Goal: Task Accomplishment & Management: Manage account settings

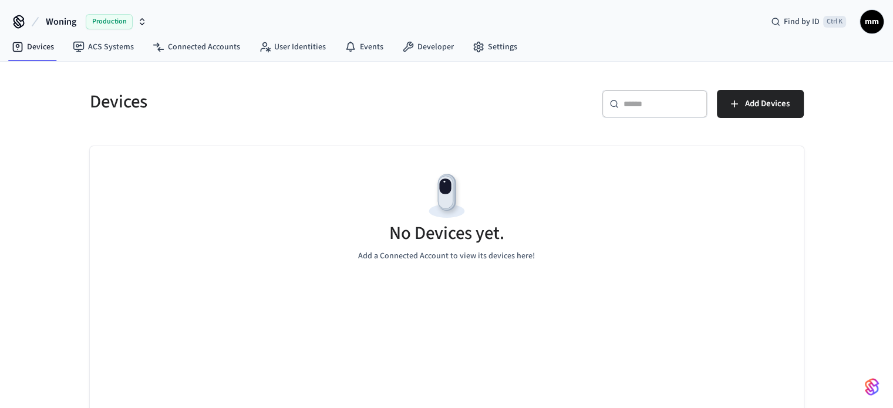
scroll to position [23, 0]
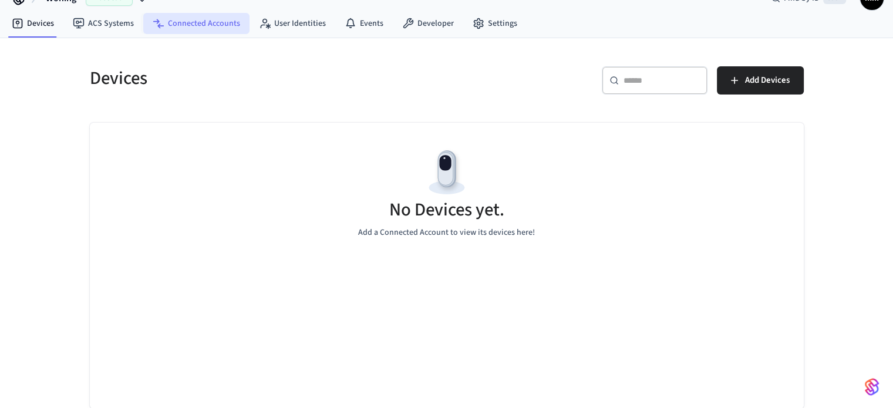
click at [224, 16] on link "Connected Accounts" at bounding box center [196, 23] width 106 height 21
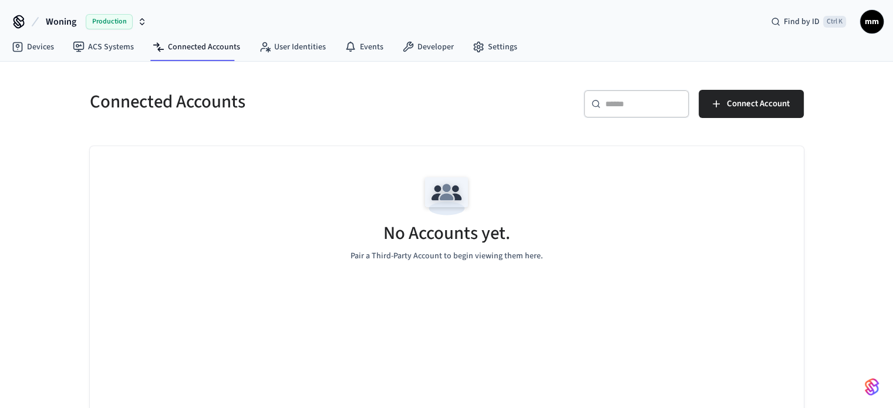
scroll to position [23, 0]
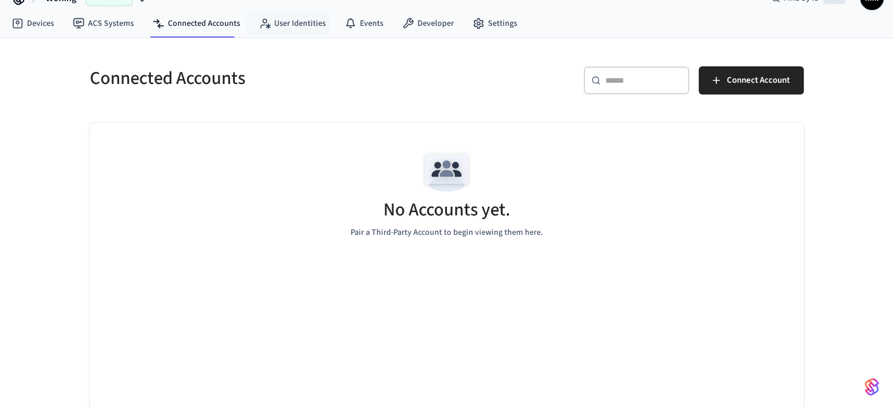
click at [295, 15] on link "User Identities" at bounding box center [292, 23] width 86 height 21
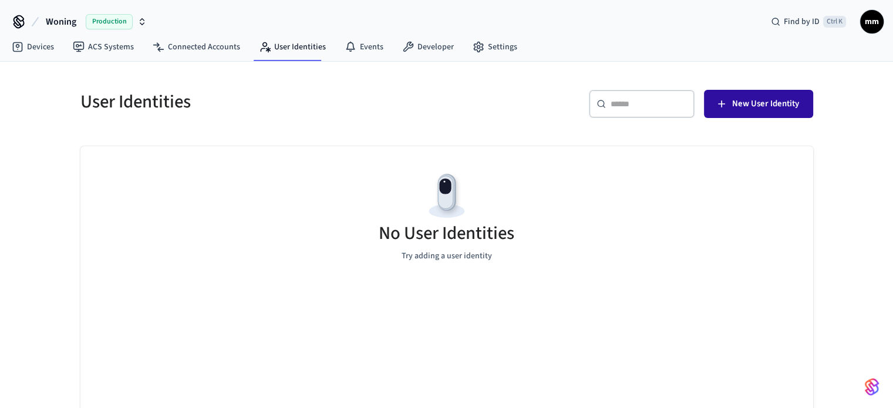
click at [774, 104] on span "New User Identity" at bounding box center [765, 103] width 67 height 15
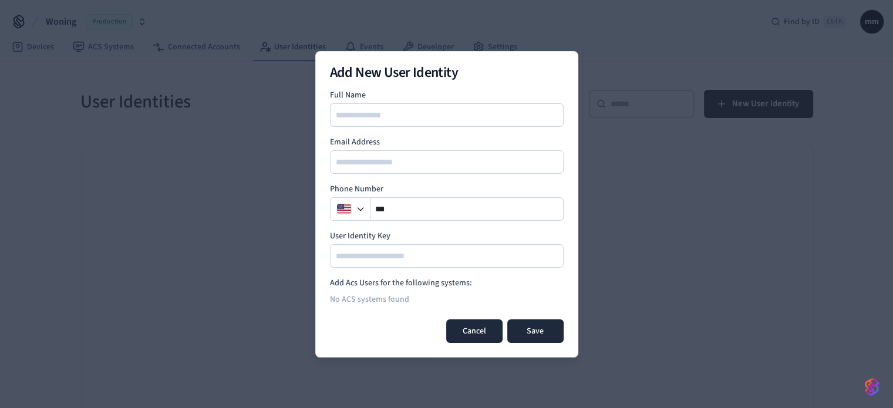
click at [472, 329] on button "Cancel" at bounding box center [474, 330] width 56 height 23
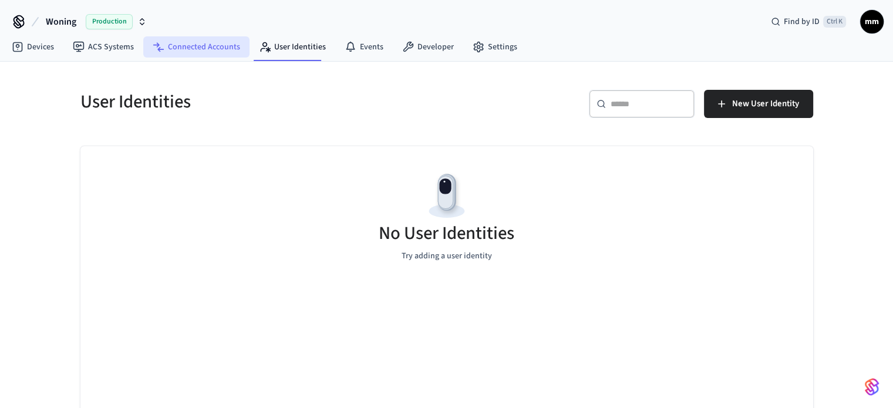
click at [202, 39] on link "Connected Accounts" at bounding box center [196, 46] width 106 height 21
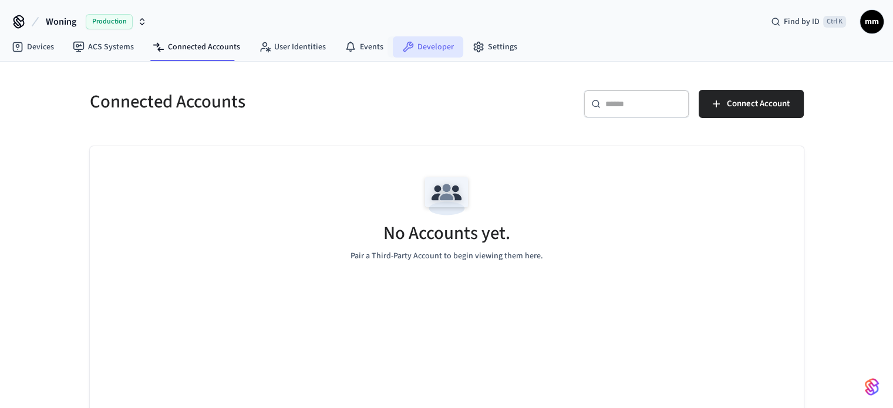
click at [444, 43] on link "Developer" at bounding box center [428, 46] width 70 height 21
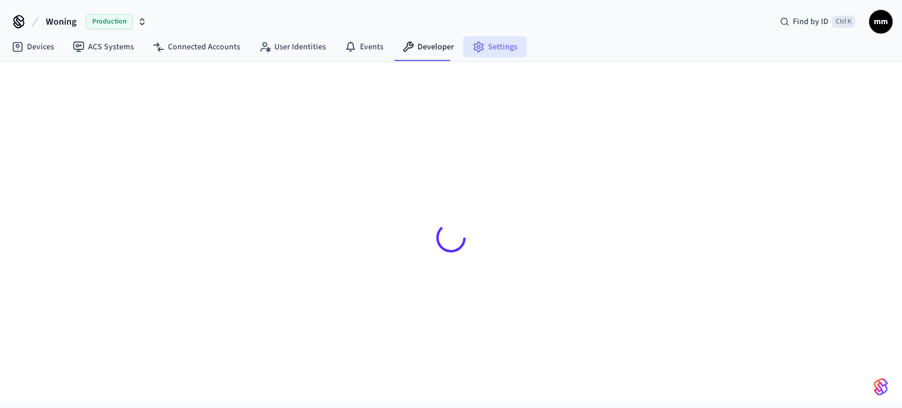
click at [509, 57] on link "Settings" at bounding box center [494, 46] width 63 height 21
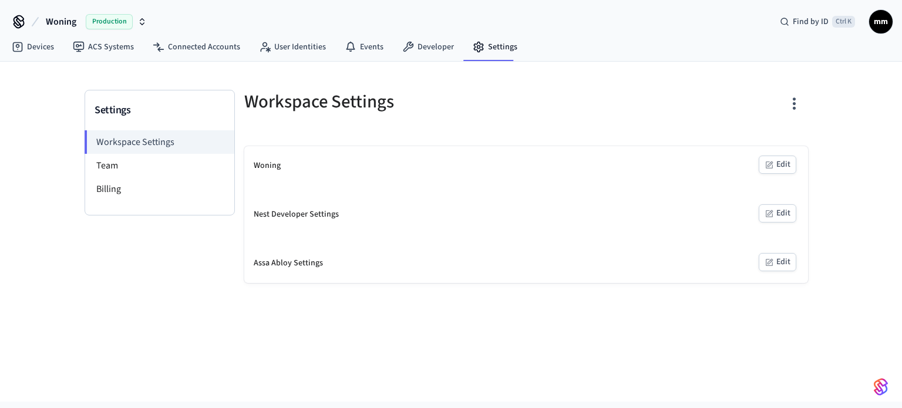
click at [776, 167] on button "Edit" at bounding box center [777, 165] width 38 height 18
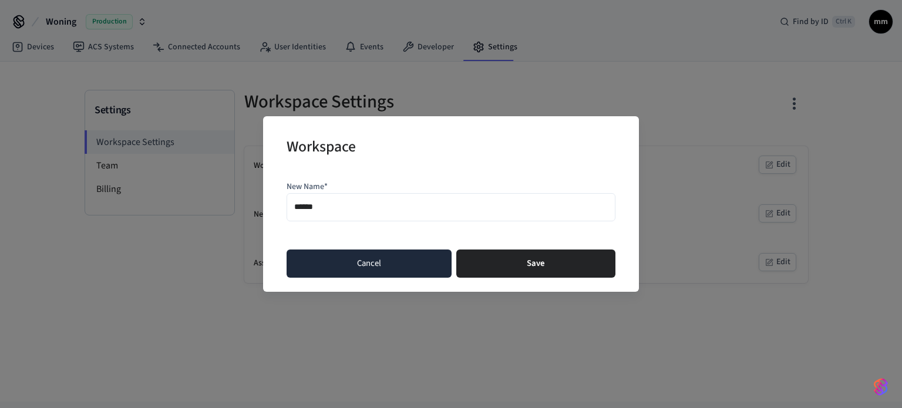
click at [370, 265] on button "Cancel" at bounding box center [368, 263] width 165 height 28
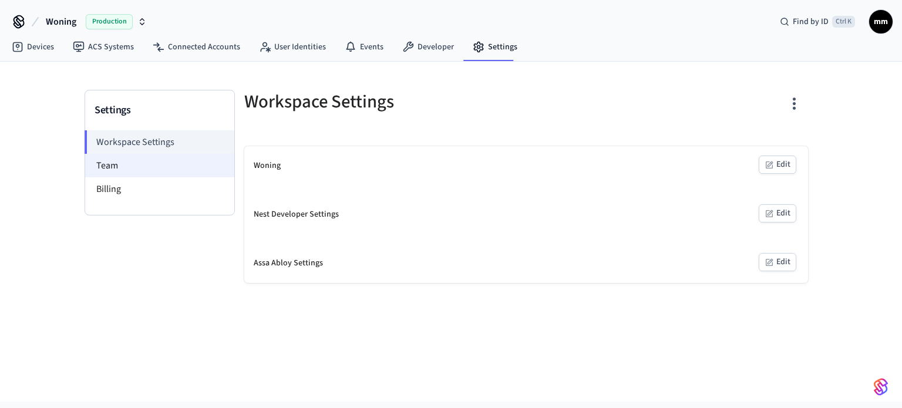
click at [112, 160] on li "Team" at bounding box center [159, 165] width 149 height 23
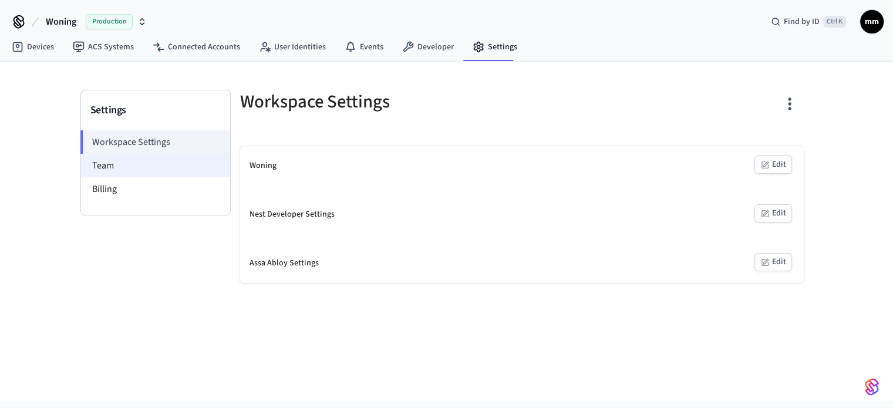
click at [157, 164] on li "Team" at bounding box center [155, 165] width 149 height 23
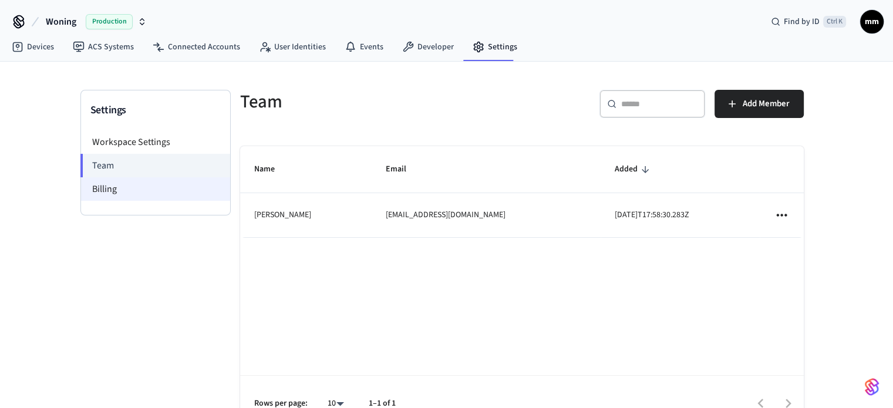
click at [167, 198] on li "Billing" at bounding box center [155, 188] width 149 height 23
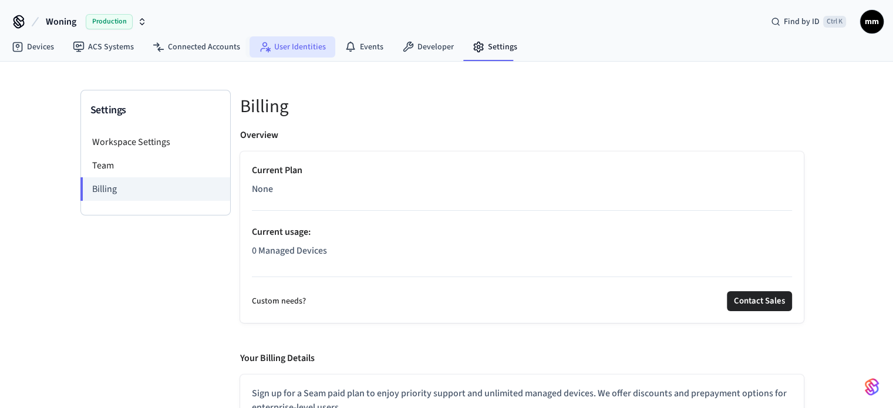
click at [302, 46] on link "User Identities" at bounding box center [292, 46] width 86 height 21
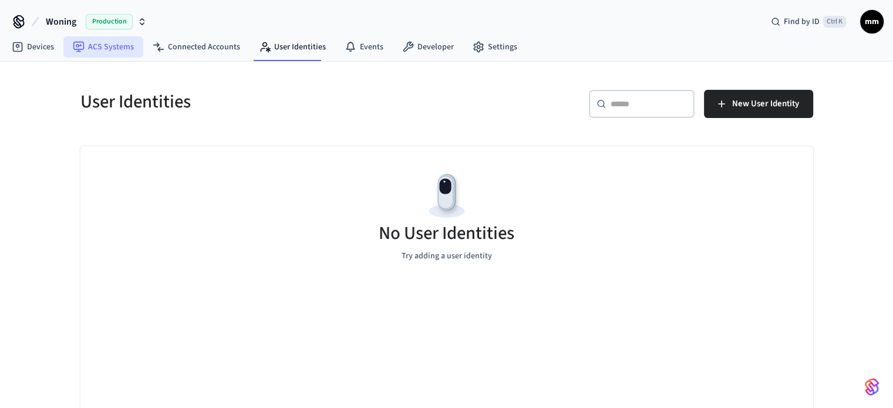
click at [128, 45] on link "ACS Systems" at bounding box center [103, 46] width 80 height 21
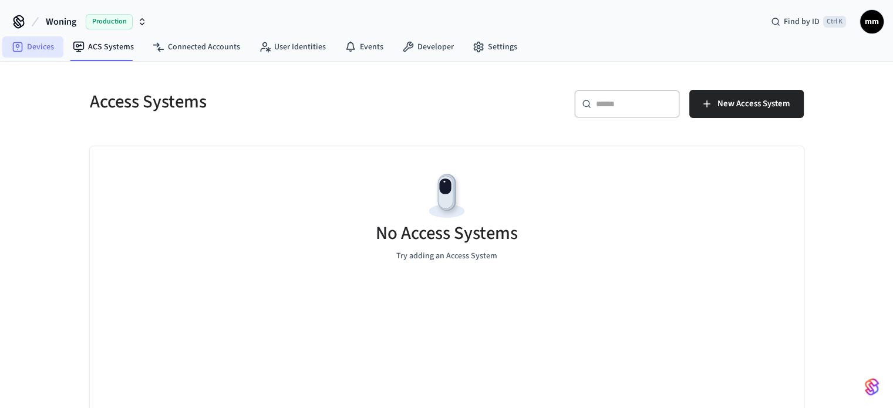
click at [42, 49] on link "Devices" at bounding box center [32, 46] width 61 height 21
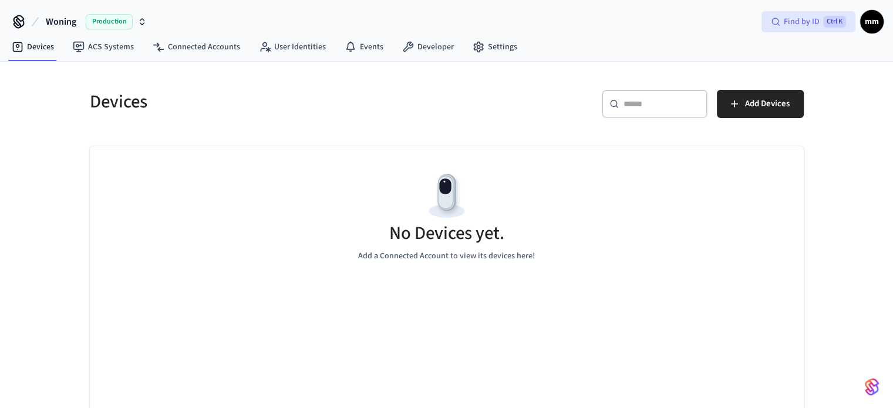
click at [828, 23] on span "Ctrl K" at bounding box center [834, 22] width 23 height 12
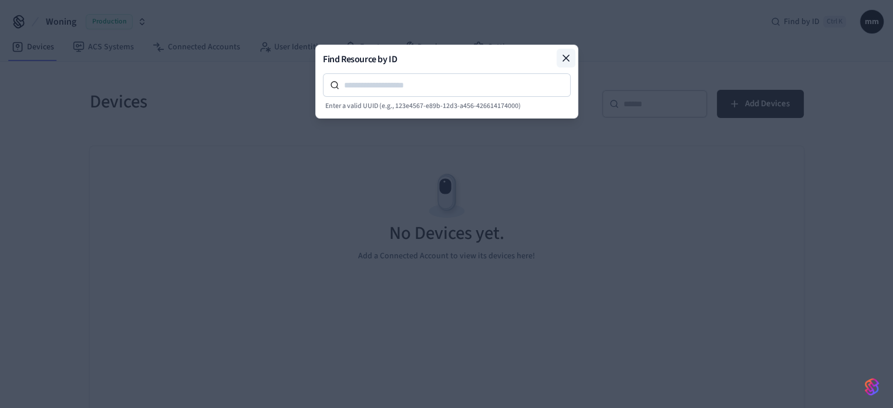
click at [563, 60] on icon at bounding box center [566, 58] width 6 height 6
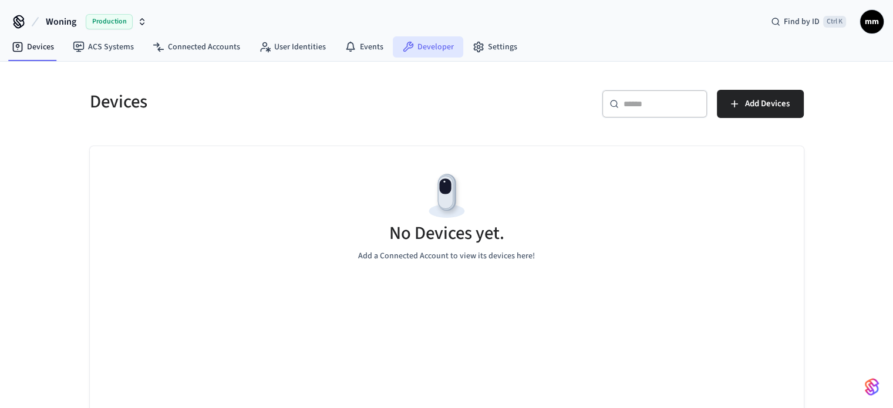
click at [442, 50] on link "Developer" at bounding box center [428, 46] width 70 height 21
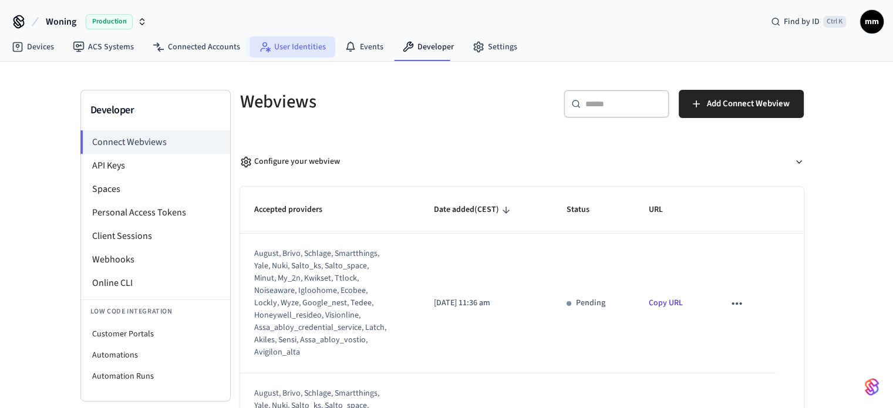
click at [268, 52] on link "User Identities" at bounding box center [292, 46] width 86 height 21
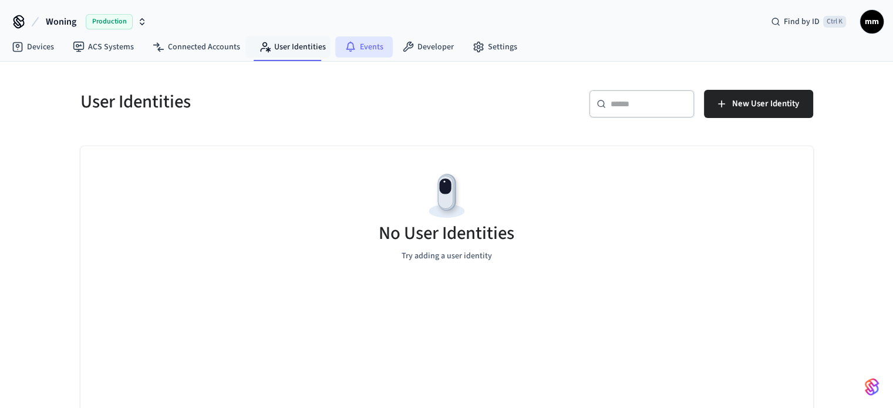
click at [345, 51] on icon at bounding box center [351, 47] width 12 height 12
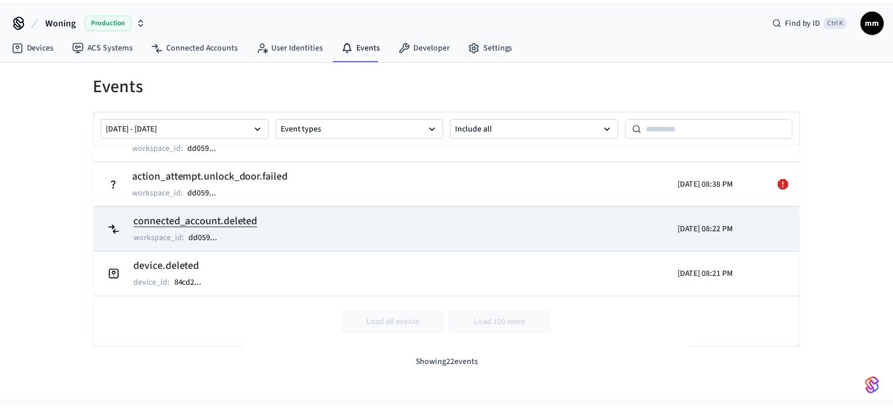
scroll to position [836, 0]
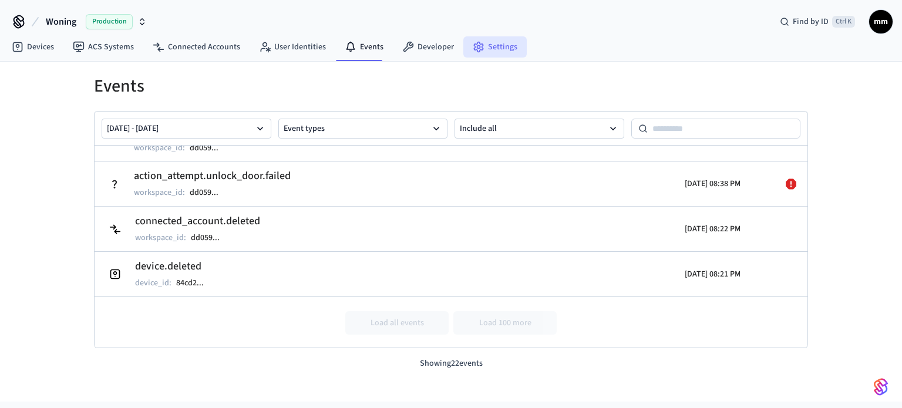
click at [463, 56] on link "Settings" at bounding box center [494, 46] width 63 height 21
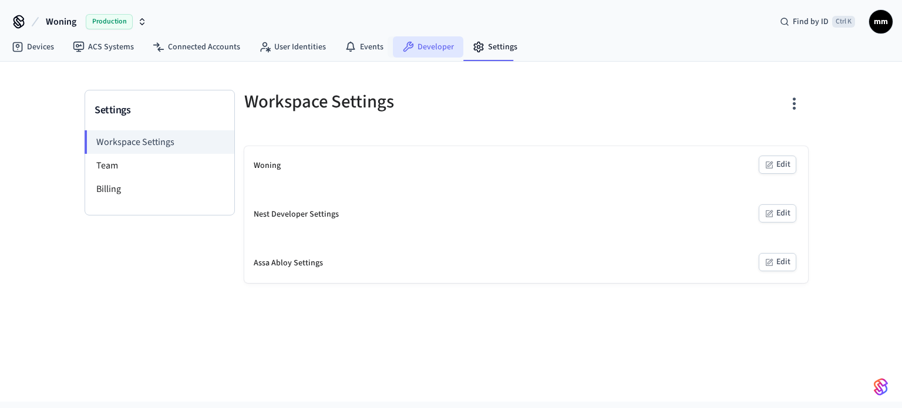
click at [427, 49] on link "Developer" at bounding box center [428, 46] width 70 height 21
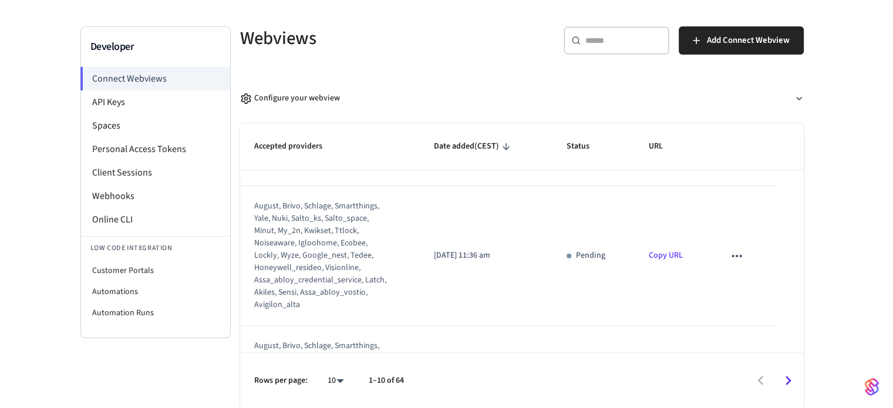
scroll to position [3, 0]
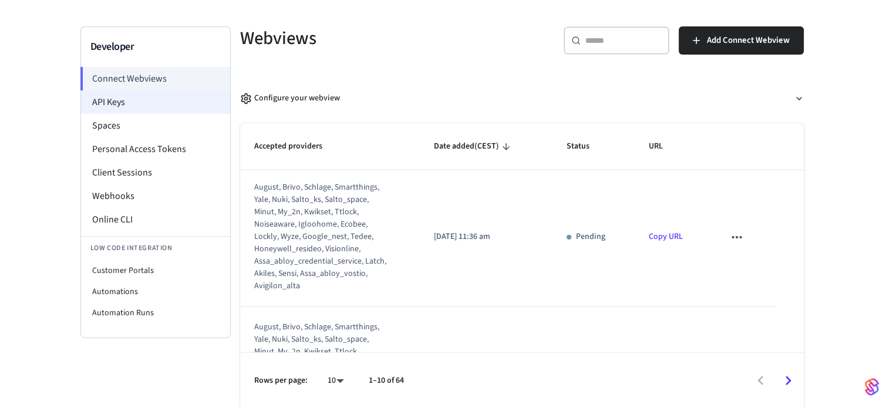
click at [113, 112] on li "API Keys" at bounding box center [155, 101] width 149 height 23
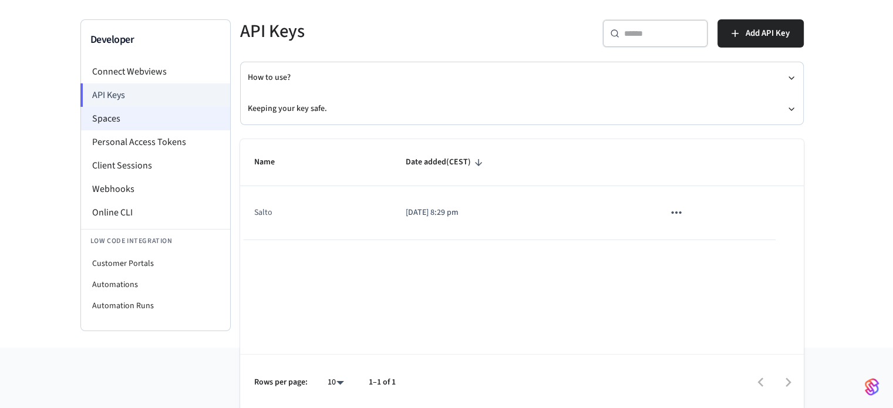
scroll to position [72, 0]
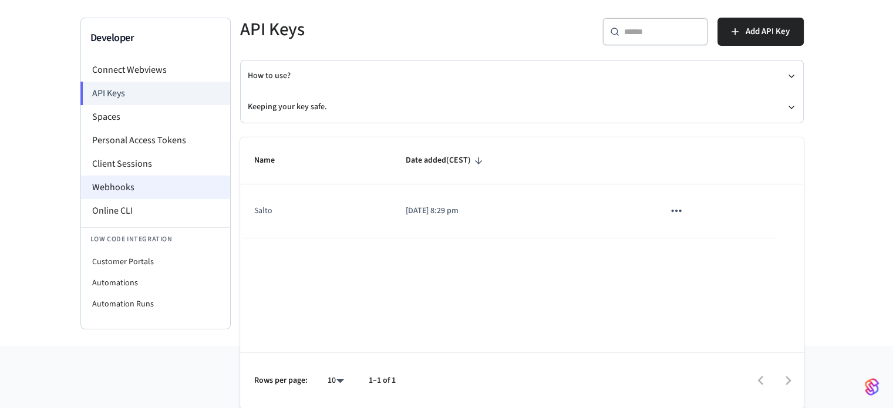
click at [118, 183] on li "Webhooks" at bounding box center [155, 186] width 149 height 23
click at [131, 189] on li "Webhooks" at bounding box center [155, 186] width 149 height 23
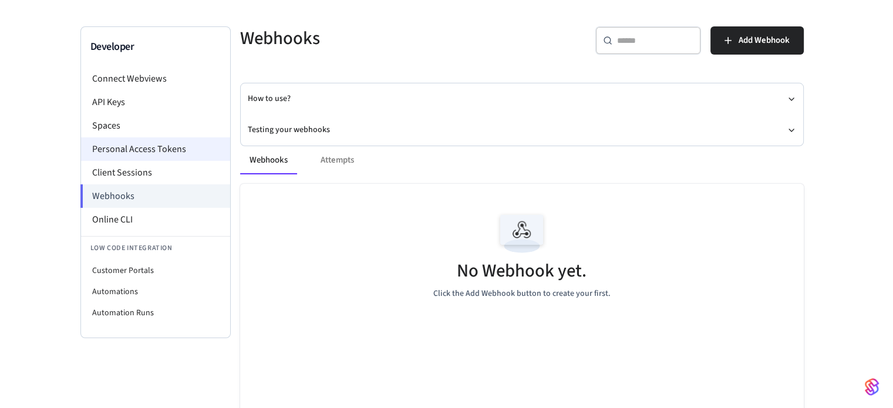
scroll to position [74, 0]
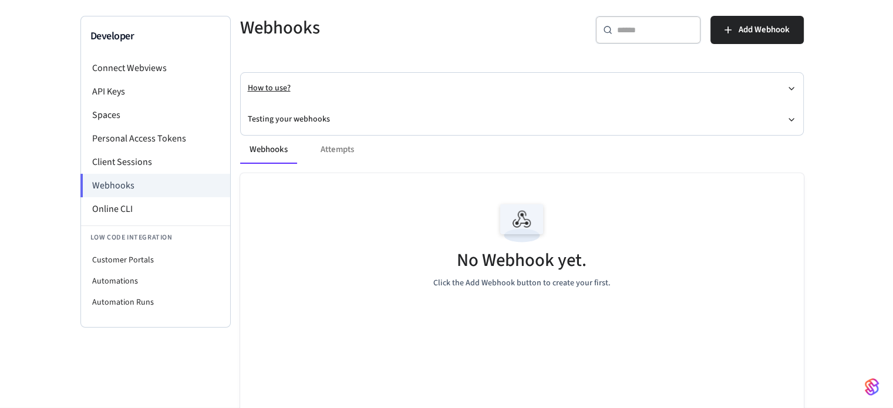
click at [267, 79] on button "How to use?" at bounding box center [522, 88] width 548 height 31
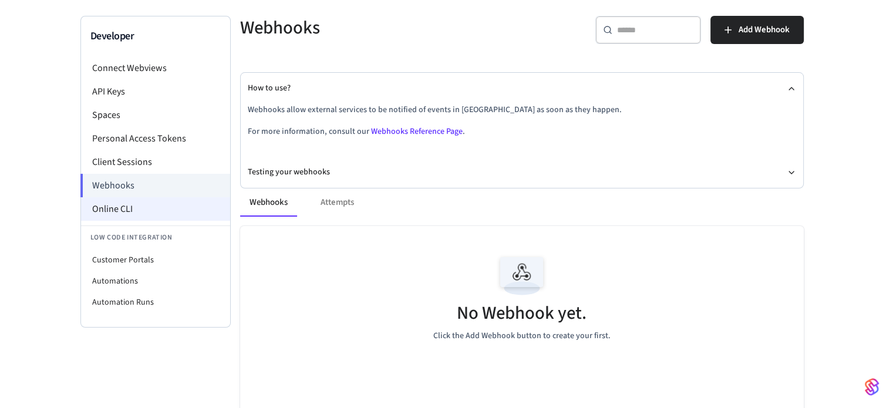
click at [129, 203] on li "Online CLI" at bounding box center [155, 208] width 149 height 23
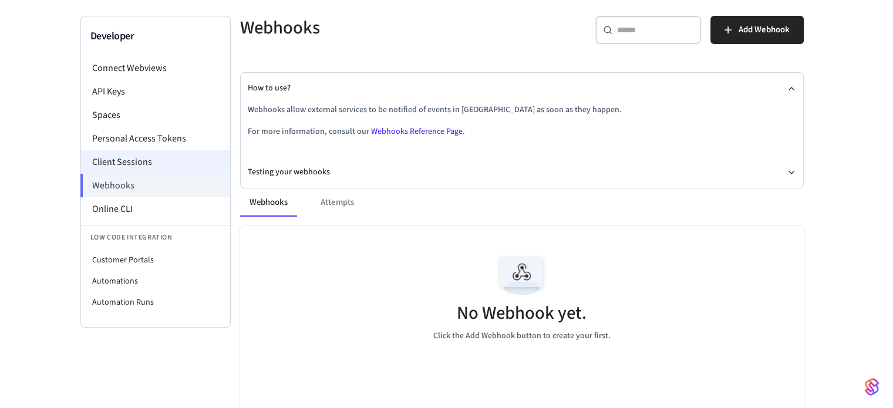
click at [120, 160] on li "Client Sessions" at bounding box center [155, 161] width 149 height 23
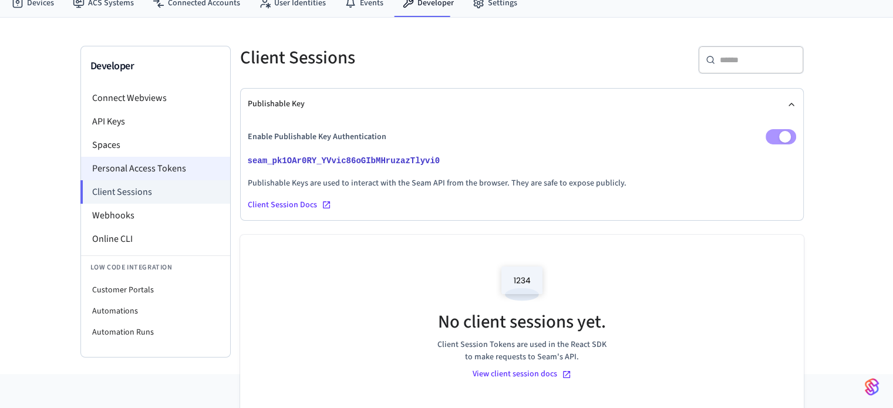
scroll to position [45, 0]
click at [139, 164] on li "Personal Access Tokens" at bounding box center [155, 167] width 149 height 23
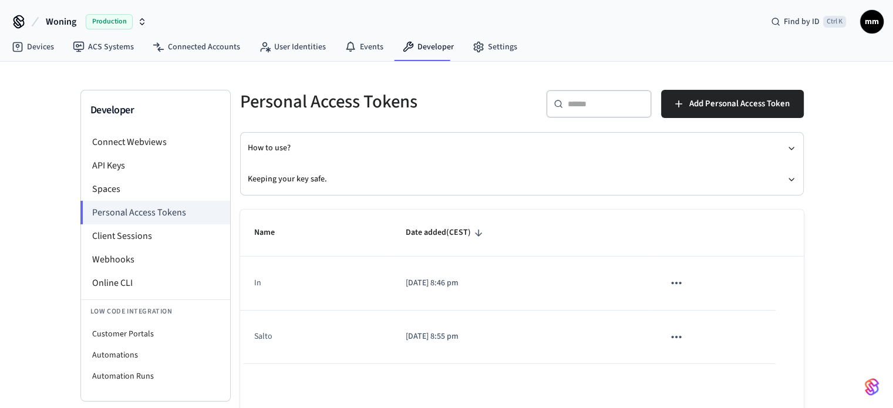
scroll to position [72, 0]
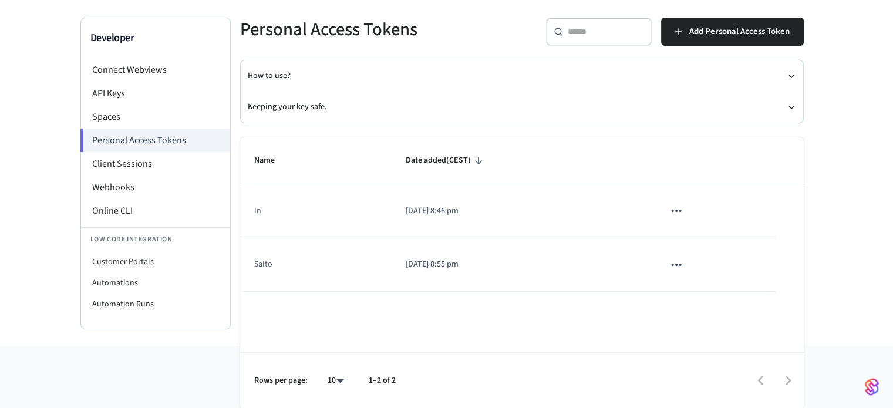
click at [261, 69] on button "How to use?" at bounding box center [522, 75] width 548 height 31
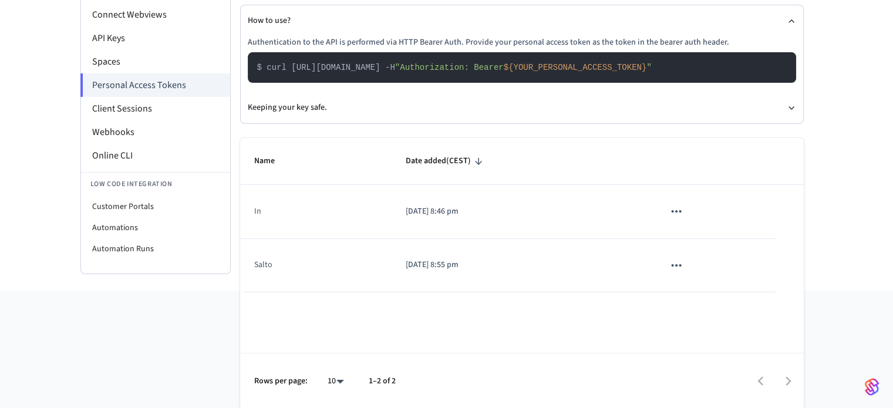
scroll to position [128, 0]
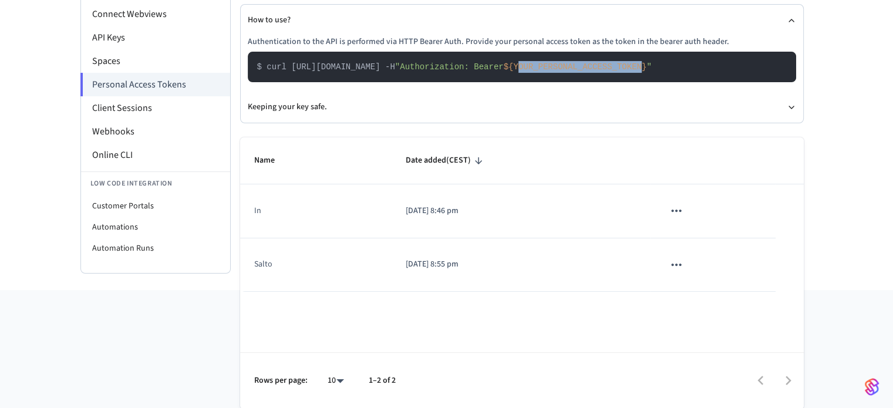
drag, startPoint x: 572, startPoint y: 67, endPoint x: 684, endPoint y: 66, distance: 112.1
click at [647, 66] on span "${YOUR_PERSONAL_ACCESS_TOKEN}" at bounding box center [575, 66] width 143 height 9
drag, startPoint x: 516, startPoint y: 78, endPoint x: 385, endPoint y: 234, distance: 203.7
click at [385, 234] on td "In" at bounding box center [316, 210] width 152 height 53
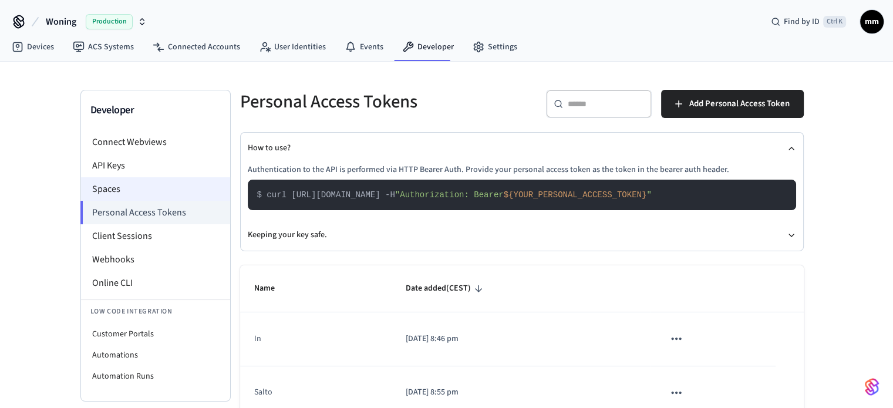
click at [146, 194] on li "Spaces" at bounding box center [155, 188] width 149 height 23
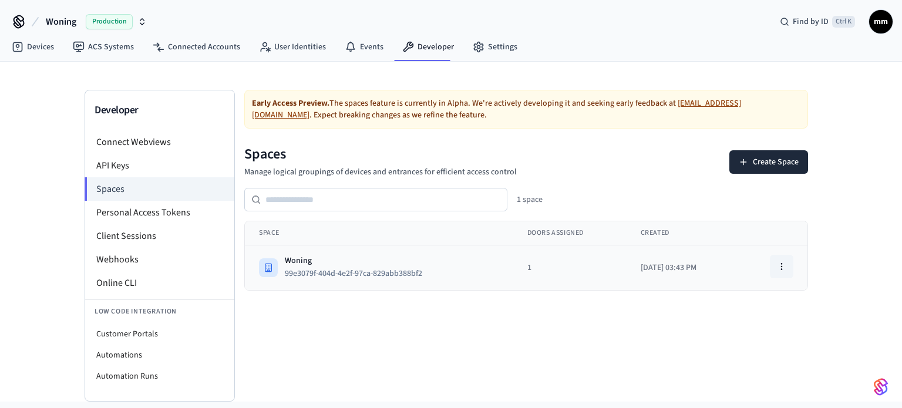
click at [783, 266] on icon "button" at bounding box center [781, 266] width 9 height 9
click at [725, 332] on div "Delete Space" at bounding box center [750, 335] width 79 height 19
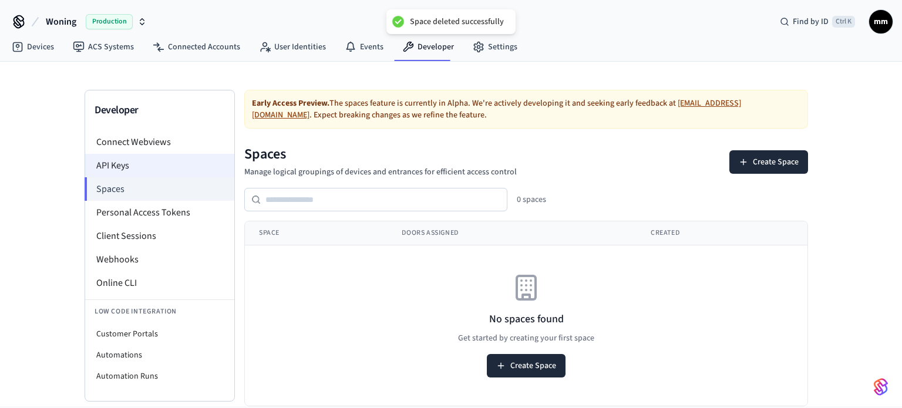
click at [150, 155] on li "API Keys" at bounding box center [159, 165] width 149 height 23
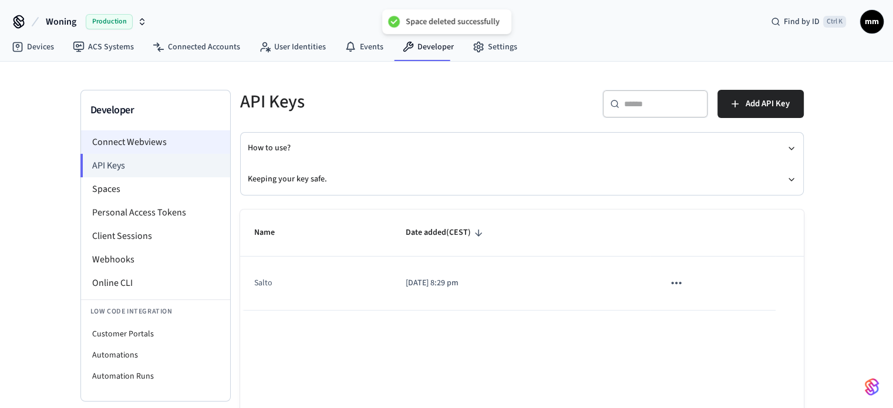
click at [167, 137] on li "Connect Webviews" at bounding box center [155, 141] width 149 height 23
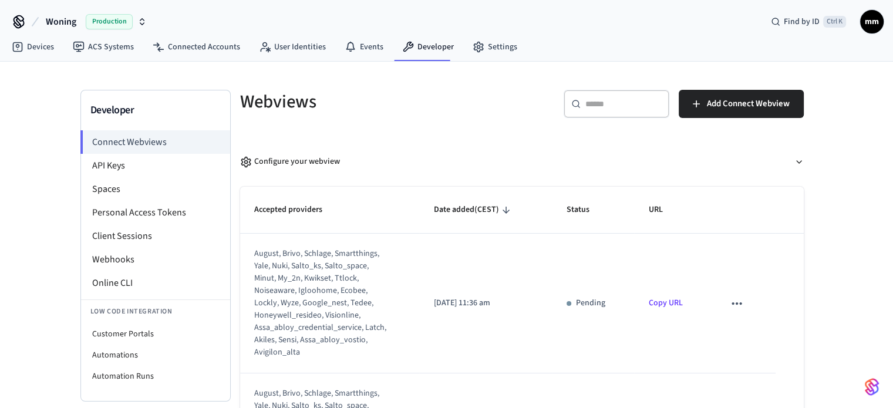
click at [88, 26] on span "Production" at bounding box center [109, 21] width 47 height 15
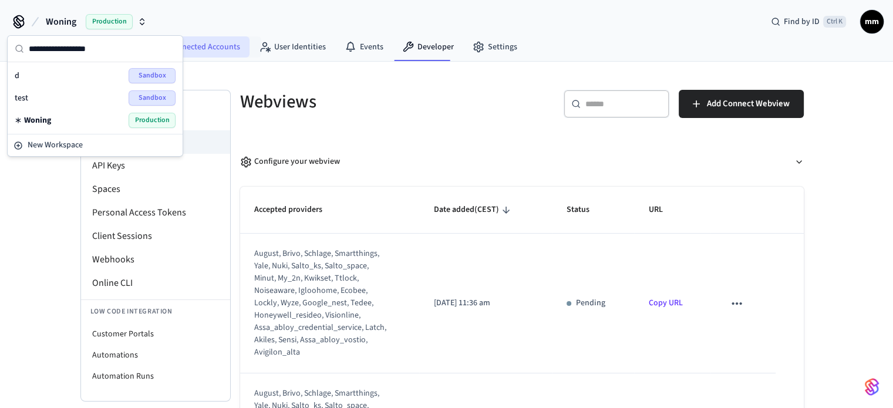
click at [225, 46] on link "Connected Accounts" at bounding box center [196, 46] width 106 height 21
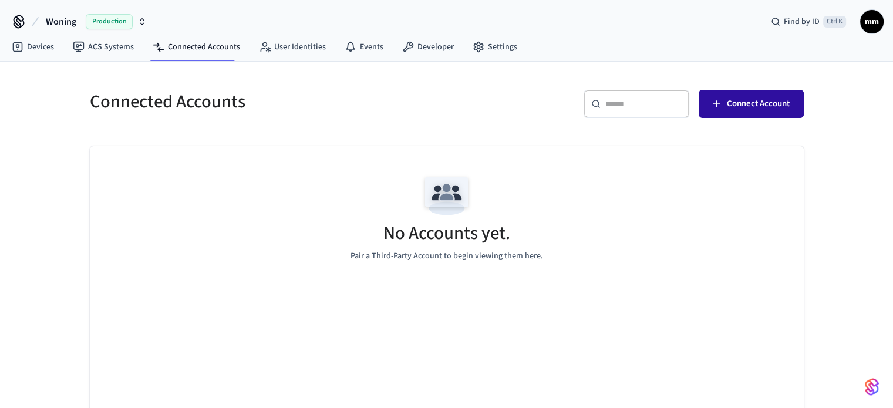
click at [751, 113] on button "Connect Account" at bounding box center [750, 104] width 105 height 28
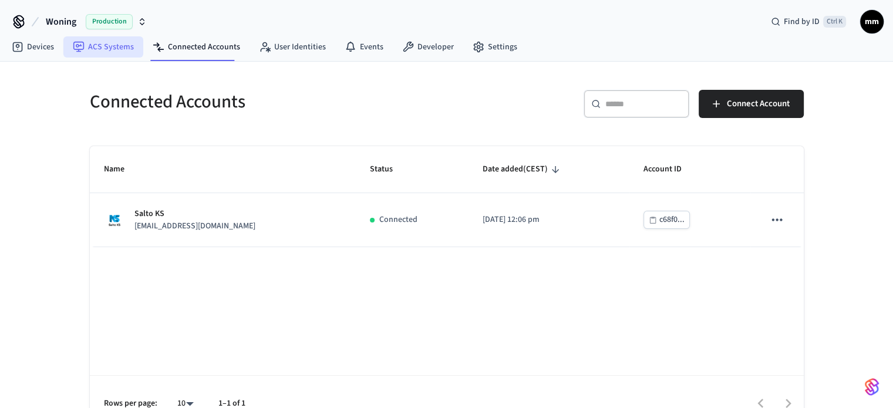
click at [122, 50] on link "ACS Systems" at bounding box center [103, 46] width 80 height 21
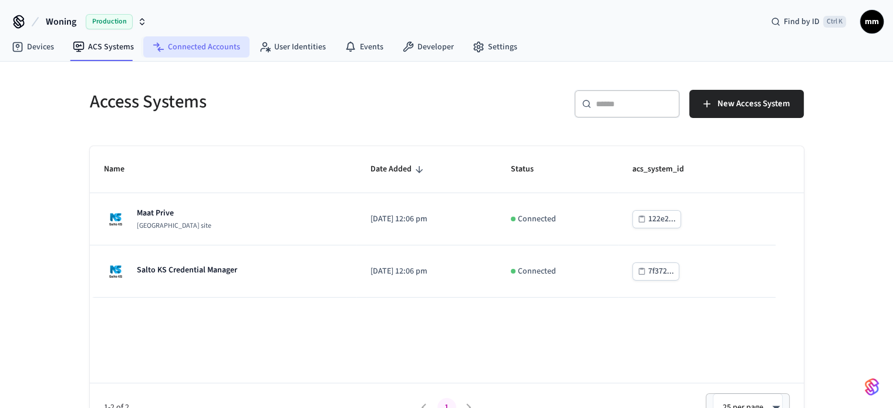
click at [188, 36] on link "Connected Accounts" at bounding box center [196, 46] width 106 height 21
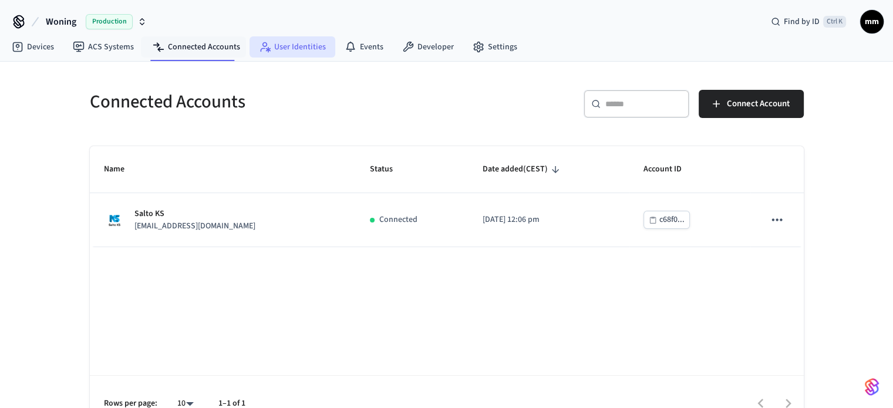
click at [290, 39] on link "User Identities" at bounding box center [292, 46] width 86 height 21
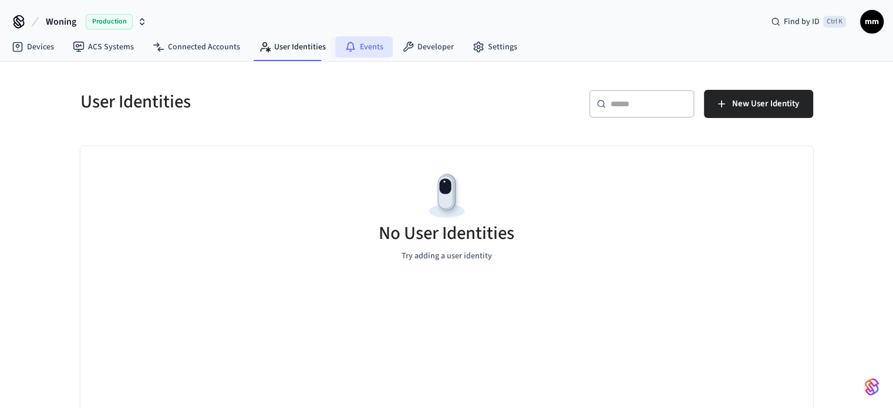
click at [356, 37] on link "Events" at bounding box center [364, 46] width 58 height 21
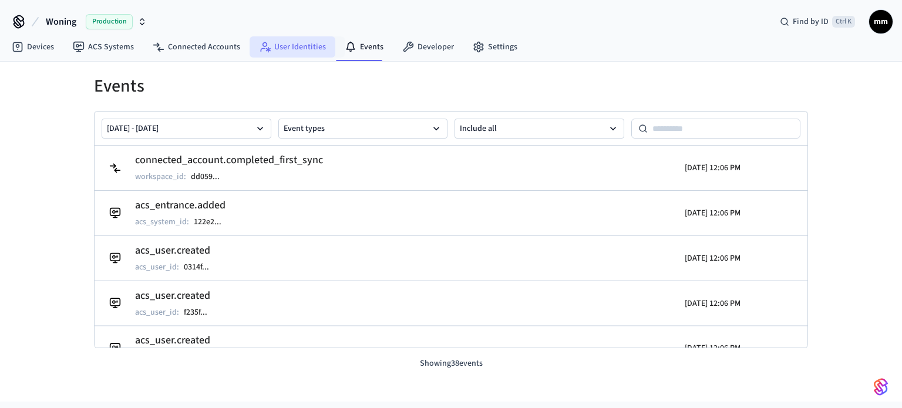
click at [302, 36] on link "User Identities" at bounding box center [292, 46] width 86 height 21
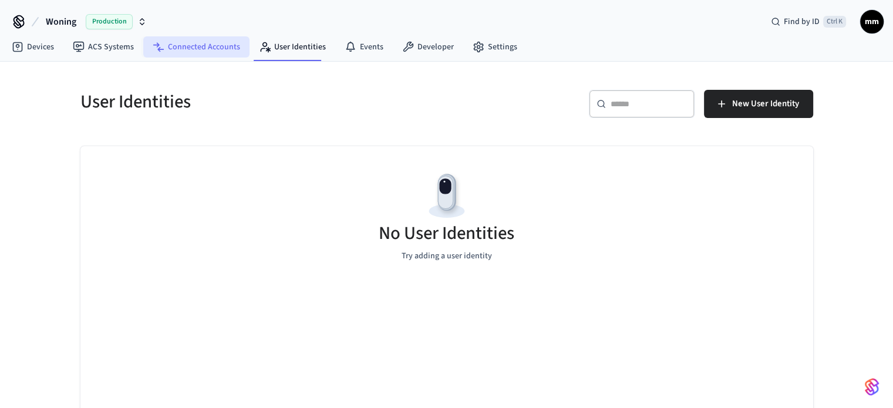
click at [210, 45] on link "Connected Accounts" at bounding box center [196, 46] width 106 height 21
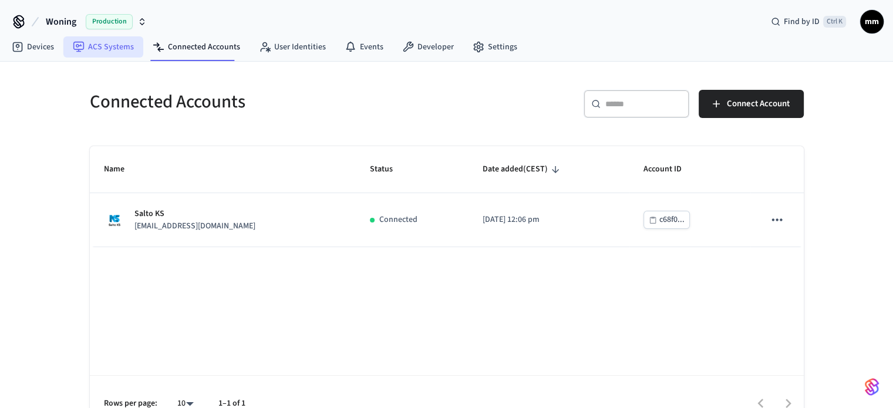
click at [99, 39] on link "ACS Systems" at bounding box center [103, 46] width 80 height 21
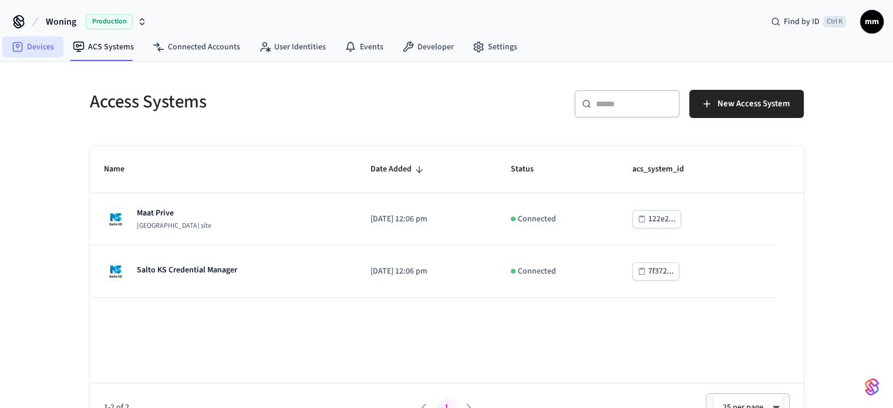
click at [22, 39] on link "Devices" at bounding box center [32, 46] width 61 height 21
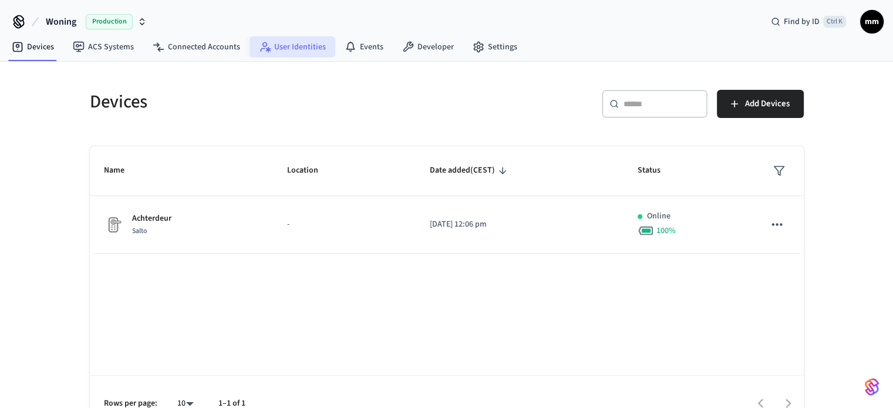
click at [296, 53] on link "User Identities" at bounding box center [292, 46] width 86 height 21
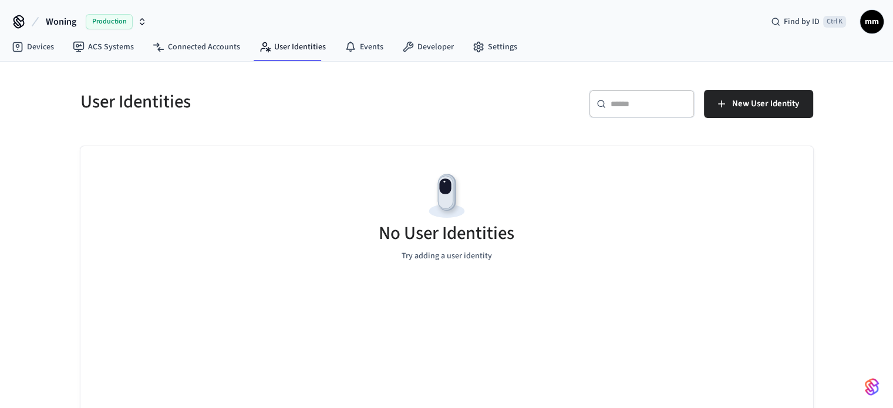
scroll to position [23, 0]
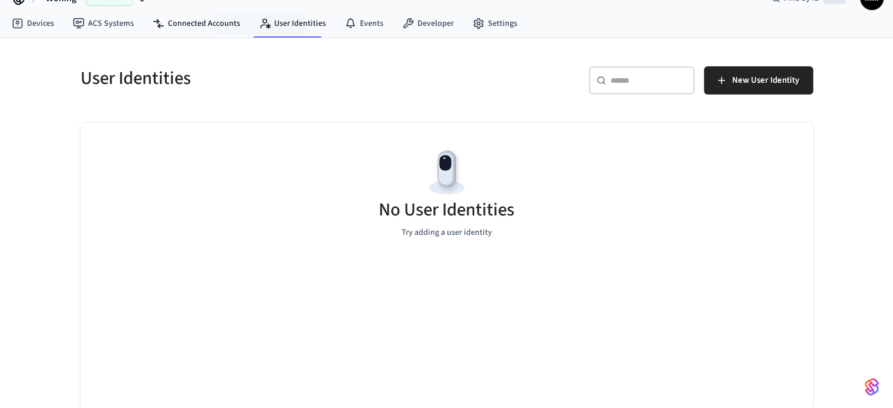
click at [197, 35] on nav "Devices ACS Systems Connected Accounts User Identities Events Developer Settings" at bounding box center [264, 24] width 524 height 27
click at [209, 24] on link "Connected Accounts" at bounding box center [196, 23] width 106 height 21
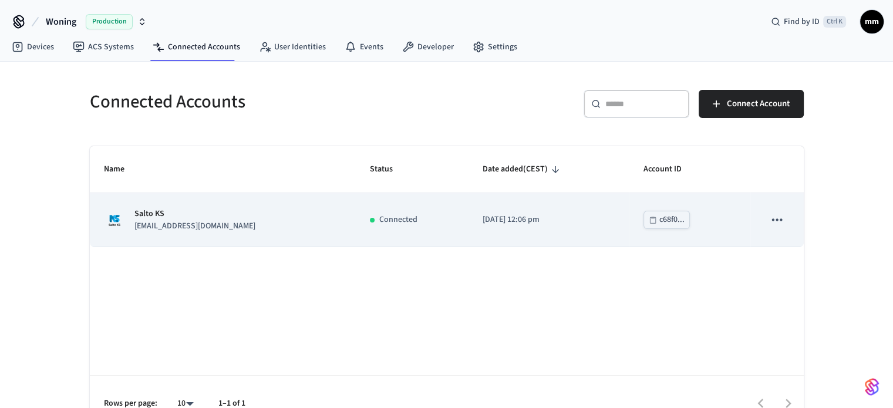
click at [167, 218] on p "Salto KS" at bounding box center [194, 214] width 121 height 12
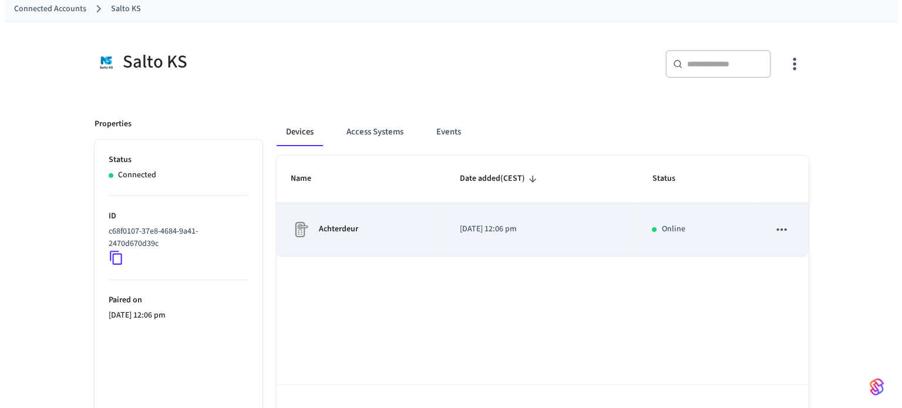
scroll to position [66, 0]
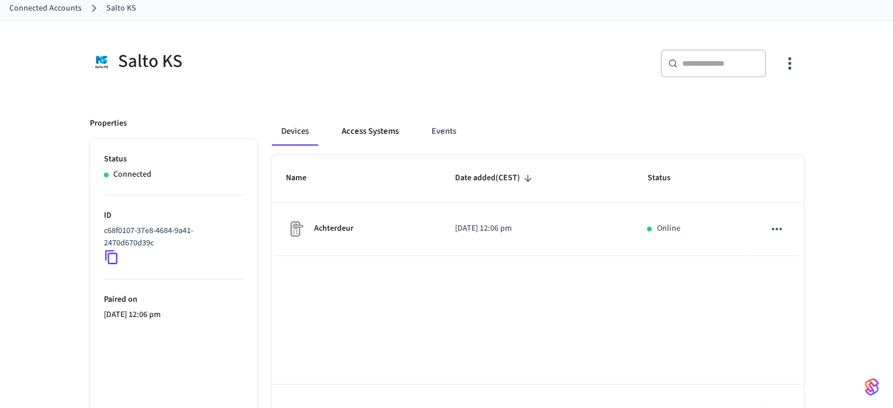
click at [364, 124] on button "Access Systems" at bounding box center [370, 131] width 76 height 28
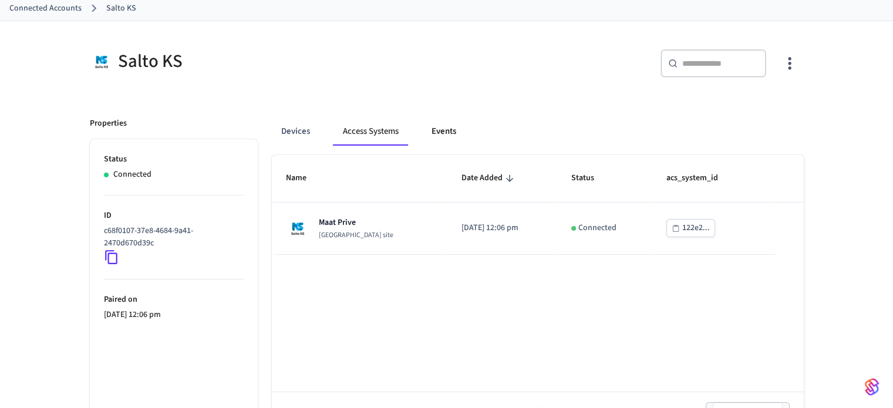
click at [453, 136] on button "Events" at bounding box center [443, 131] width 43 height 28
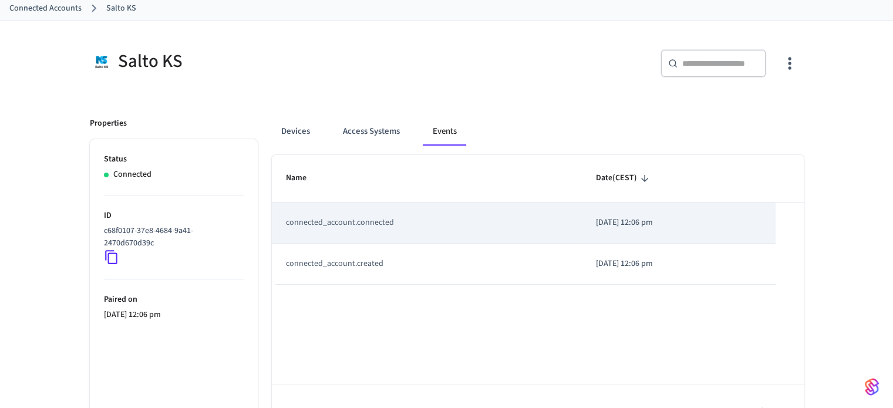
click at [340, 223] on td "connected_account.connected" at bounding box center [427, 222] width 310 height 41
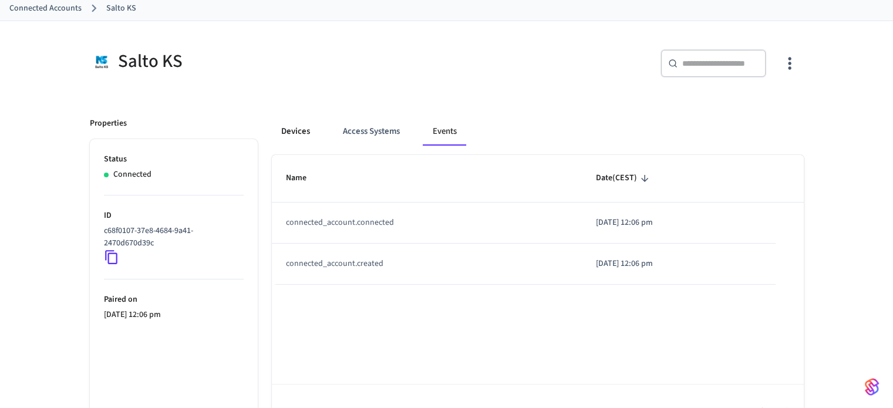
click at [298, 126] on button "Devices" at bounding box center [296, 131] width 48 height 28
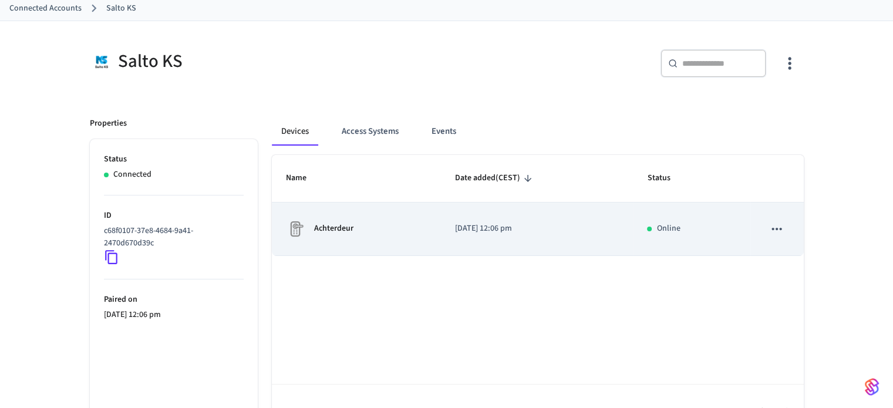
click at [786, 218] on td "sticky table" at bounding box center [776, 228] width 53 height 53
click at [783, 225] on icon "sticky table" at bounding box center [776, 228] width 15 height 15
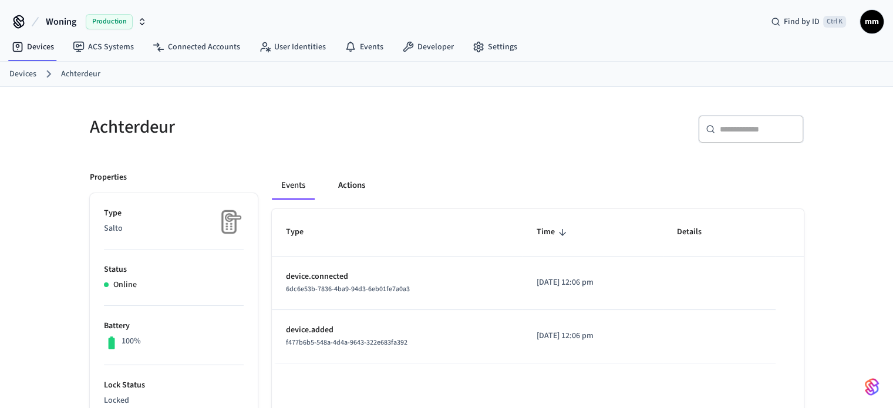
click at [352, 185] on button "Actions" at bounding box center [352, 185] width 46 height 28
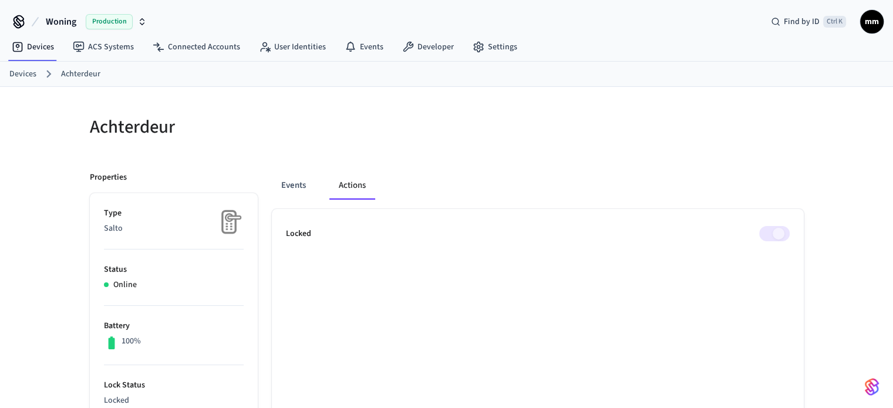
click at [777, 231] on span at bounding box center [774, 233] width 31 height 15
click at [303, 229] on p "Locked" at bounding box center [298, 234] width 25 height 12
click at [202, 38] on link "Connected Accounts" at bounding box center [196, 46] width 106 height 21
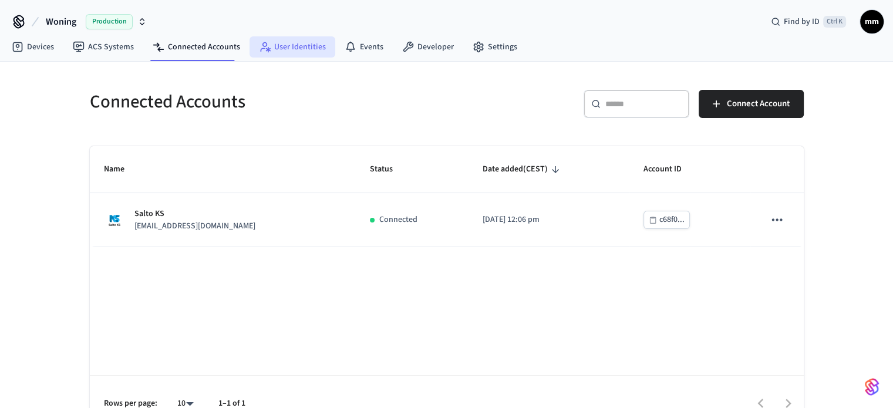
click at [275, 49] on link "User Identities" at bounding box center [292, 46] width 86 height 21
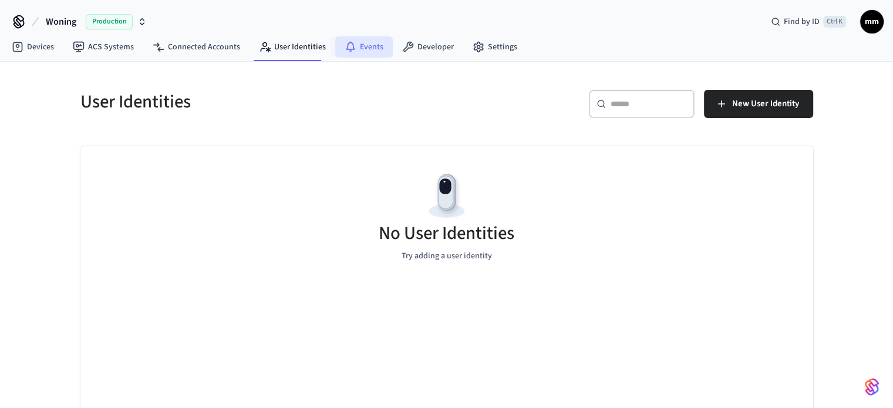
click at [351, 44] on icon at bounding box center [351, 47] width 12 height 12
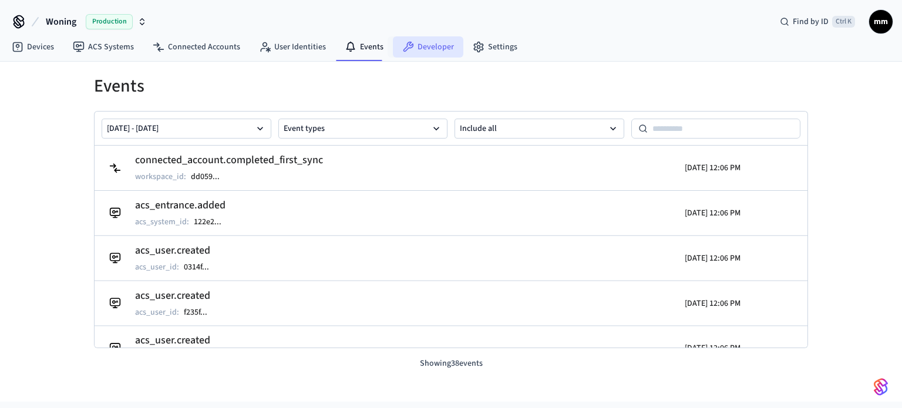
click at [409, 42] on link "Developer" at bounding box center [428, 46] width 70 height 21
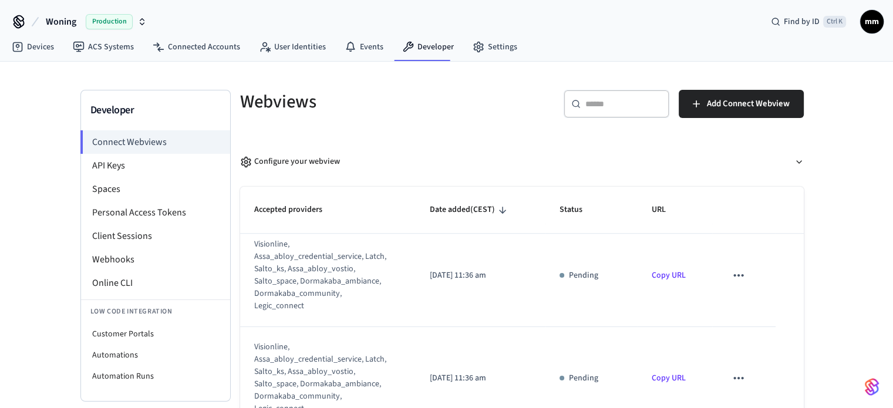
scroll to position [851, 0]
click at [731, 370] on icon "sticky table" at bounding box center [738, 374] width 15 height 15
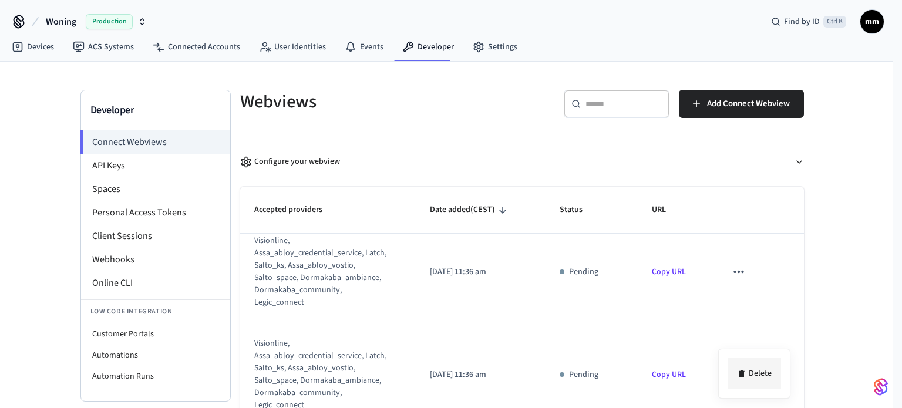
drag, startPoint x: 758, startPoint y: 372, endPoint x: 744, endPoint y: 381, distance: 16.9
click at [744, 381] on li "Delete" at bounding box center [753, 373] width 53 height 31
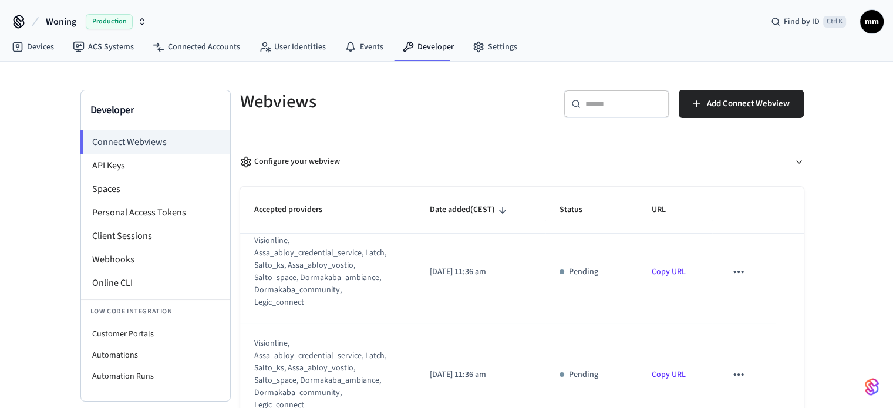
click at [730, 281] on button "sticky table" at bounding box center [738, 271] width 25 height 25
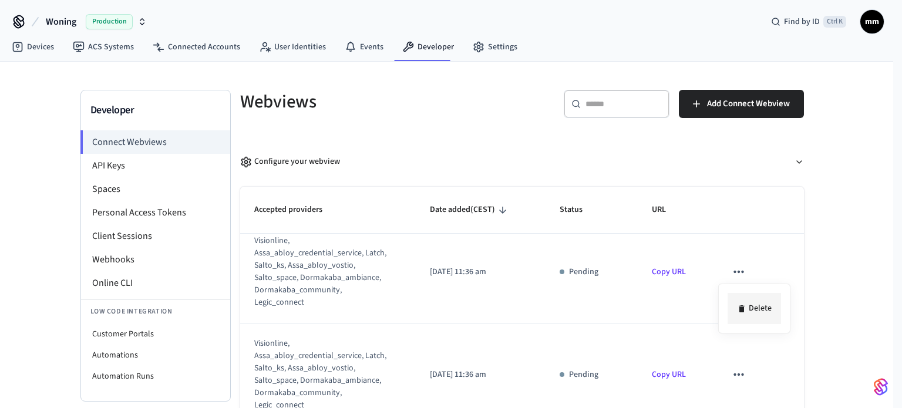
click at [748, 304] on li "Delete" at bounding box center [753, 308] width 53 height 31
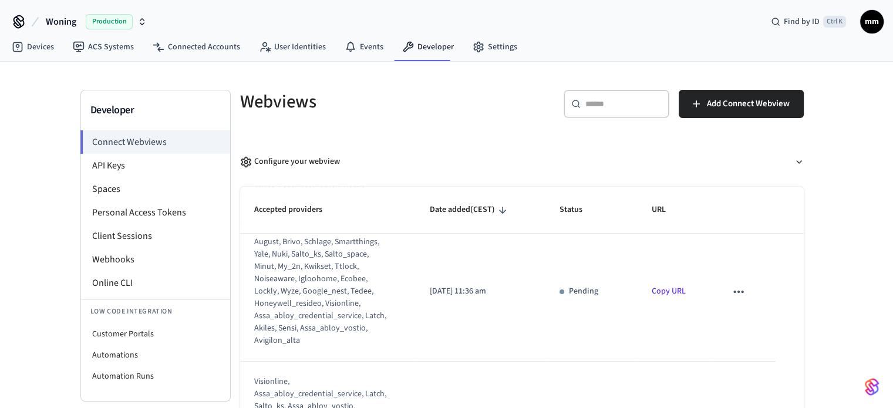
scroll to position [705, 0]
click at [731, 298] on icon "sticky table" at bounding box center [738, 296] width 15 height 15
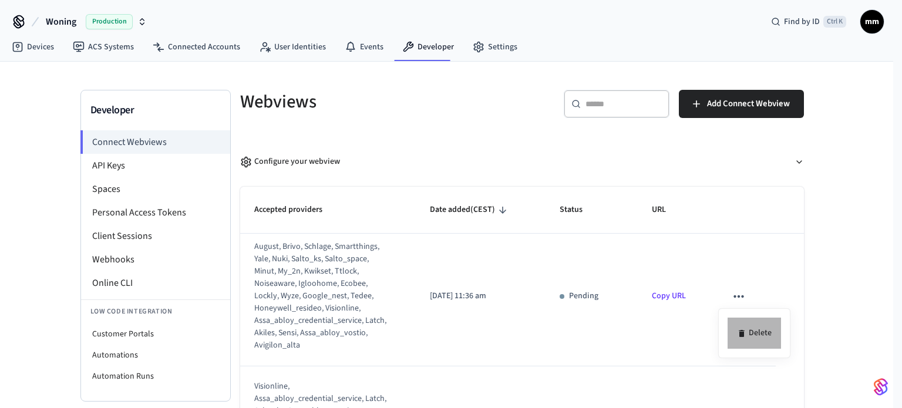
click at [740, 318] on li "Delete" at bounding box center [753, 333] width 53 height 31
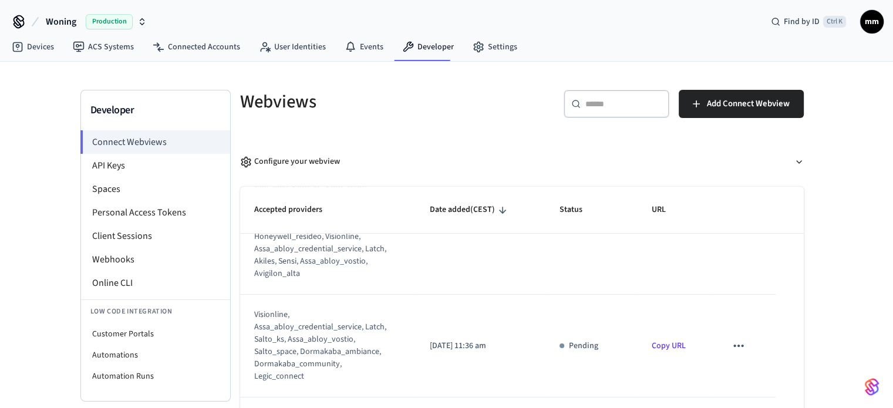
scroll to position [626, 0]
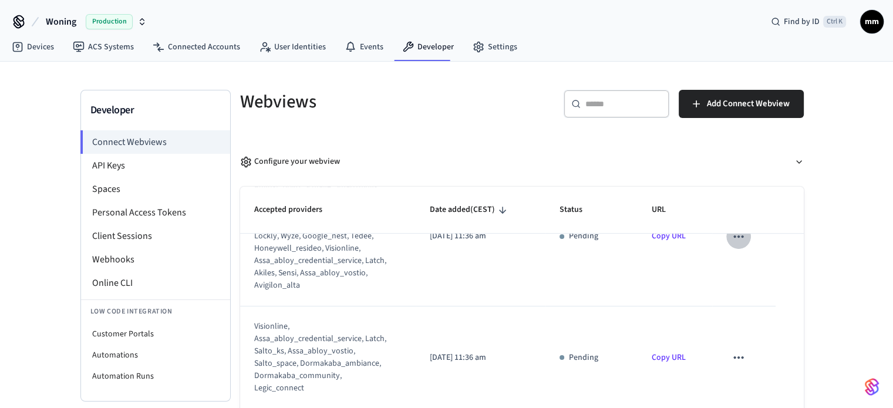
click at [731, 237] on icon "sticky table" at bounding box center [738, 236] width 15 height 15
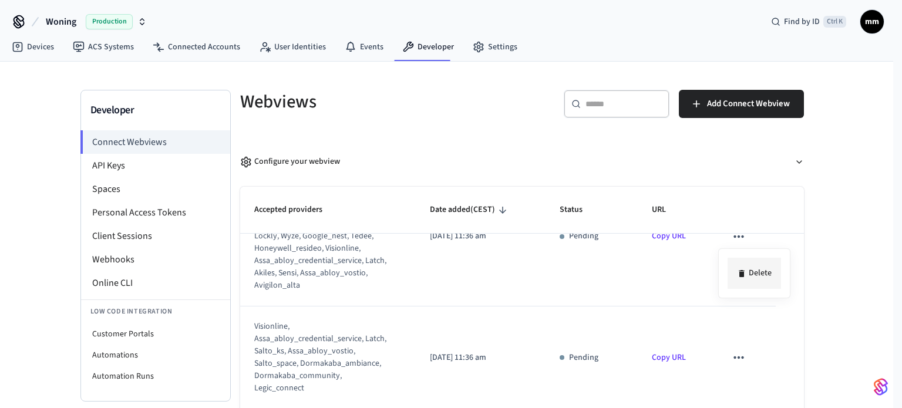
click at [744, 274] on icon at bounding box center [741, 273] width 9 height 9
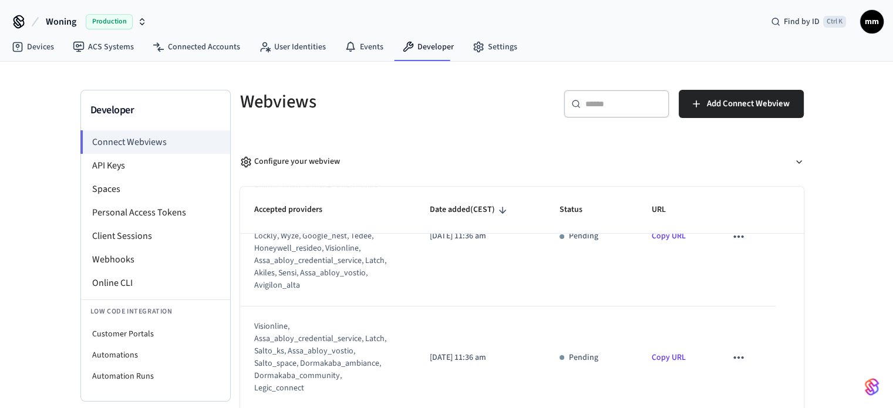
click at [732, 355] on icon "sticky table" at bounding box center [738, 357] width 15 height 15
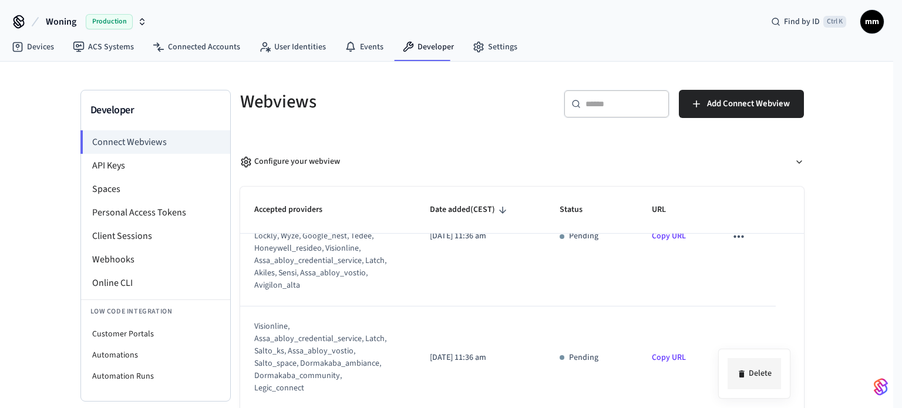
click at [754, 370] on li "Delete" at bounding box center [753, 373] width 53 height 31
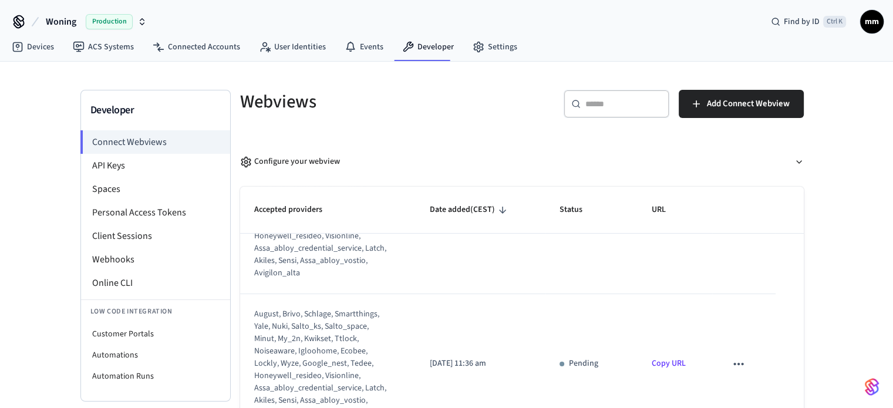
scroll to position [0, 0]
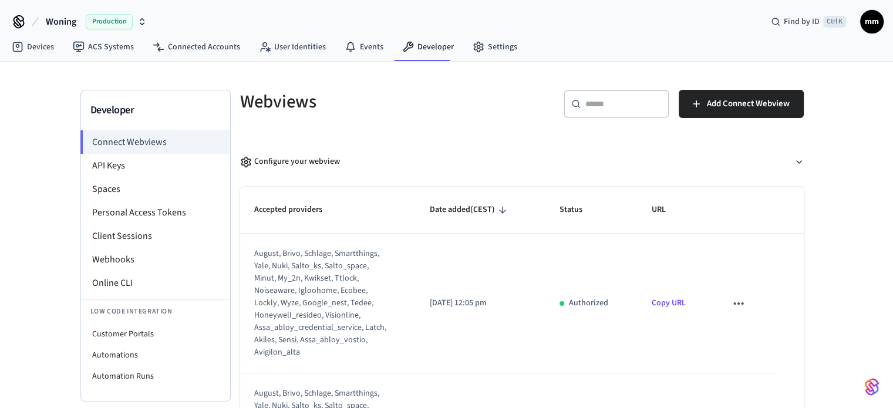
click at [301, 267] on div "august, brivo, schlage, smartthings, yale, nuki, salto_ks, salto_space, minut, …" at bounding box center [320, 303] width 133 height 111
click at [146, 163] on li "API Keys" at bounding box center [155, 165] width 149 height 23
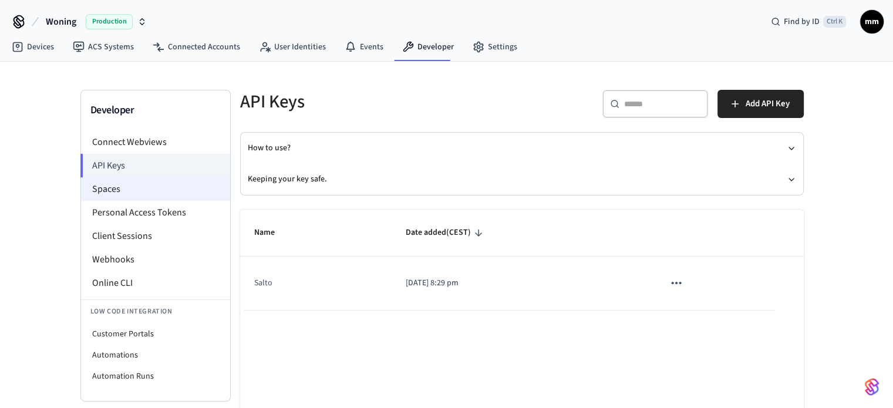
click at [103, 190] on li "Spaces" at bounding box center [155, 188] width 149 height 23
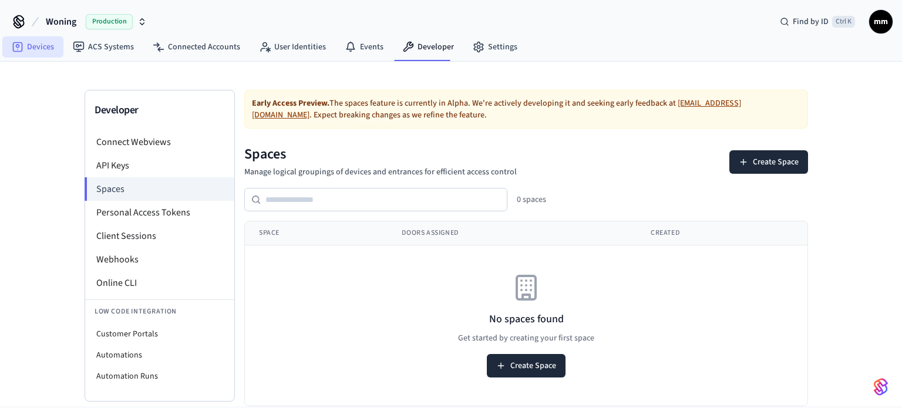
click at [39, 51] on link "Devices" at bounding box center [32, 46] width 61 height 21
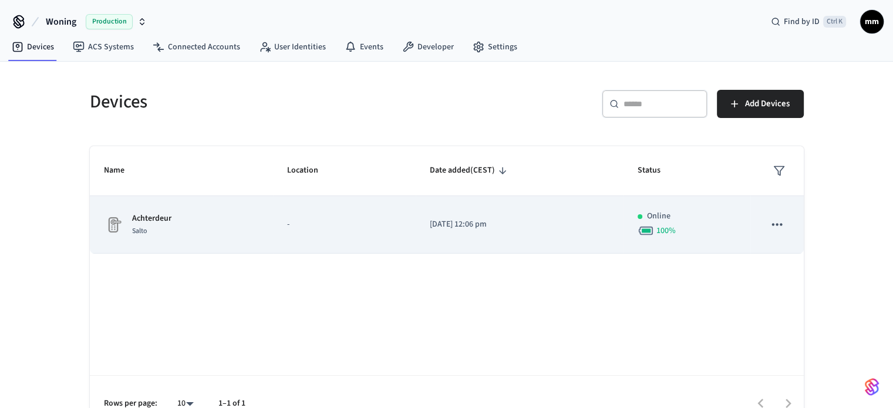
click at [369, 227] on p "-" at bounding box center [344, 224] width 114 height 12
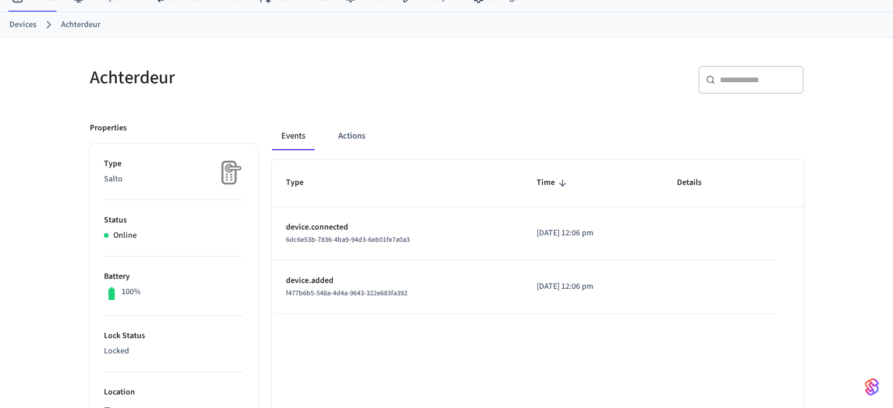
scroll to position [23, 0]
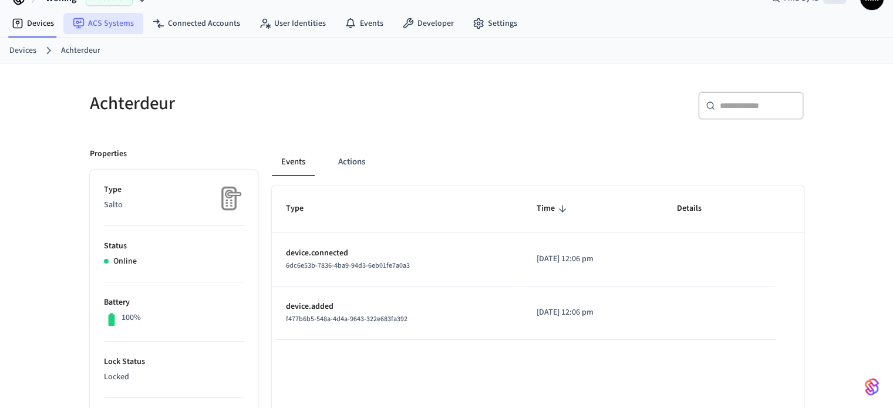
click at [117, 16] on link "ACS Systems" at bounding box center [103, 23] width 80 height 21
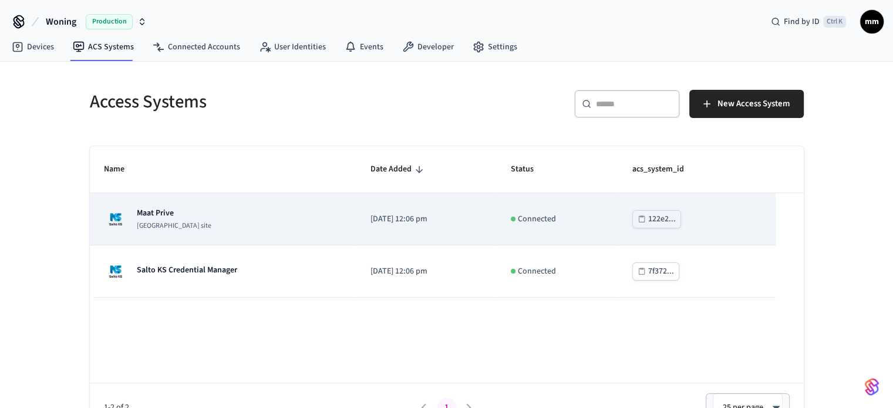
click at [264, 229] on div "Maat Prive Salto KS site" at bounding box center [223, 218] width 238 height 23
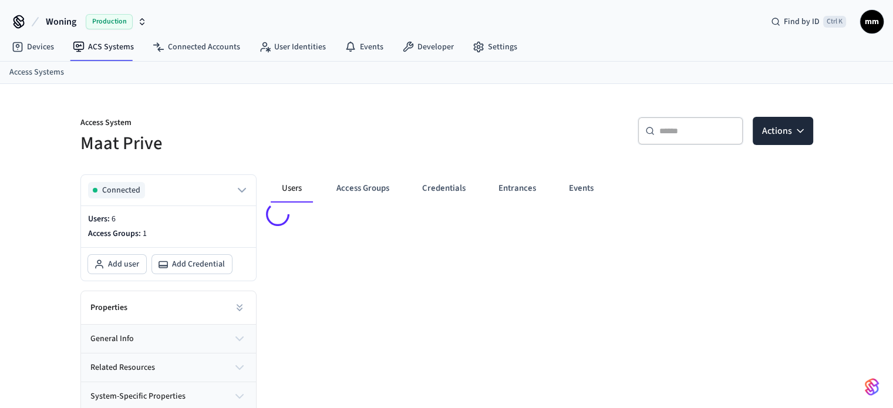
click at [156, 216] on p "Users: 6" at bounding box center [168, 219] width 161 height 12
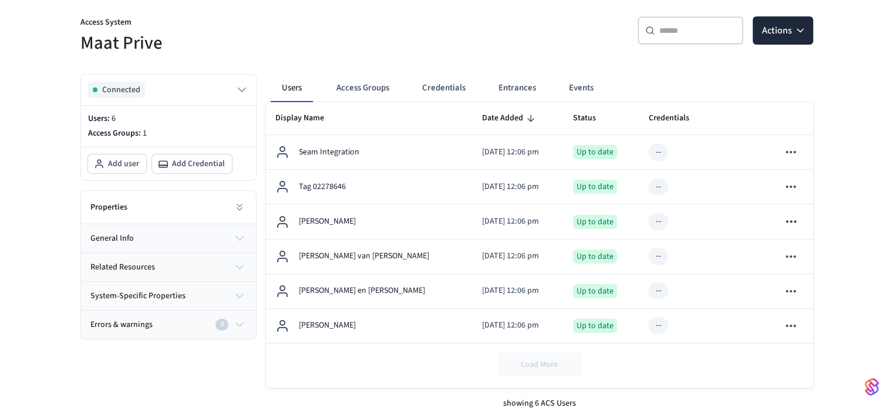
scroll to position [104, 0]
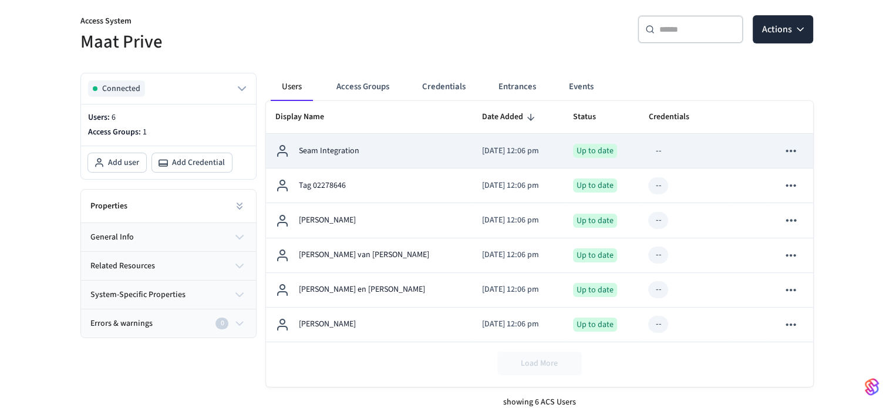
click at [364, 157] on td "Seam Integration" at bounding box center [369, 151] width 207 height 35
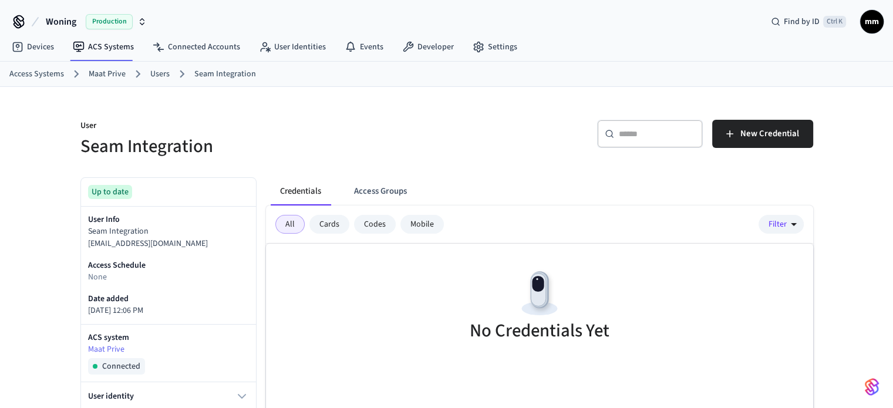
scroll to position [119, 0]
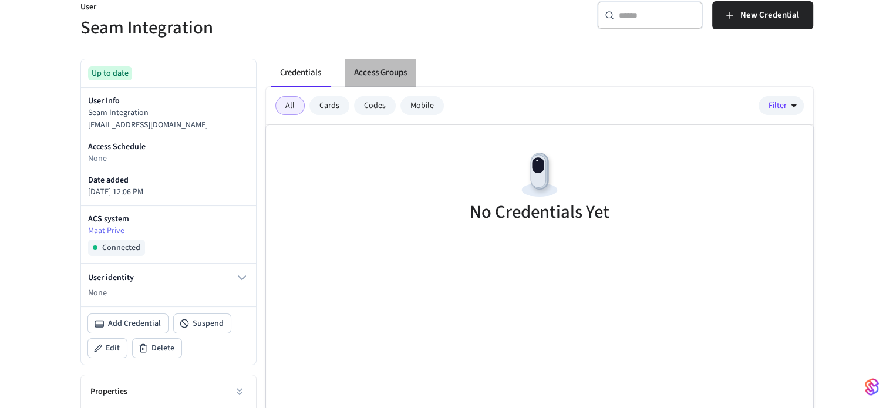
click at [370, 69] on button "Access Groups" at bounding box center [381, 73] width 72 height 28
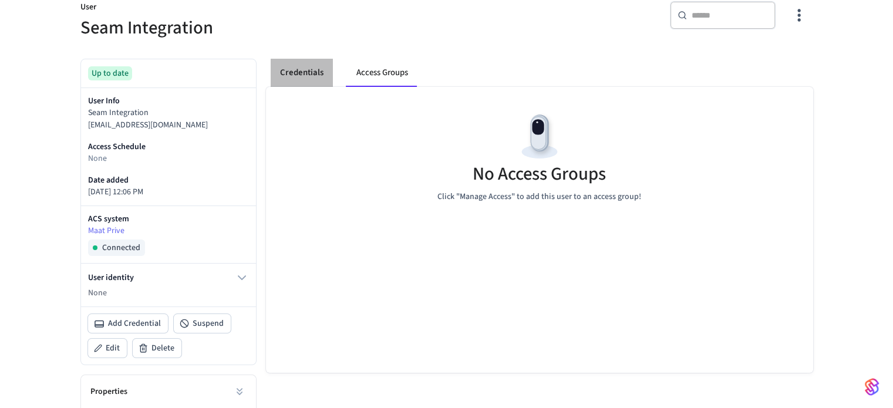
click at [298, 74] on button "Credentials" at bounding box center [302, 73] width 62 height 28
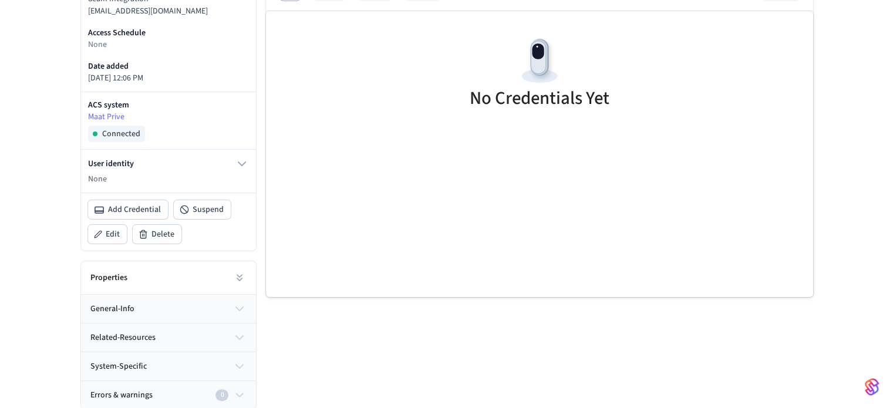
scroll to position [0, 0]
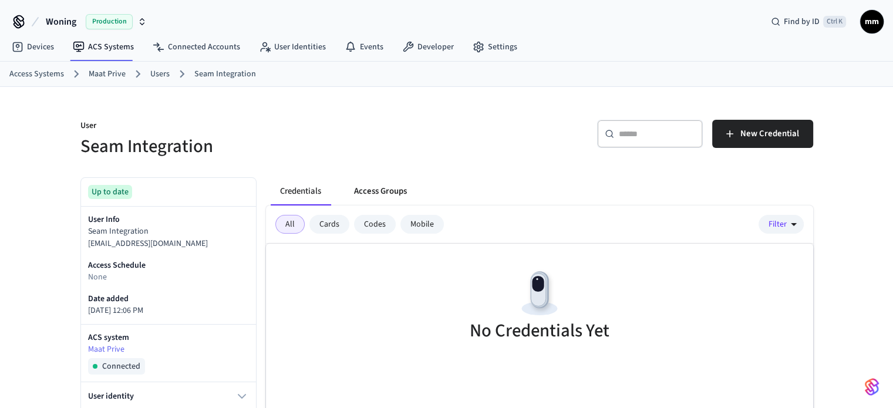
click at [362, 180] on button "Access Groups" at bounding box center [381, 191] width 72 height 28
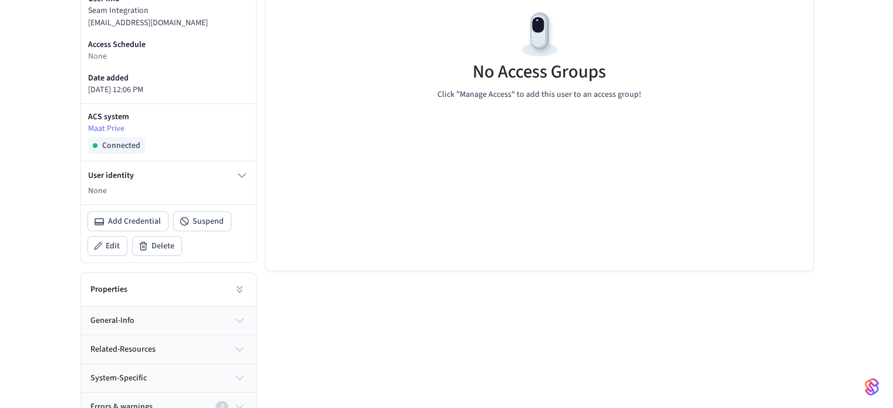
scroll to position [223, 0]
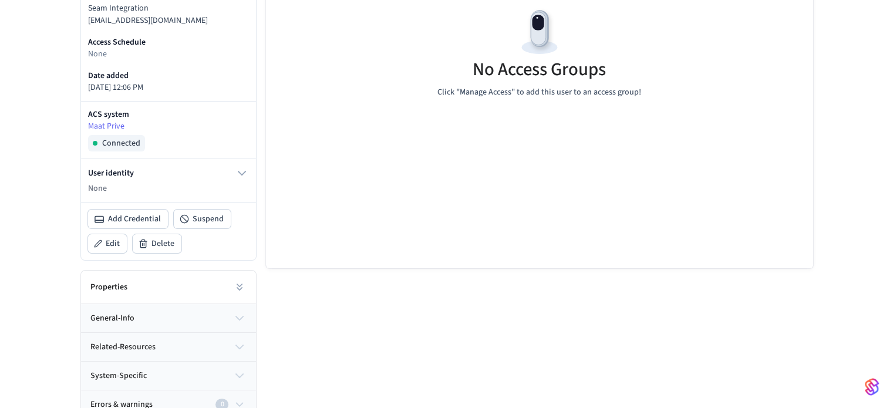
click at [175, 312] on button "general-info" at bounding box center [168, 318] width 175 height 28
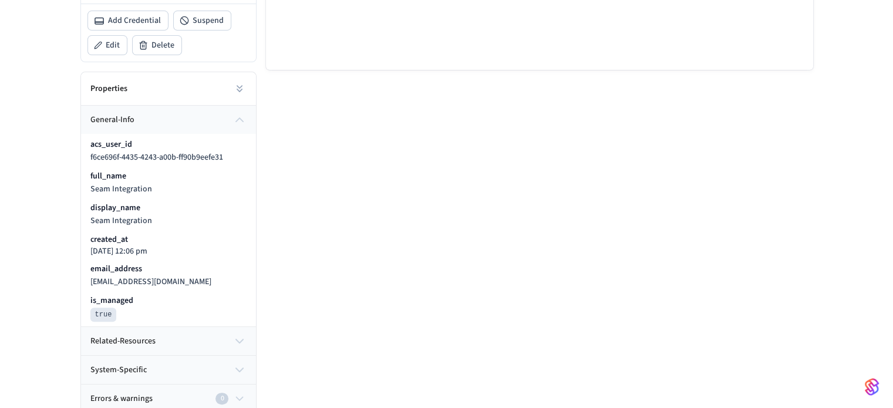
scroll to position [425, 0]
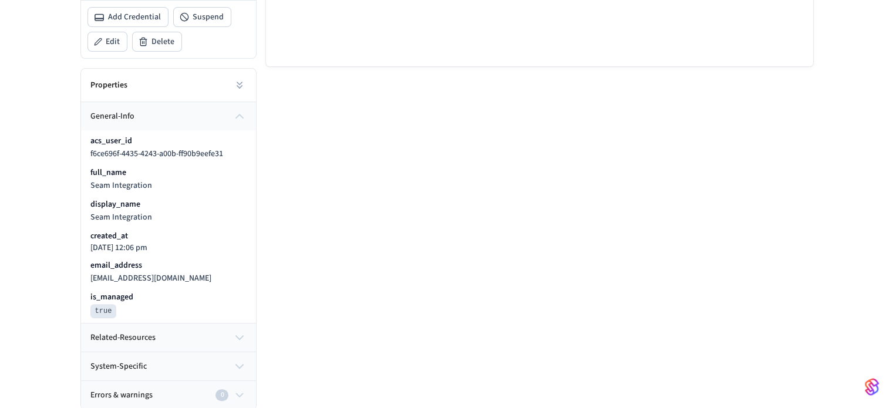
click at [117, 345] on button "related-resources" at bounding box center [168, 337] width 175 height 28
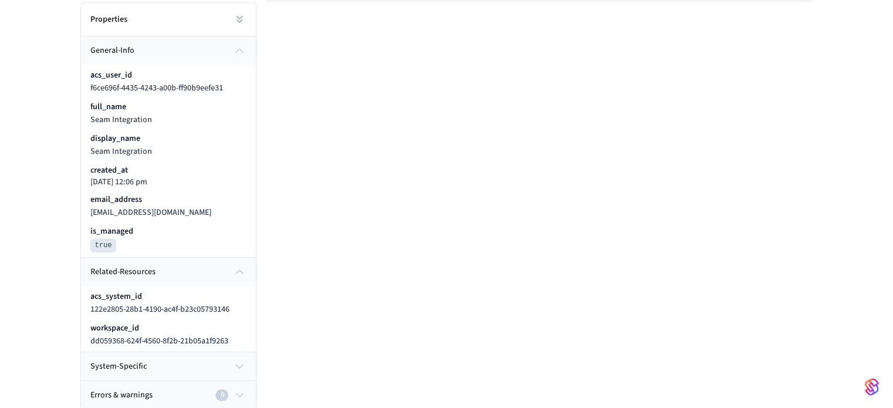
click at [131, 366] on span "system-specific" at bounding box center [118, 366] width 56 height 12
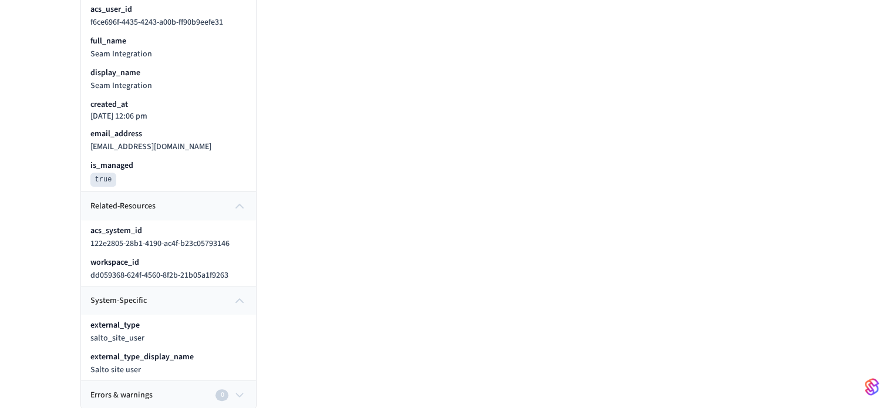
click at [121, 391] on span "Errors & warnings" at bounding box center [121, 395] width 62 height 12
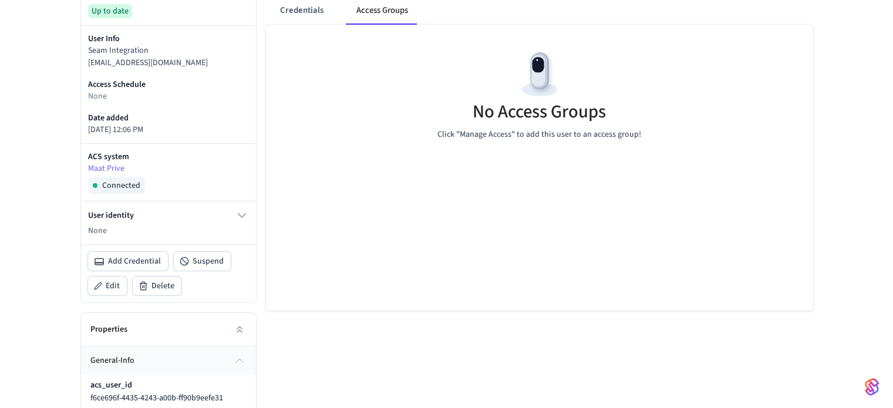
scroll to position [0, 0]
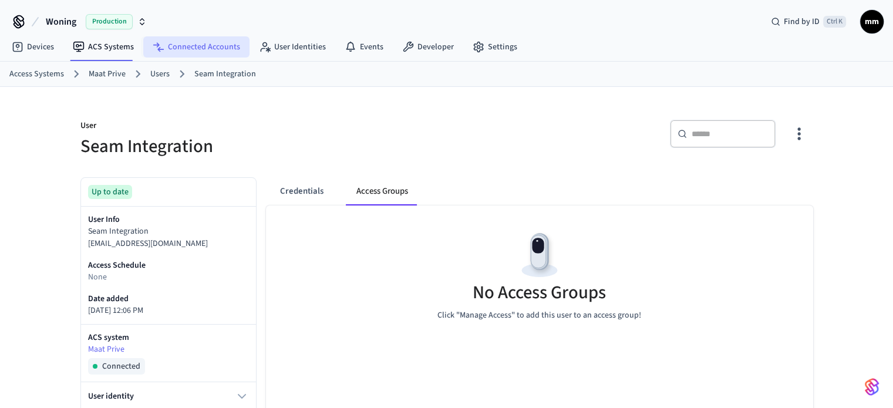
click at [177, 39] on link "Connected Accounts" at bounding box center [196, 46] width 106 height 21
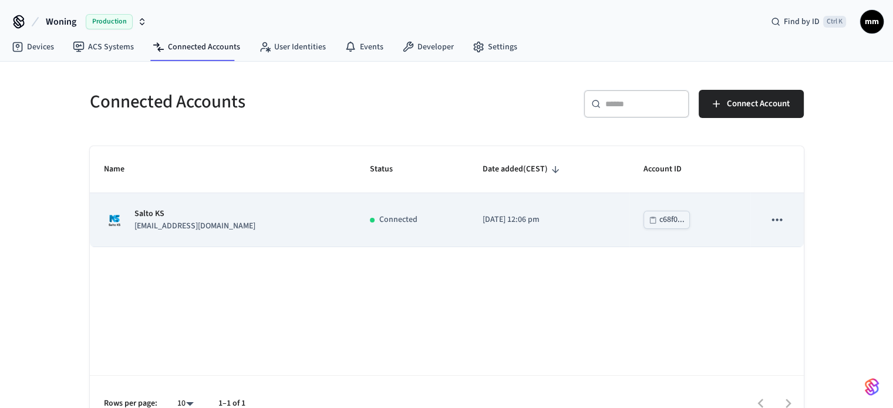
click at [410, 233] on td "Connected" at bounding box center [412, 219] width 112 height 53
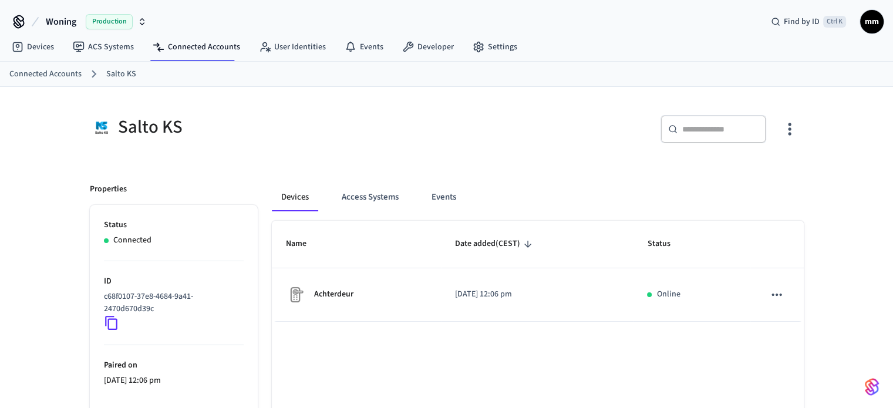
scroll to position [68, 0]
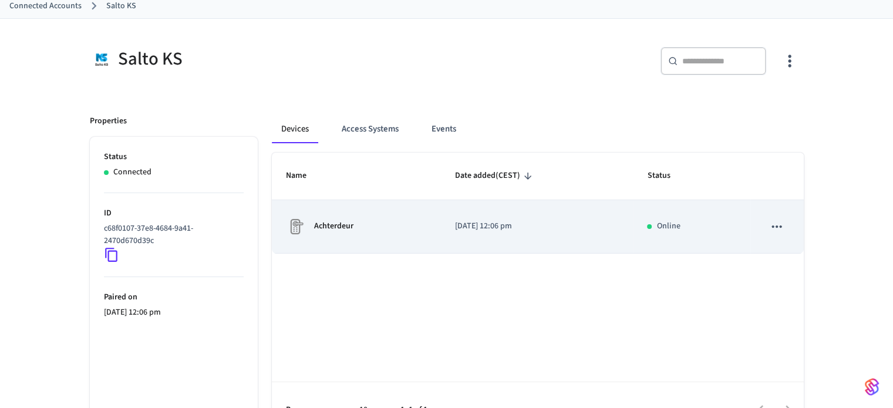
click at [320, 247] on td "Achterdeur" at bounding box center [356, 226] width 169 height 53
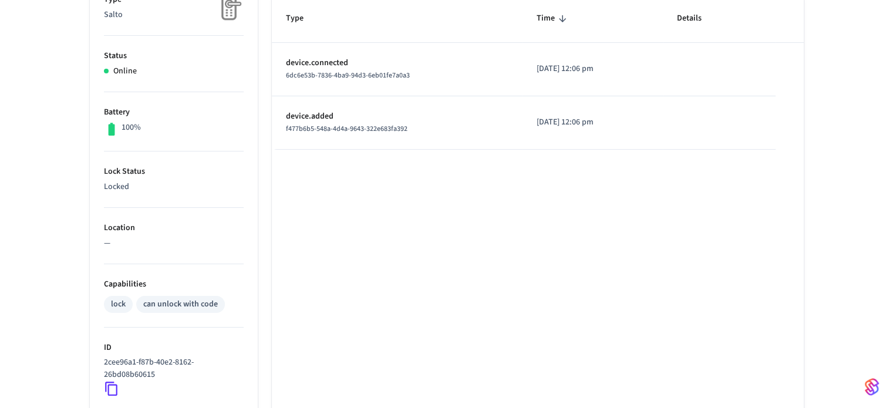
scroll to position [108, 0]
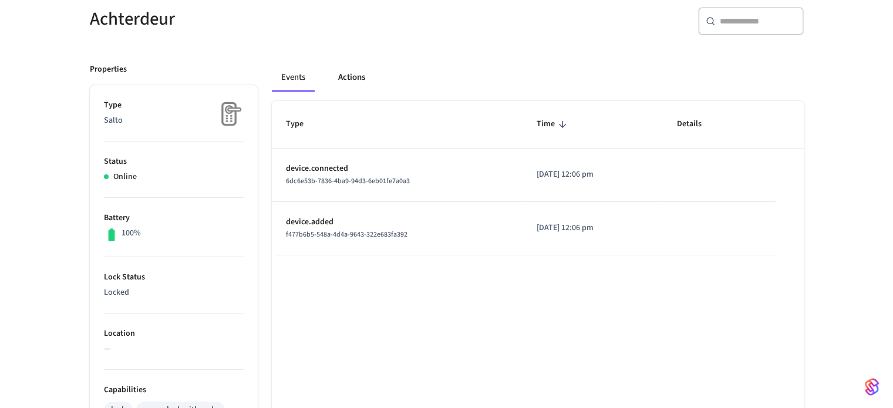
click at [355, 87] on button "Actions" at bounding box center [352, 77] width 46 height 28
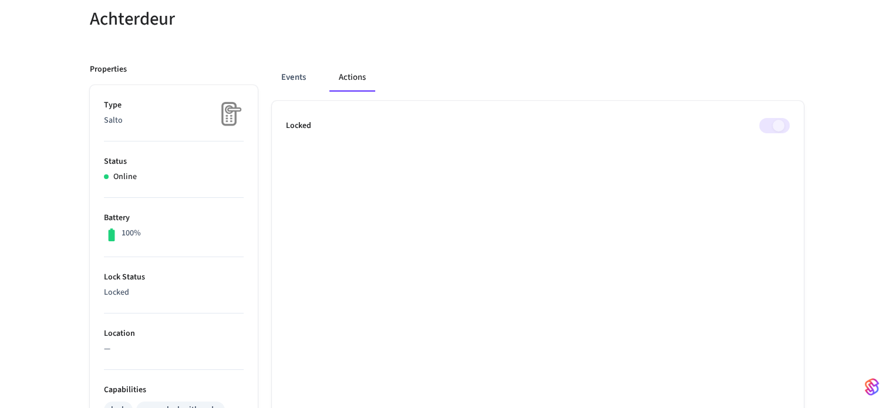
click at [784, 134] on ul "Locked" at bounding box center [538, 387] width 532 height 572
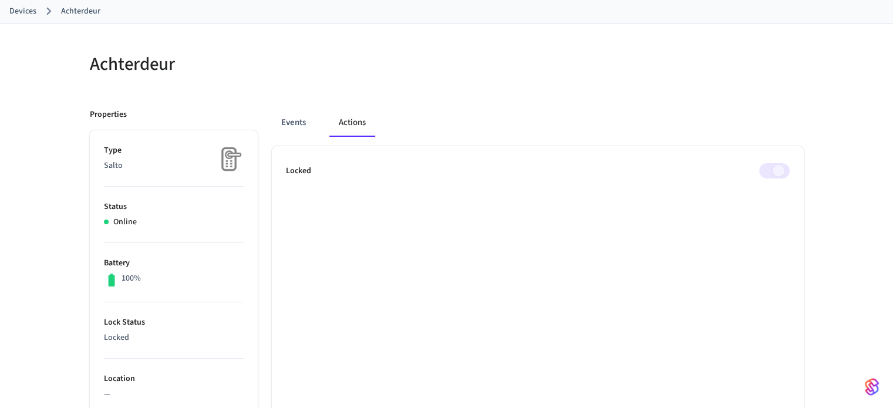
scroll to position [61, 0]
click at [288, 128] on button "Events" at bounding box center [293, 124] width 43 height 28
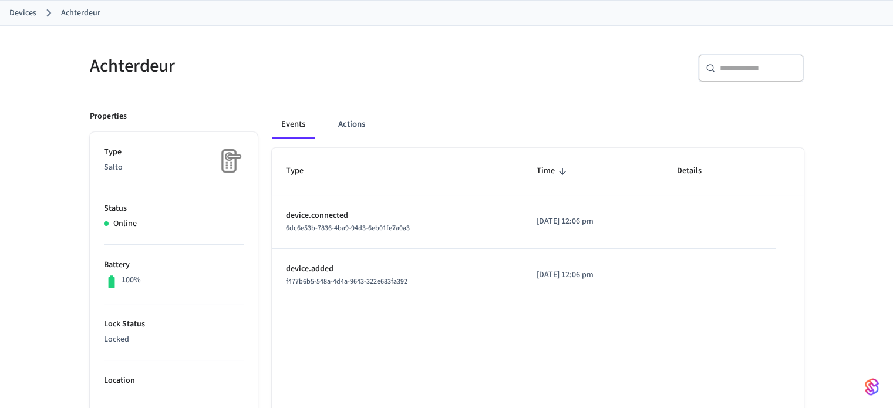
scroll to position [0, 0]
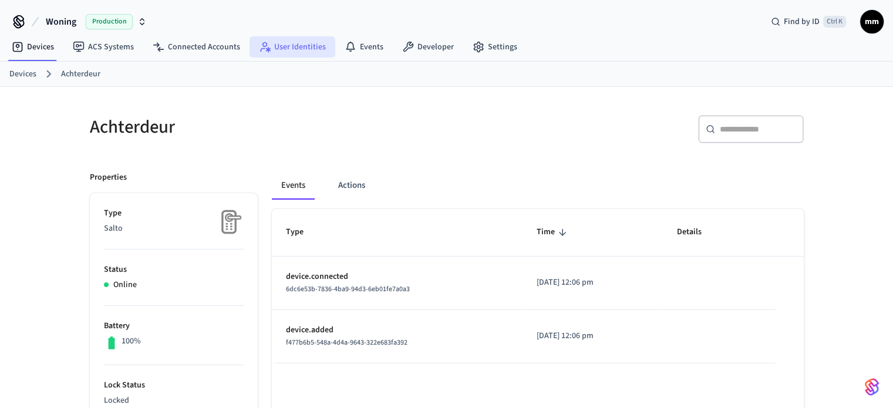
click at [296, 37] on link "User Identities" at bounding box center [292, 46] width 86 height 21
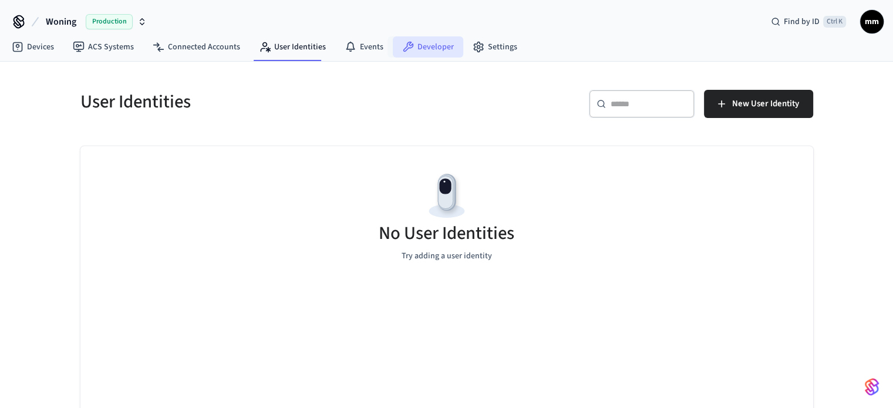
click at [445, 46] on link "Developer" at bounding box center [428, 46] width 70 height 21
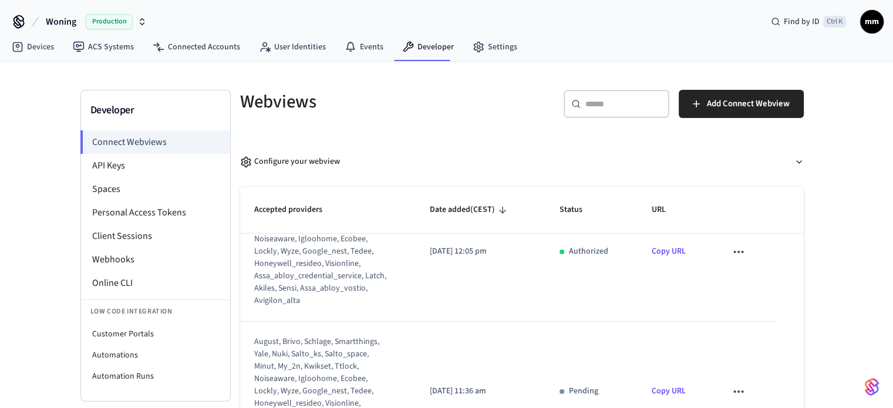
scroll to position [58, 0]
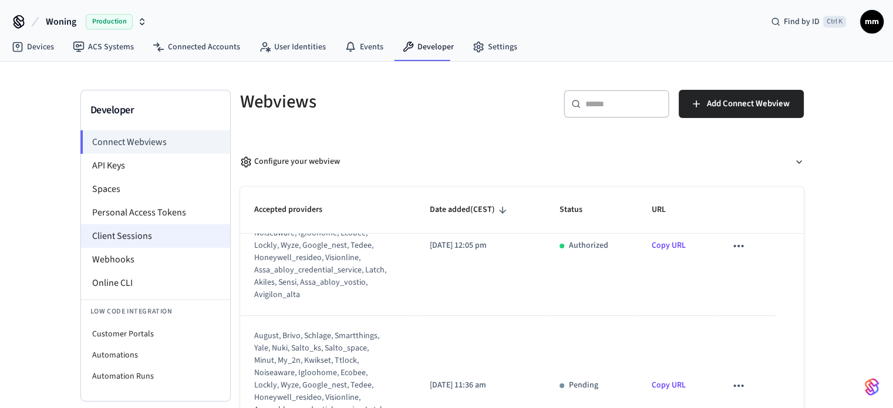
click at [128, 227] on li "Client Sessions" at bounding box center [155, 235] width 149 height 23
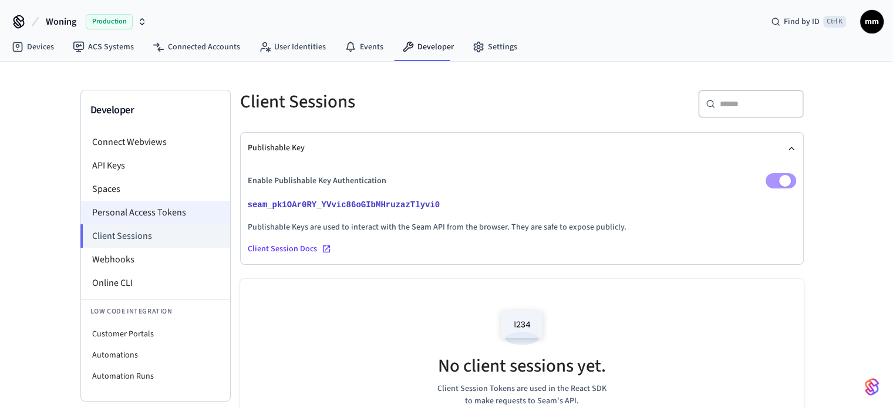
click at [146, 215] on li "Personal Access Tokens" at bounding box center [155, 212] width 149 height 23
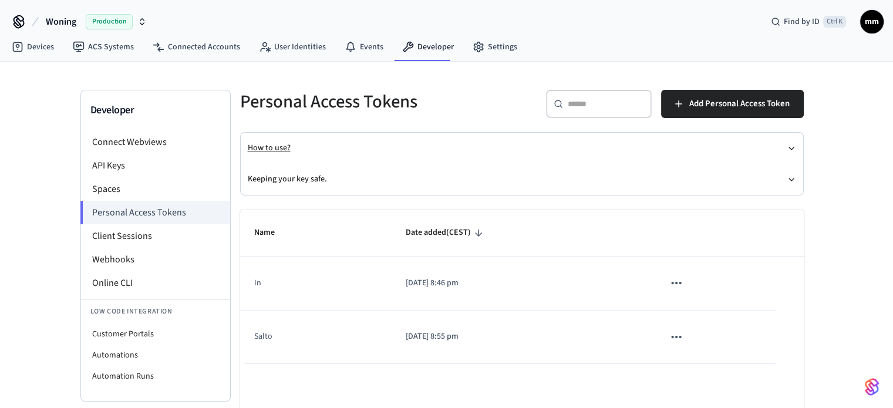
click at [277, 150] on button "How to use?" at bounding box center [522, 148] width 548 height 31
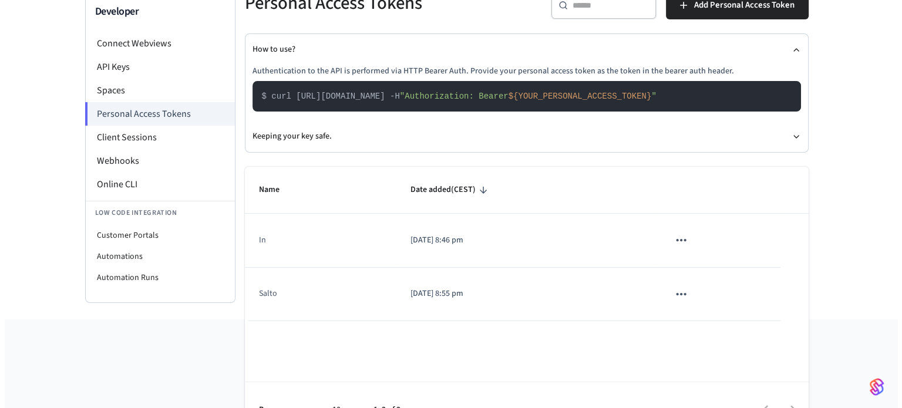
scroll to position [103, 0]
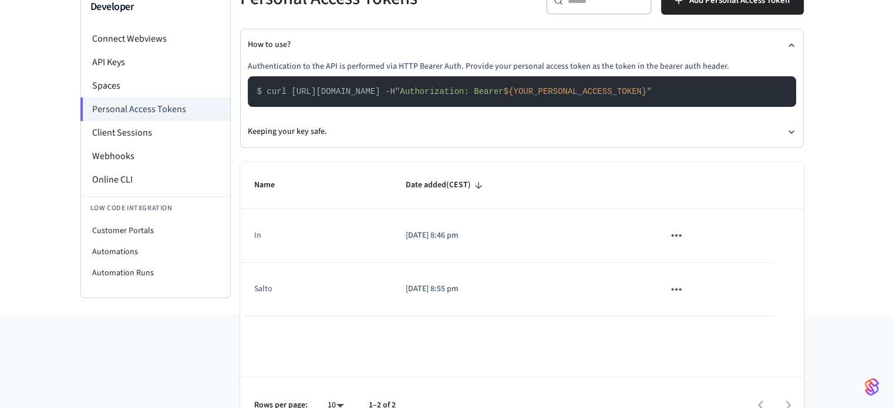
click at [684, 274] on td "sticky table" at bounding box center [713, 289] width 126 height 53
click at [683, 287] on icon "sticky table" at bounding box center [676, 289] width 15 height 15
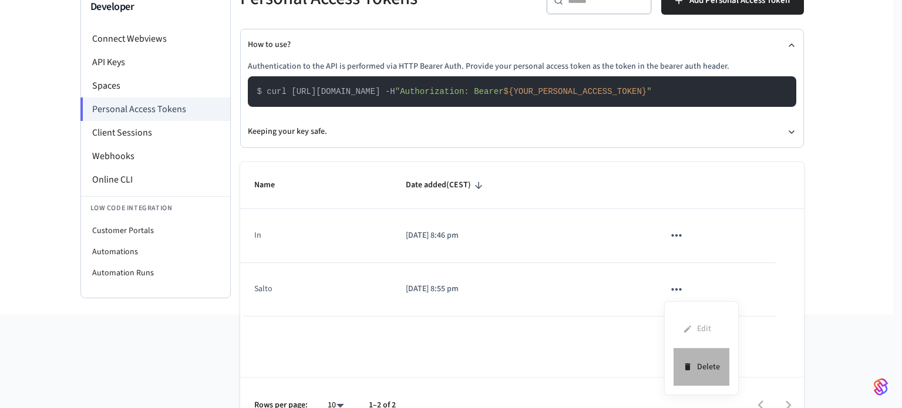
click at [717, 367] on li "Delete" at bounding box center [701, 366] width 56 height 37
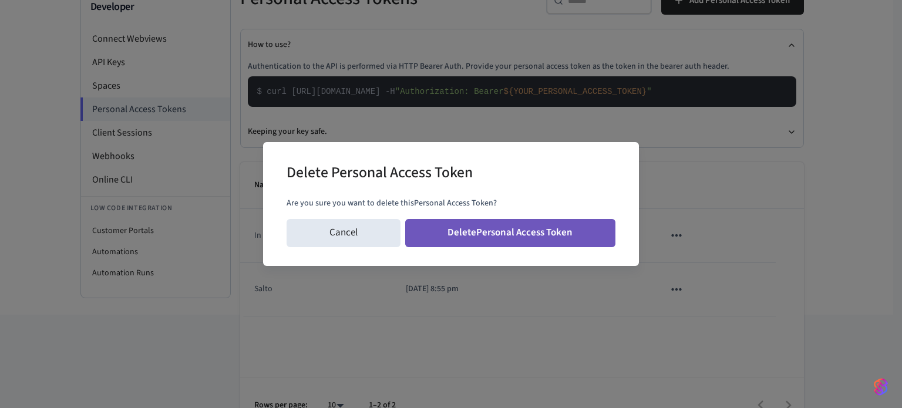
click at [547, 222] on button "Delete Personal Access Token" at bounding box center [510, 233] width 211 height 28
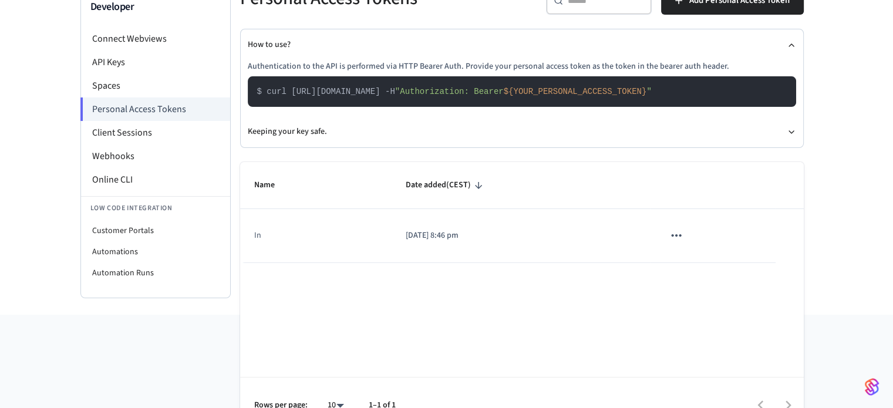
click at [685, 241] on button "sticky table" at bounding box center [676, 235] width 25 height 25
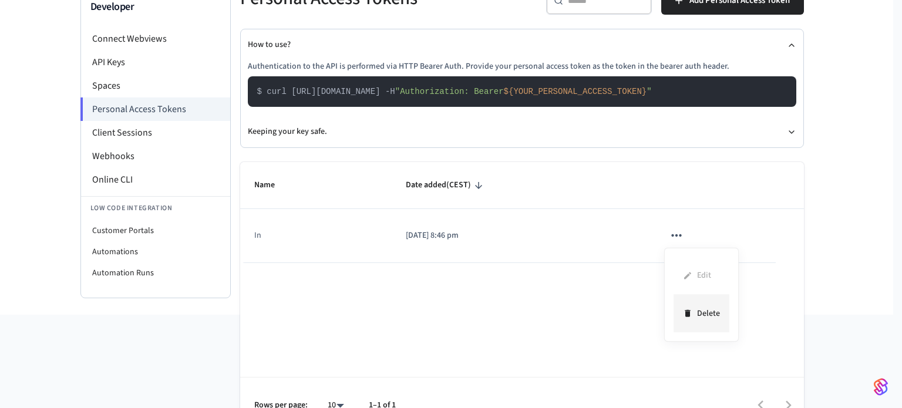
click at [679, 312] on li "Delete" at bounding box center [701, 313] width 56 height 37
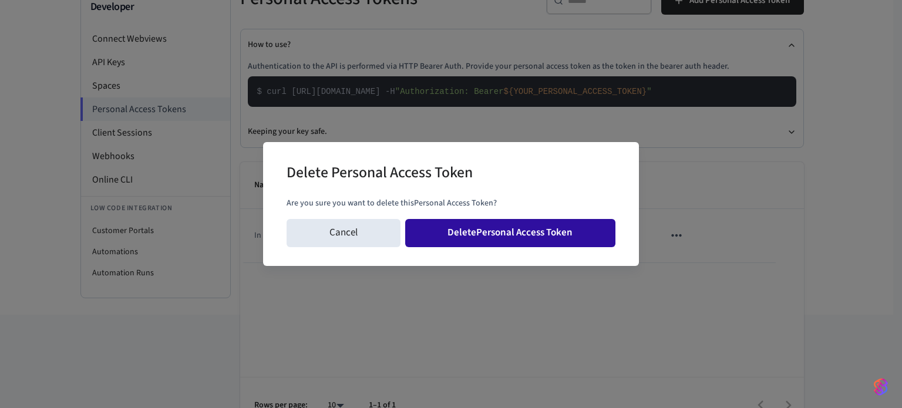
click at [483, 227] on button "Delete Personal Access Token" at bounding box center [510, 233] width 211 height 28
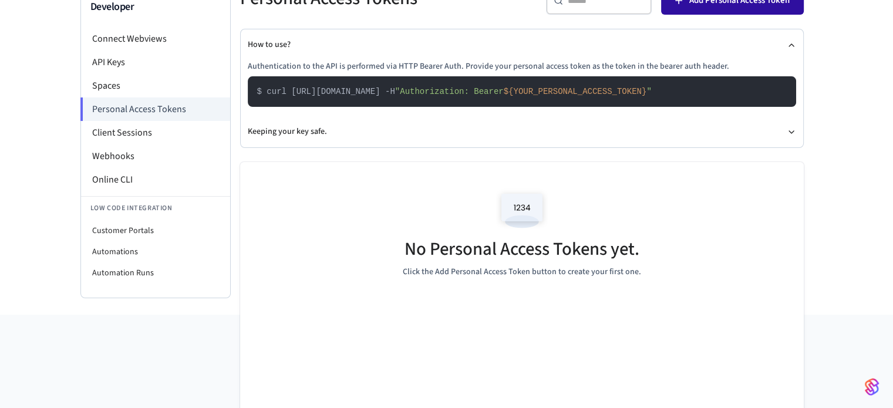
click at [723, 10] on button "Add Personal Access Token" at bounding box center [732, 1] width 143 height 28
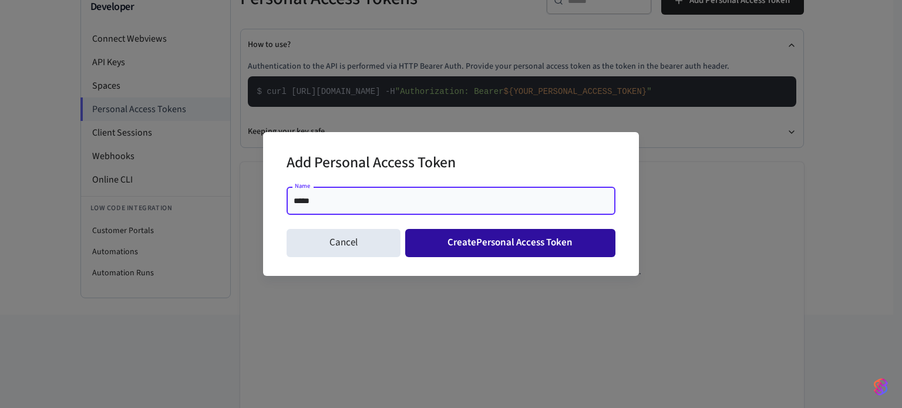
type input "*****"
click at [525, 248] on button "Create Personal Access Token" at bounding box center [510, 243] width 211 height 28
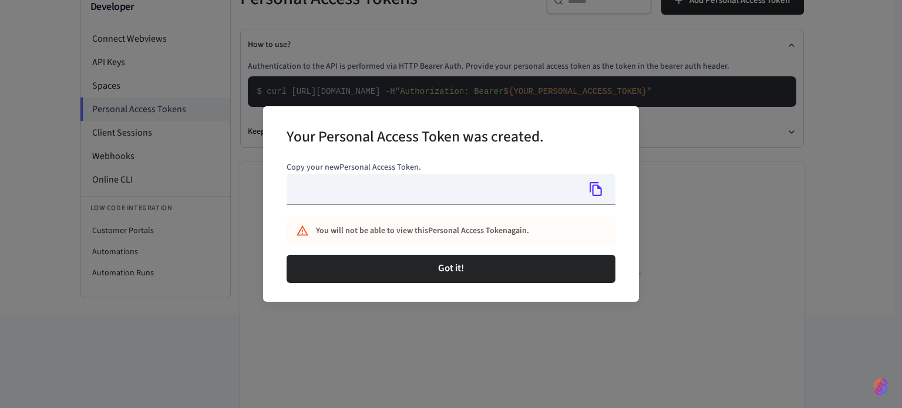
type input "**********"
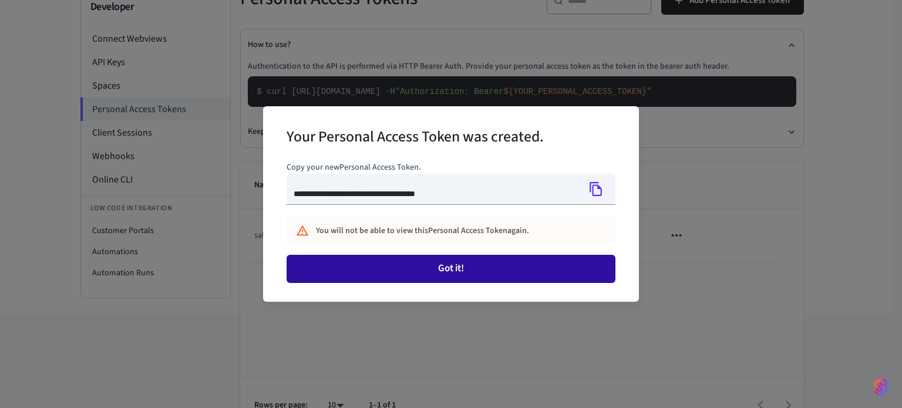
click at [473, 257] on button "Got it!" at bounding box center [450, 269] width 329 height 28
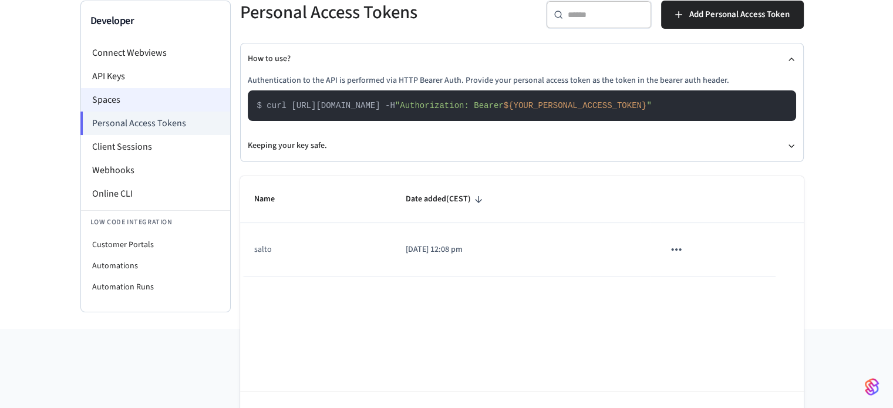
scroll to position [0, 0]
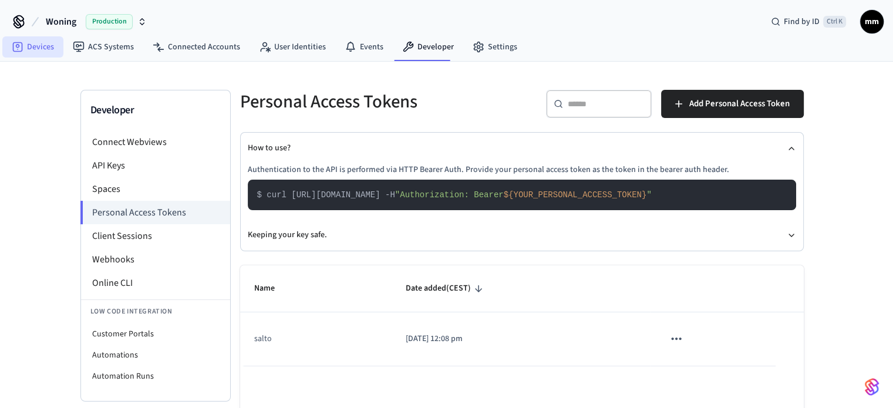
click at [36, 49] on link "Devices" at bounding box center [32, 46] width 61 height 21
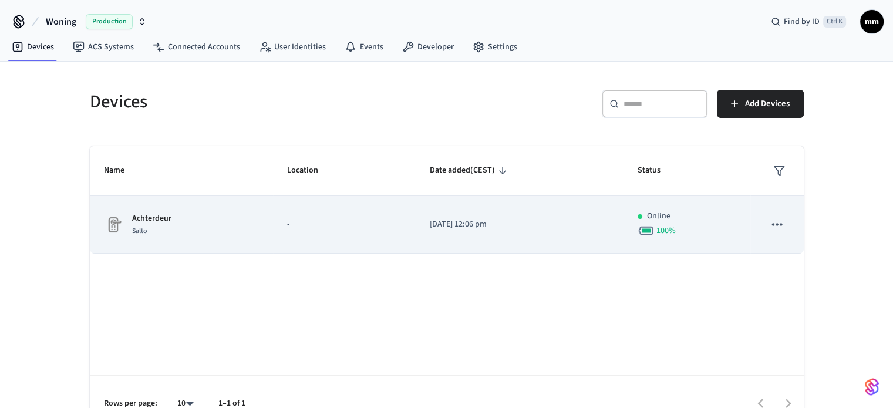
click at [155, 210] on td "Achterdeur Salto" at bounding box center [181, 225] width 183 height 58
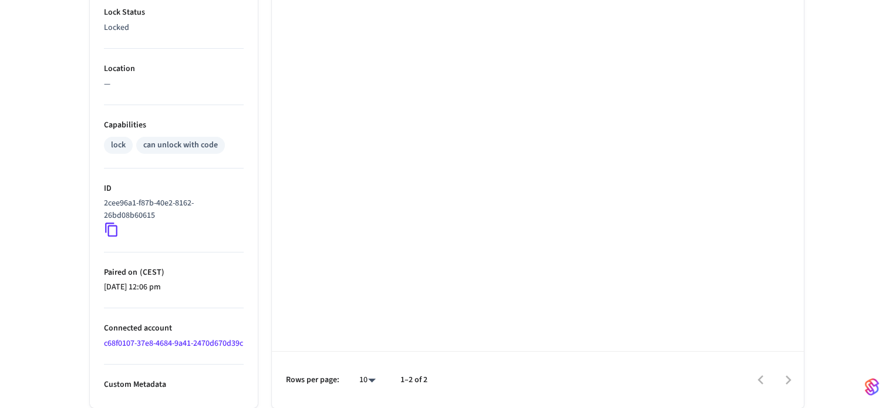
scroll to position [383, 0]
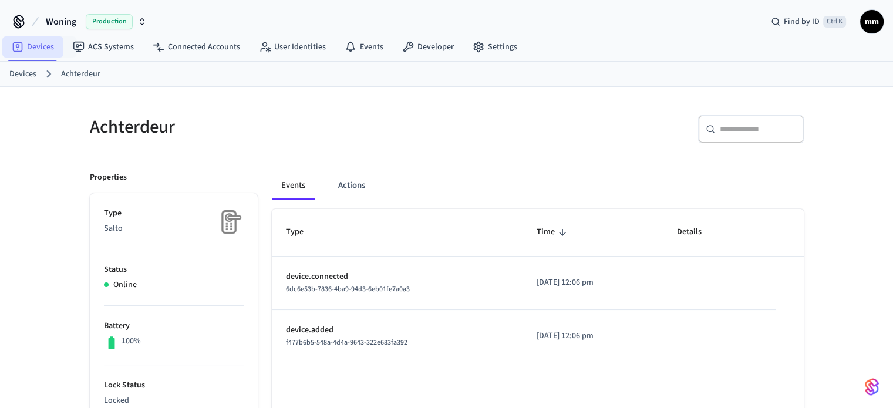
click at [48, 50] on link "Devices" at bounding box center [32, 46] width 61 height 21
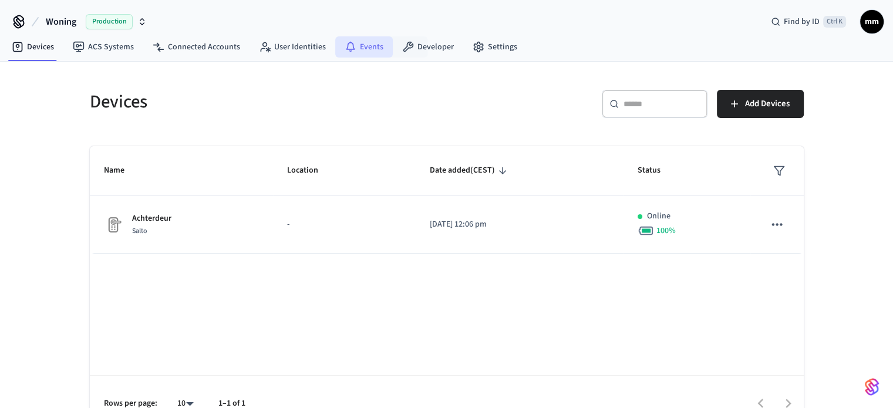
click at [374, 46] on link "Events" at bounding box center [364, 46] width 58 height 21
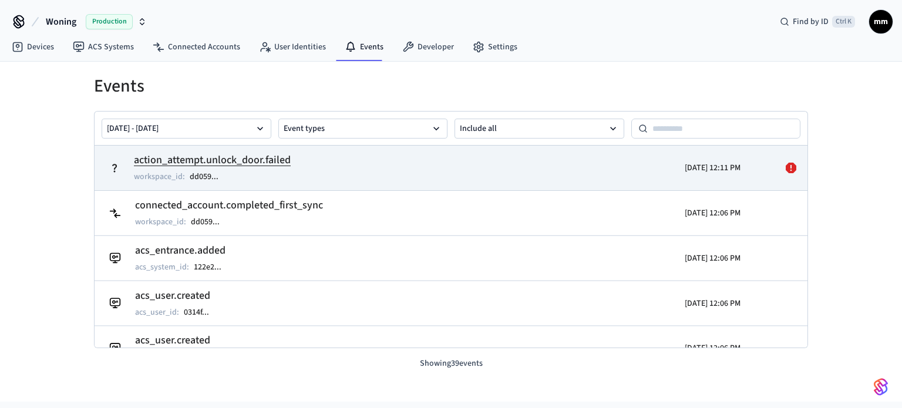
click at [317, 171] on td "action_attempt.unlock_door.failed workspace_id : dd059 ..." at bounding box center [335, 167] width 463 height 33
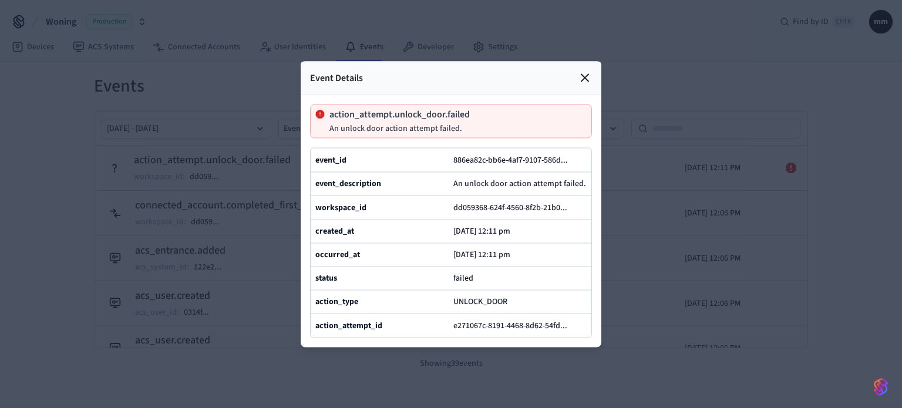
click at [589, 70] on icon at bounding box center [585, 77] width 14 height 14
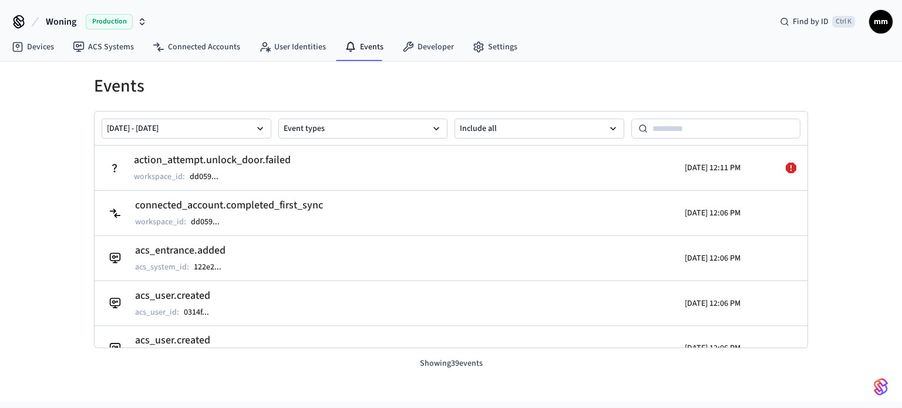
click at [399, 68] on div "Events Sep 08 2025 - Sep 15 2025 Event types Include all action_attempt.unlock_…" at bounding box center [450, 216] width 751 height 308
click at [420, 52] on link "Developer" at bounding box center [428, 46] width 70 height 21
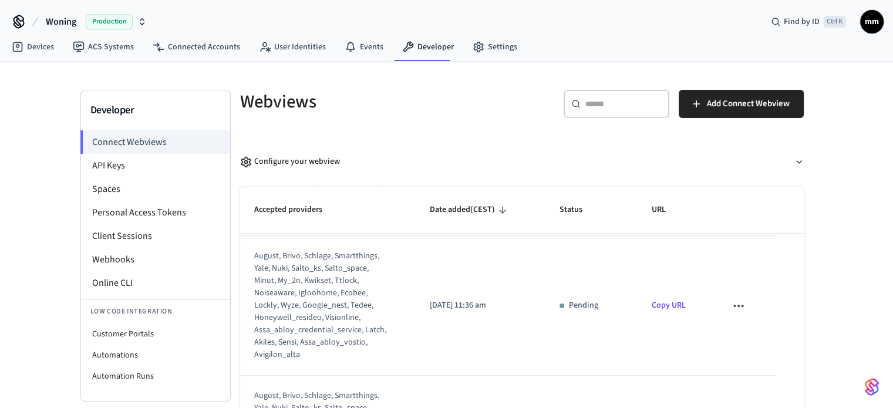
scroll to position [276, 0]
click at [131, 181] on li "Spaces" at bounding box center [155, 188] width 149 height 23
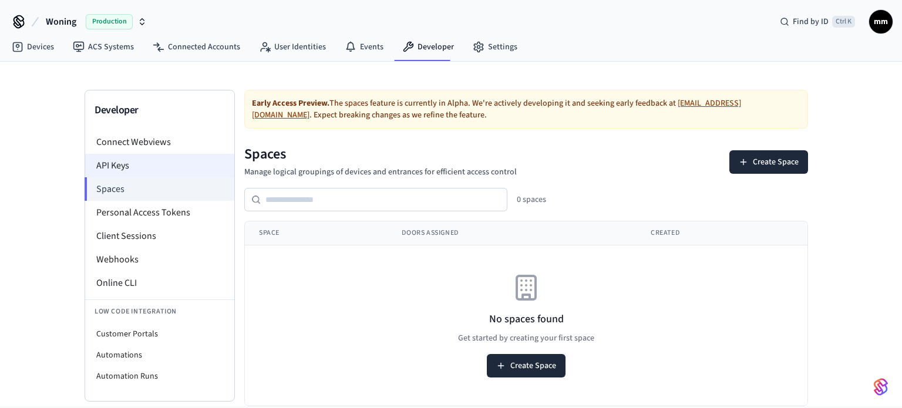
click at [171, 171] on li "API Keys" at bounding box center [159, 165] width 149 height 23
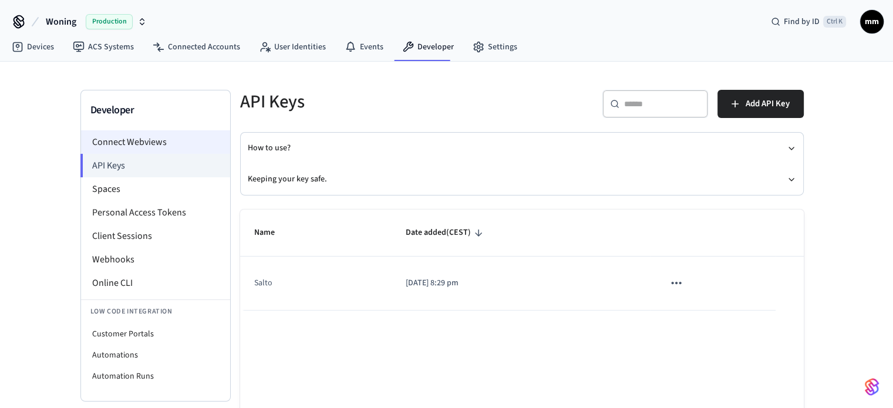
click at [142, 147] on li "Connect Webviews" at bounding box center [155, 141] width 149 height 23
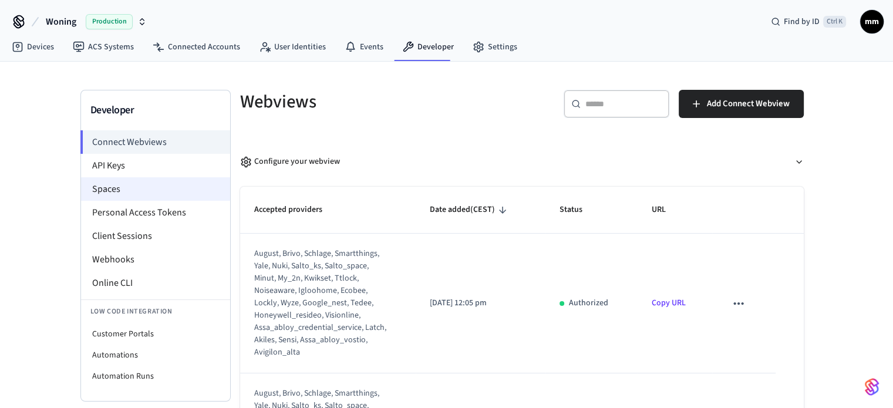
click at [132, 199] on li "Spaces" at bounding box center [155, 188] width 149 height 23
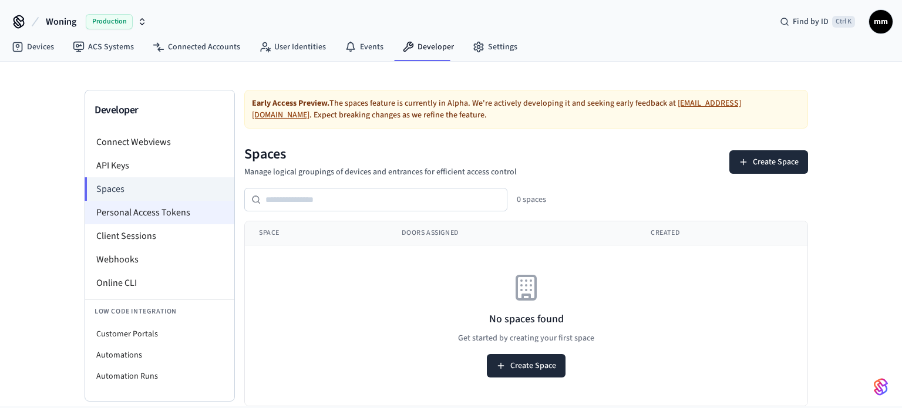
click at [153, 209] on li "Personal Access Tokens" at bounding box center [159, 212] width 149 height 23
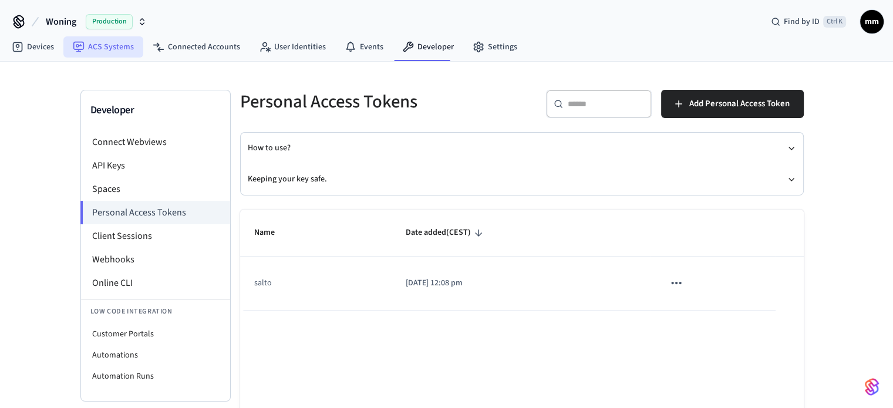
click at [134, 43] on link "ACS Systems" at bounding box center [103, 46] width 80 height 21
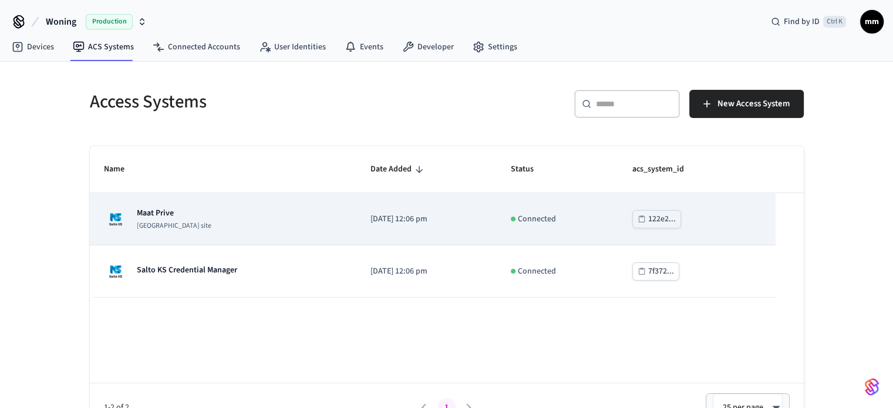
click at [213, 211] on div "Maat Prive Salto KS site" at bounding box center [223, 218] width 238 height 23
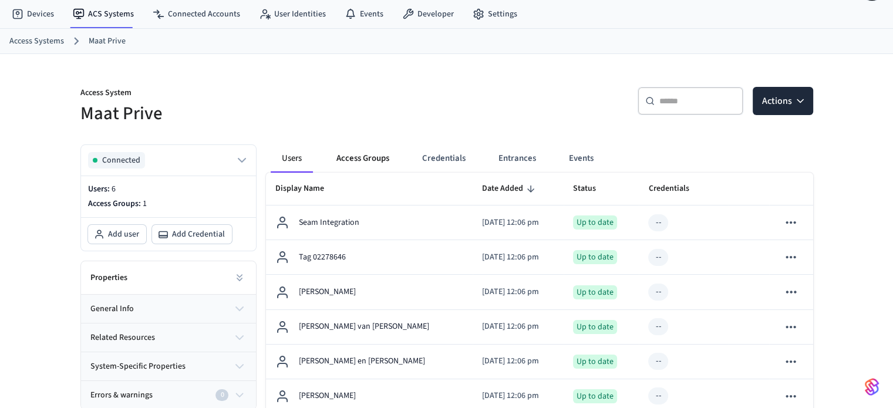
scroll to position [36, 0]
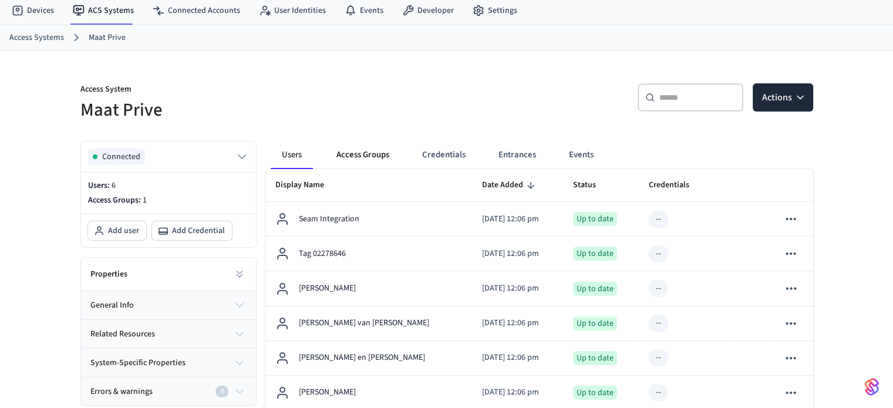
click at [359, 150] on button "Access Groups" at bounding box center [363, 155] width 72 height 28
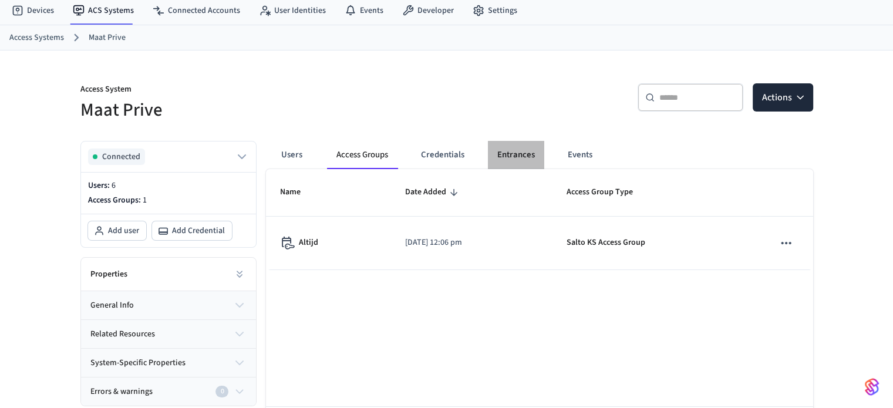
click at [526, 159] on button "Entrances" at bounding box center [516, 155] width 56 height 28
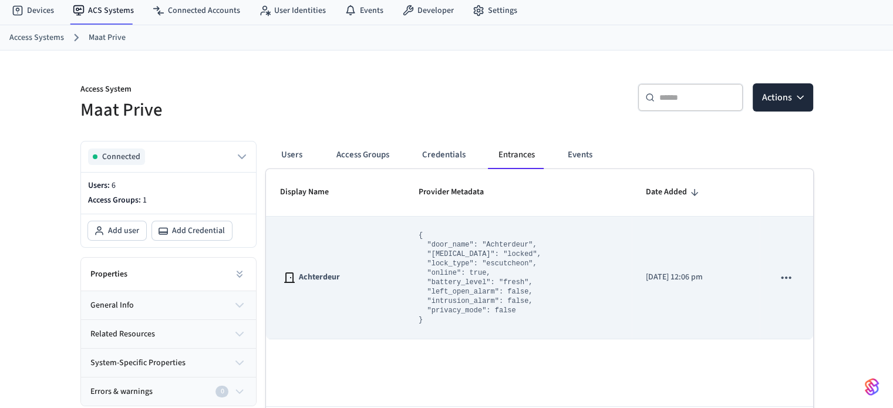
scroll to position [82, 0]
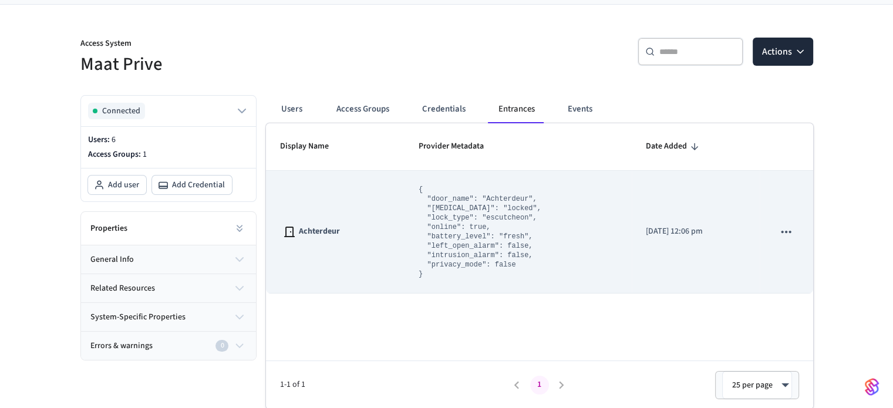
click at [785, 227] on icon "sticky table" at bounding box center [785, 231] width 15 height 15
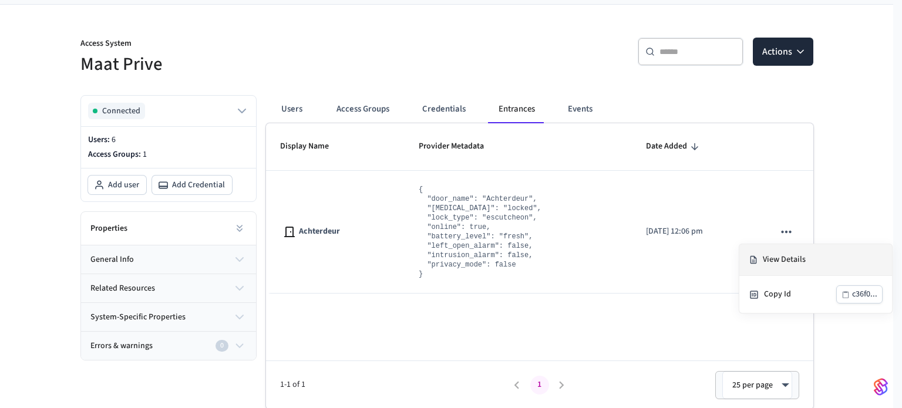
click at [782, 261] on li "View Details" at bounding box center [815, 260] width 153 height 32
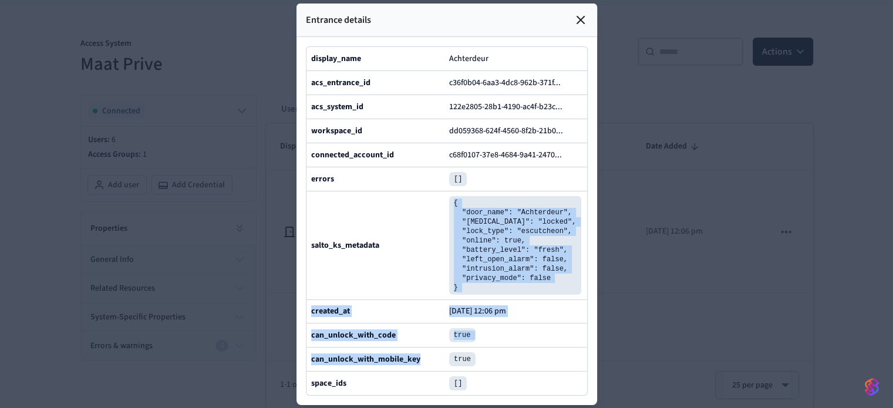
drag, startPoint x: 432, startPoint y: 376, endPoint x: 401, endPoint y: 200, distance: 179.3
click at [401, 200] on div "display_name Achterdeur acs_entrance_id c36f0b04-6aa3-4dc8-962b-371f ... acs_sy…" at bounding box center [447, 220] width 282 height 349
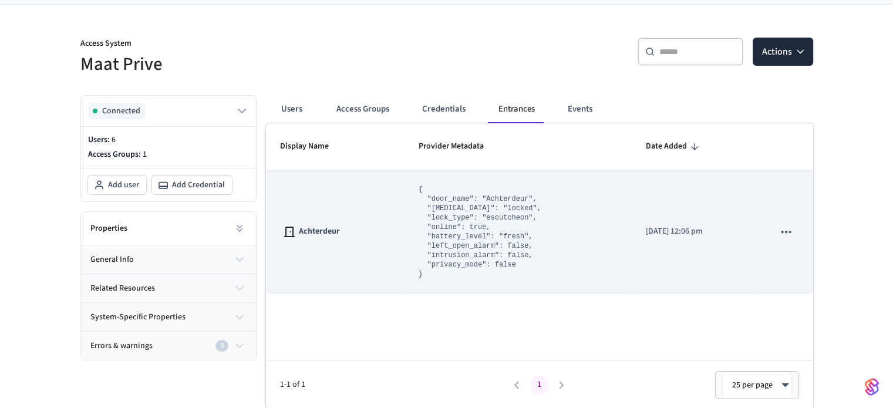
click at [779, 237] on icon "sticky table" at bounding box center [785, 231] width 15 height 15
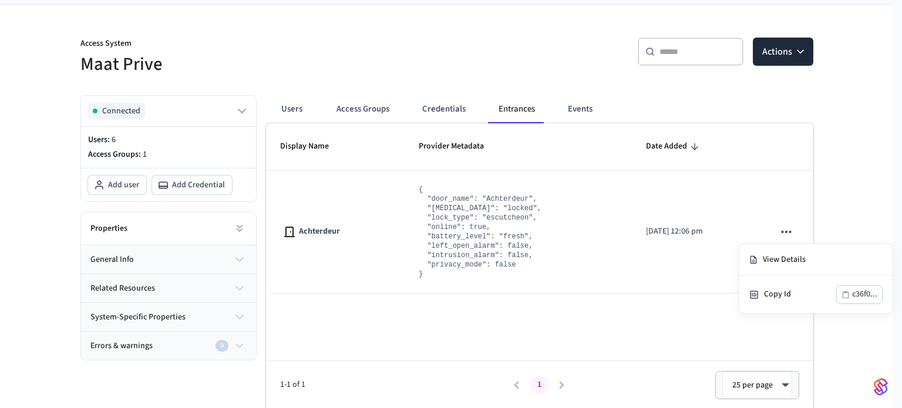
click at [765, 226] on div at bounding box center [451, 204] width 902 height 408
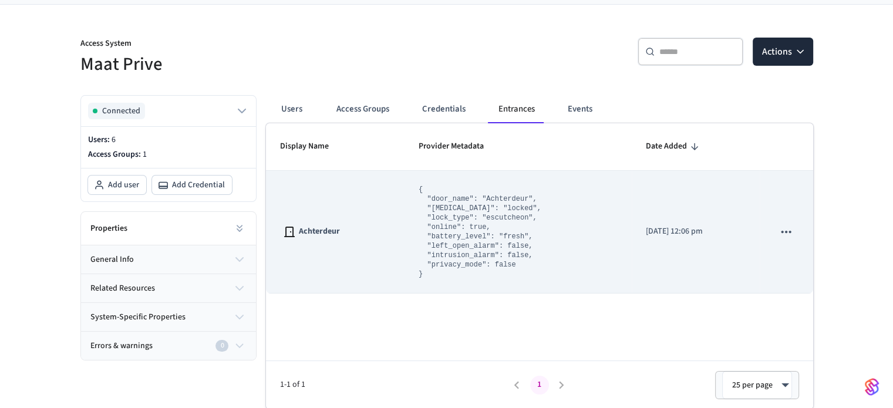
click at [783, 229] on icon "sticky table" at bounding box center [785, 231] width 15 height 15
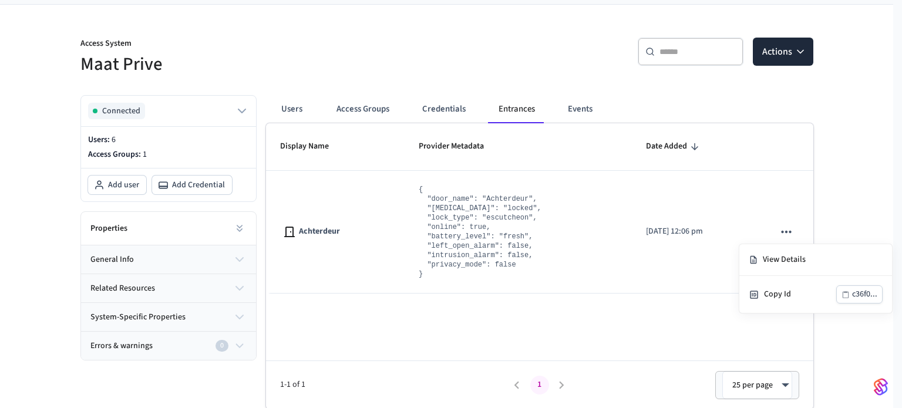
click at [590, 307] on div at bounding box center [451, 204] width 902 height 408
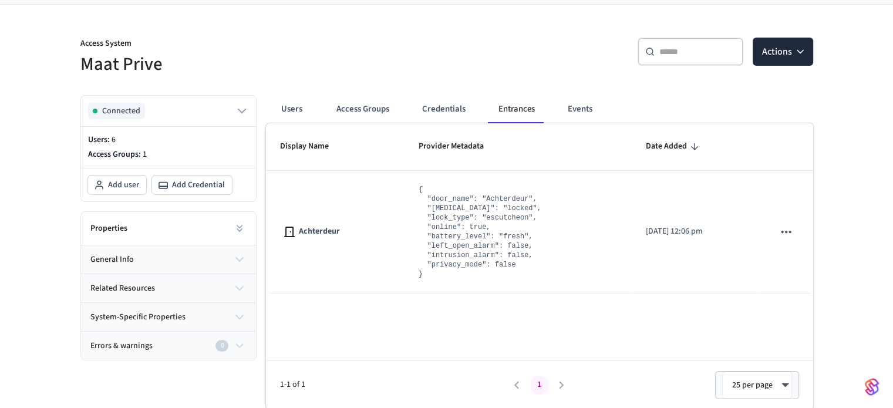
drag, startPoint x: 872, startPoint y: 63, endPoint x: 896, endPoint y: 44, distance: 31.0
click at [893, 44] on html "Woning Production Find by ID Ctrl K mm Devices ACS Systems Connected Accounts U…" at bounding box center [446, 163] width 893 height 491
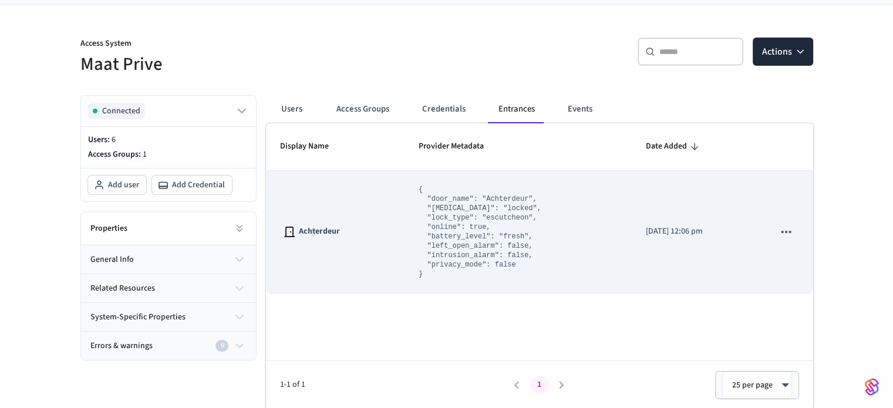
click at [769, 220] on td "sticky table" at bounding box center [785, 232] width 53 height 123
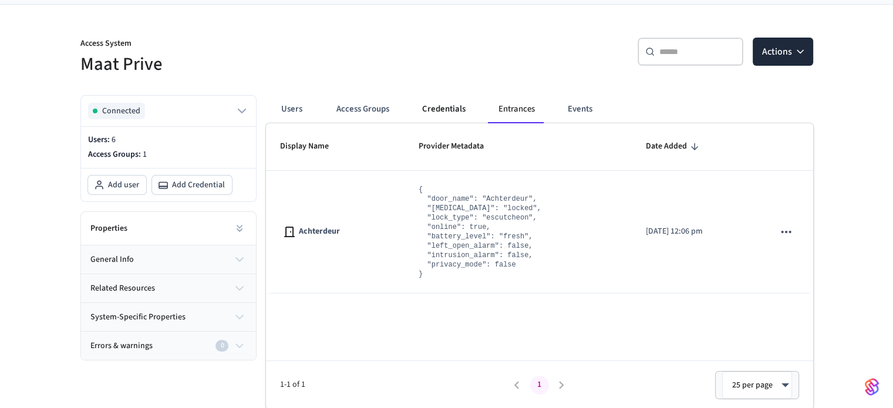
click at [440, 115] on button "Credentials" at bounding box center [444, 109] width 62 height 28
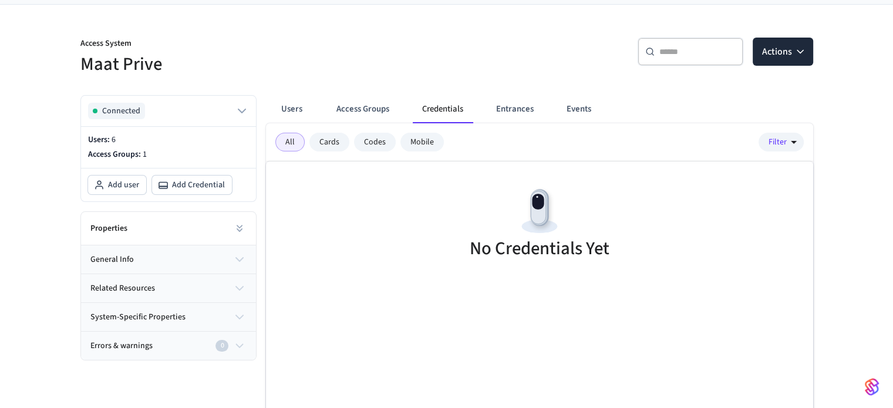
click at [392, 188] on div "No Credentials Yet" at bounding box center [539, 224] width 547 height 127
drag, startPoint x: 395, startPoint y: 221, endPoint x: 366, endPoint y: 200, distance: 36.5
click at [366, 200] on div "No Credentials Yet" at bounding box center [539, 224] width 547 height 127
click at [796, 40] on button "Actions" at bounding box center [782, 52] width 60 height 28
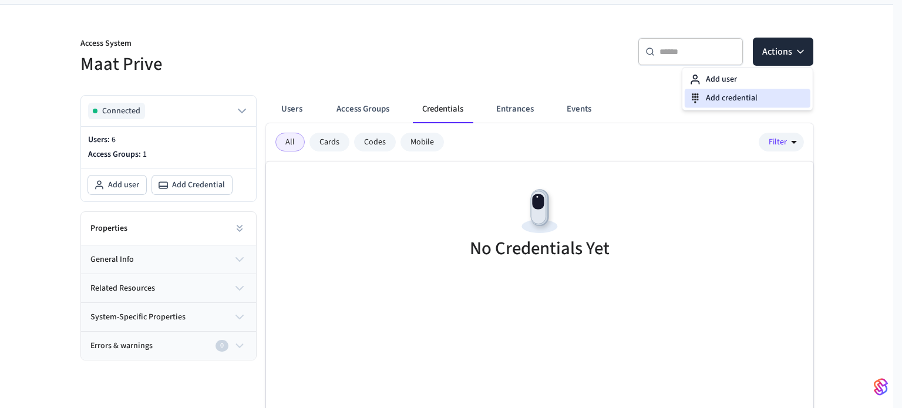
click at [731, 97] on div "Add credential" at bounding box center [747, 98] width 126 height 19
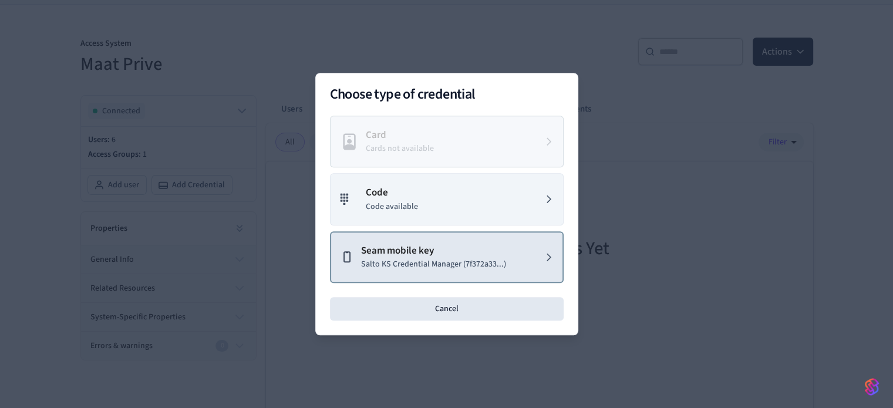
drag, startPoint x: 393, startPoint y: 271, endPoint x: 365, endPoint y: 248, distance: 36.3
click at [365, 248] on p "Seam mobile key" at bounding box center [433, 251] width 145 height 15
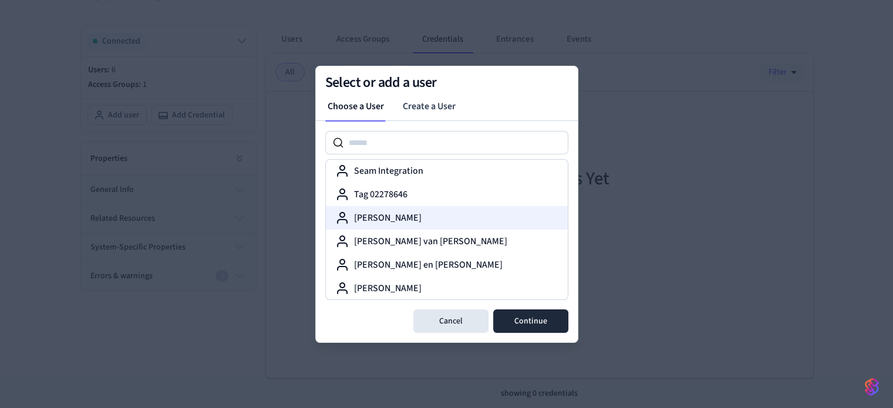
scroll to position [0, 0]
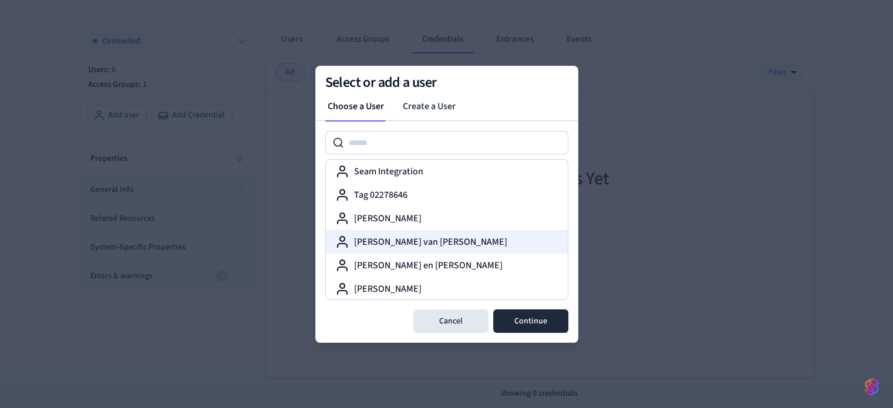
click at [401, 246] on label "Mike van de Maat" at bounding box center [430, 242] width 153 height 14
click at [549, 328] on button "Continue" at bounding box center [530, 320] width 75 height 23
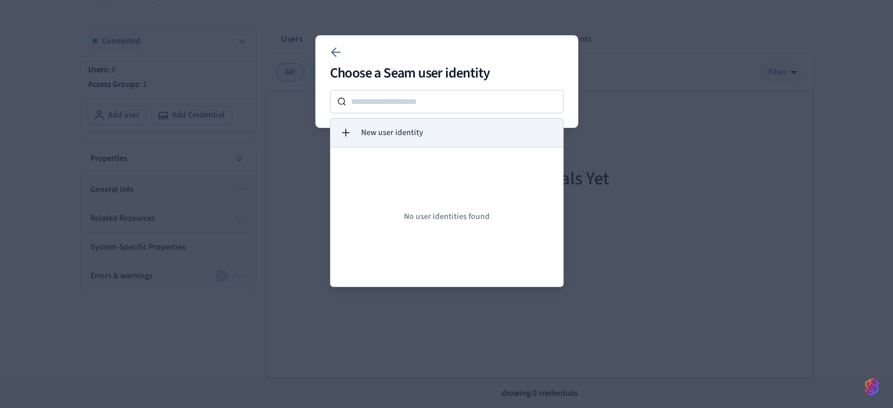
click at [384, 139] on button "New user identity" at bounding box center [446, 133] width 232 height 28
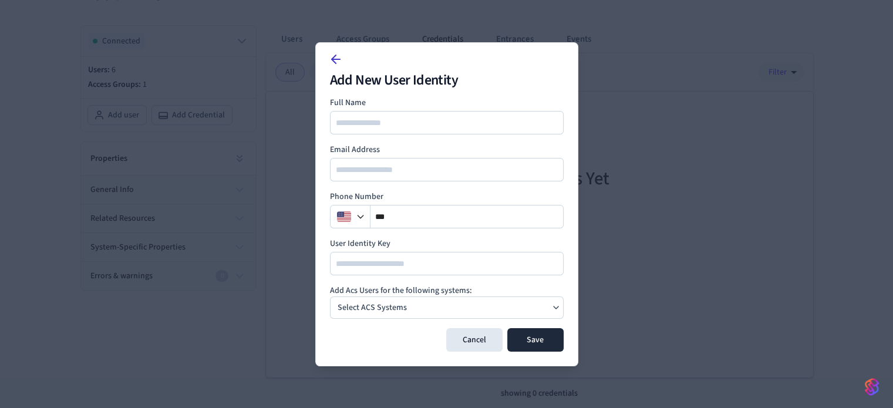
click at [333, 63] on icon at bounding box center [336, 59] width 14 height 14
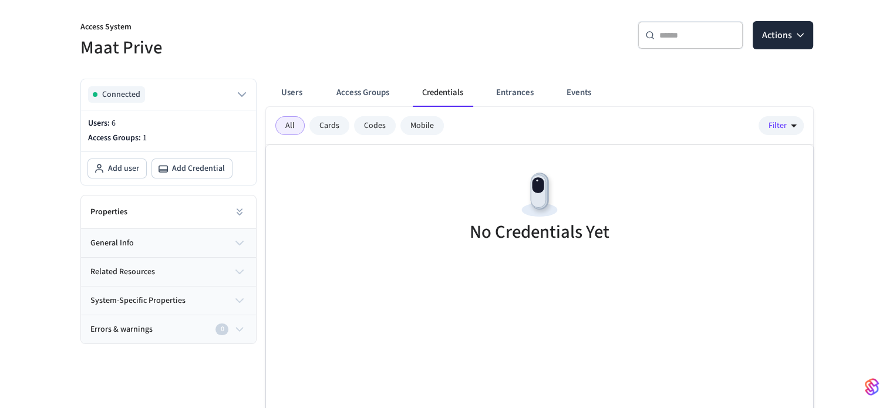
scroll to position [98, 0]
click at [451, 86] on button "Credentials" at bounding box center [443, 93] width 60 height 28
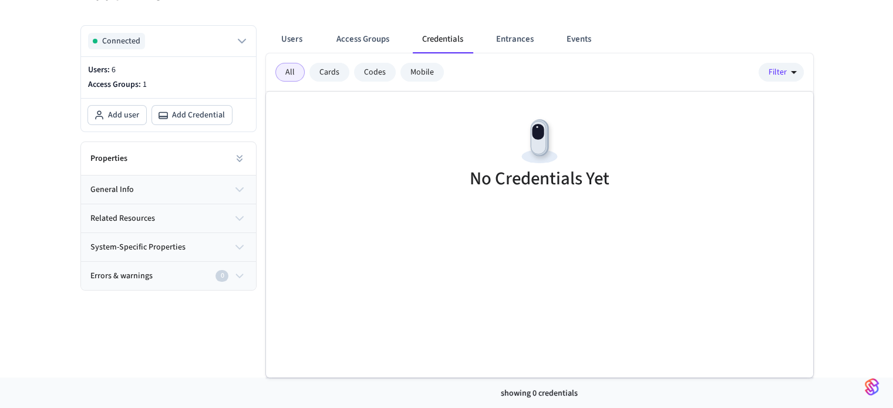
click at [147, 188] on button "general info" at bounding box center [168, 189] width 175 height 28
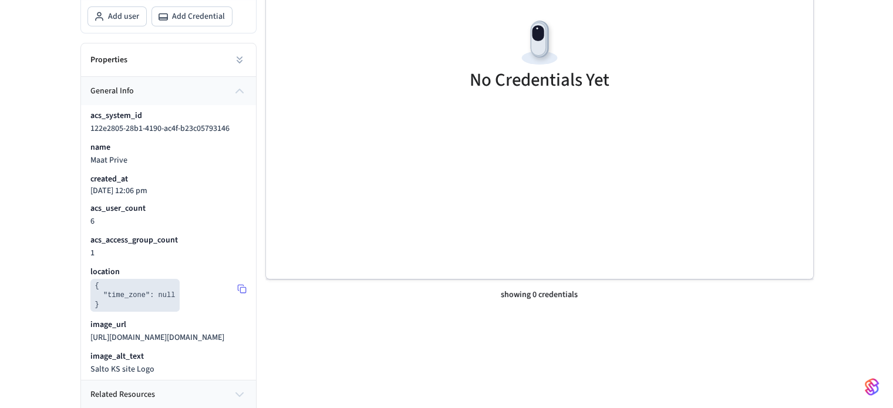
scroll to position [319, 0]
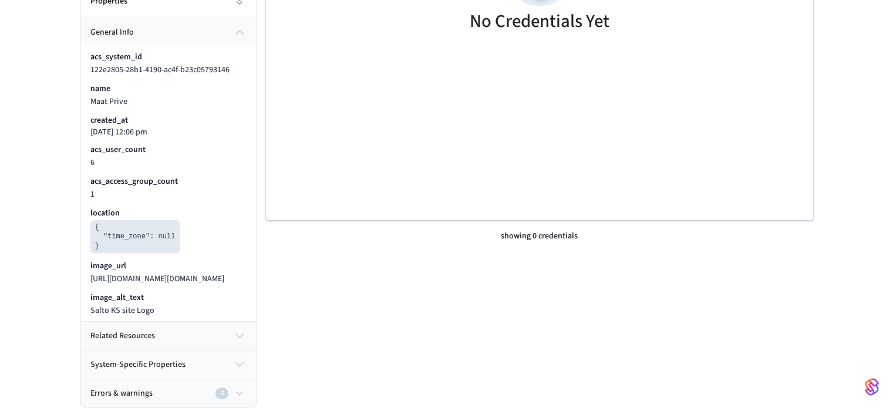
click at [151, 322] on button "related resources" at bounding box center [168, 336] width 175 height 28
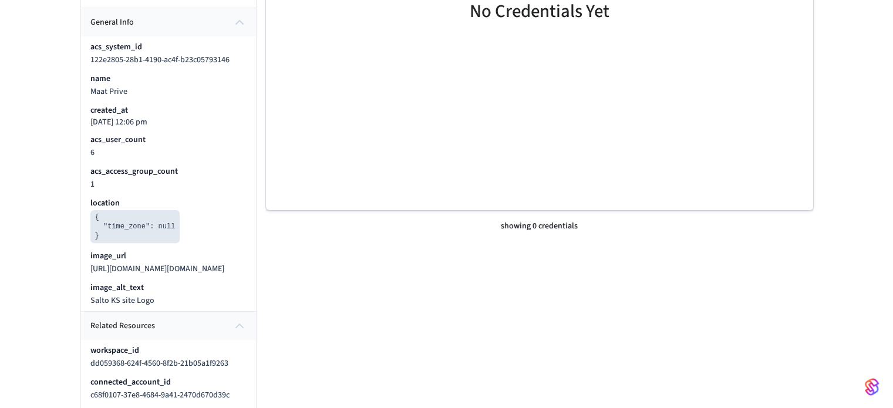
scroll to position [417, 0]
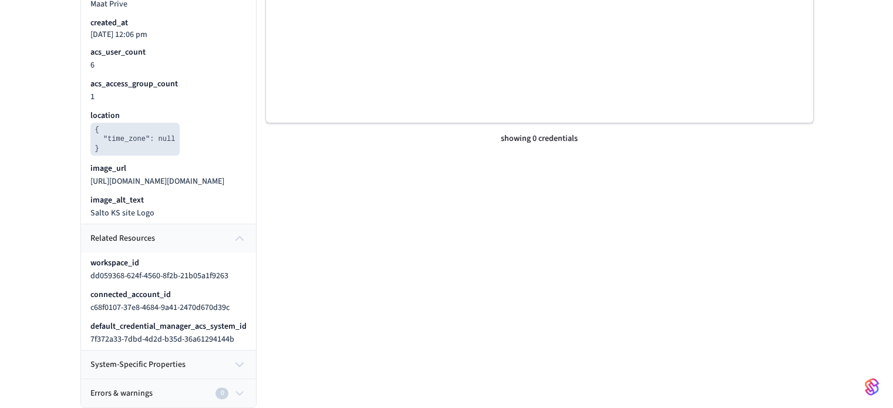
click at [132, 370] on span "system-specific properties" at bounding box center [137, 365] width 95 height 12
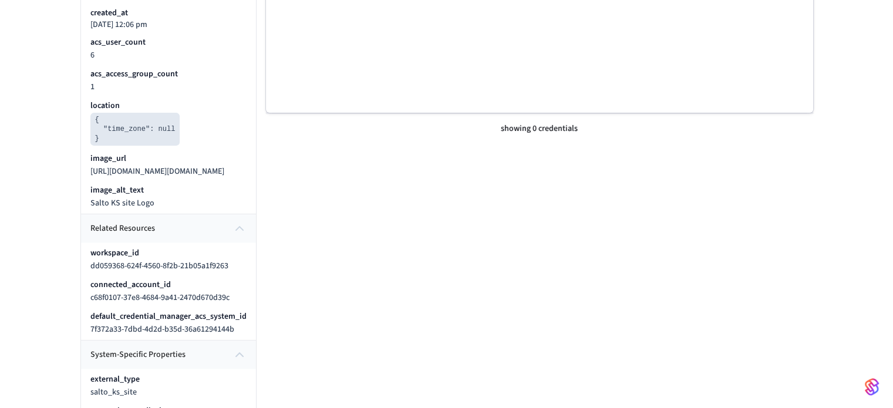
scroll to position [482, 0]
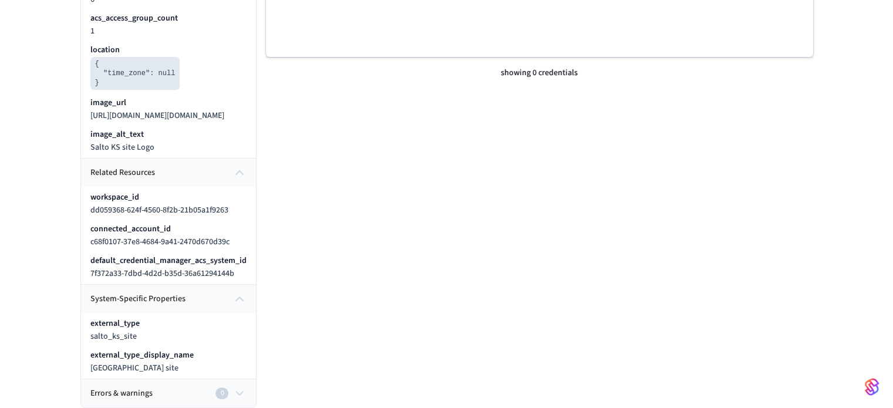
click at [117, 407] on button "Errors & warnings 0" at bounding box center [168, 393] width 175 height 28
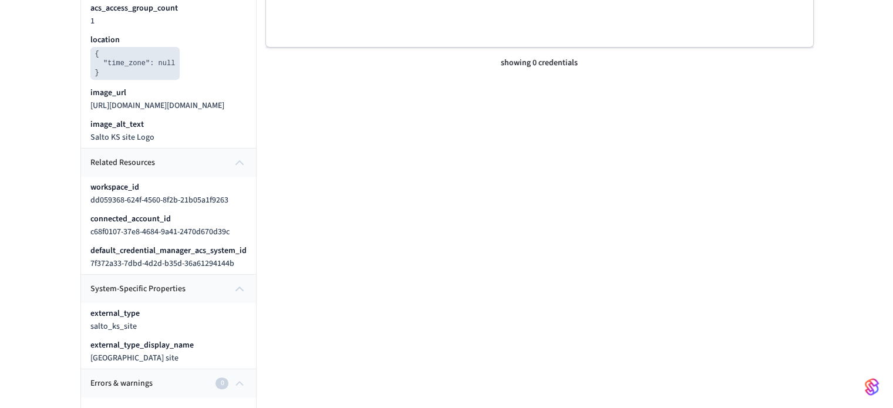
drag, startPoint x: 127, startPoint y: 401, endPoint x: 103, endPoint y: 397, distance: 24.4
click at [103, 390] on span "Errors & warnings" at bounding box center [121, 383] width 62 height 12
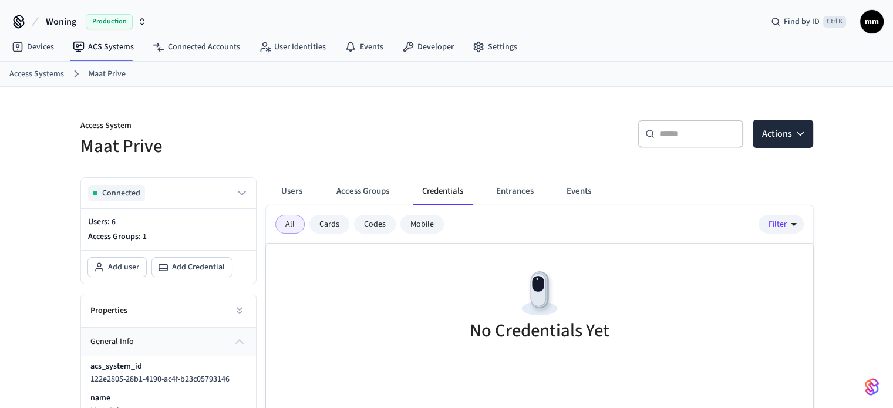
scroll to position [0, 0]
click at [368, 182] on button "Access Groups" at bounding box center [363, 191] width 72 height 28
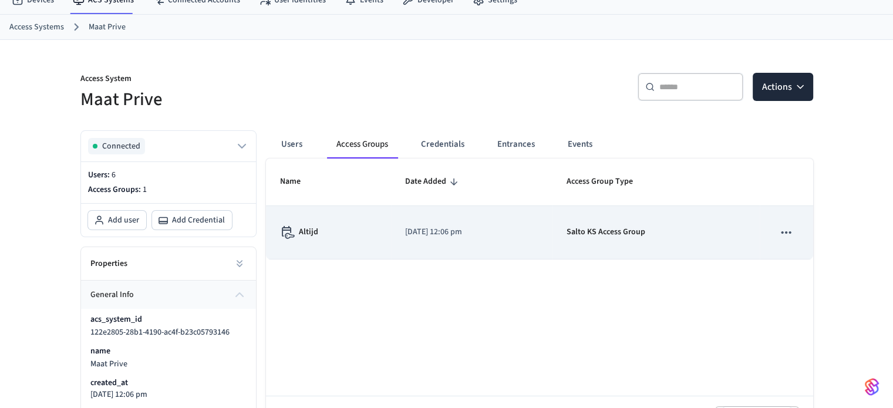
scroll to position [49, 0]
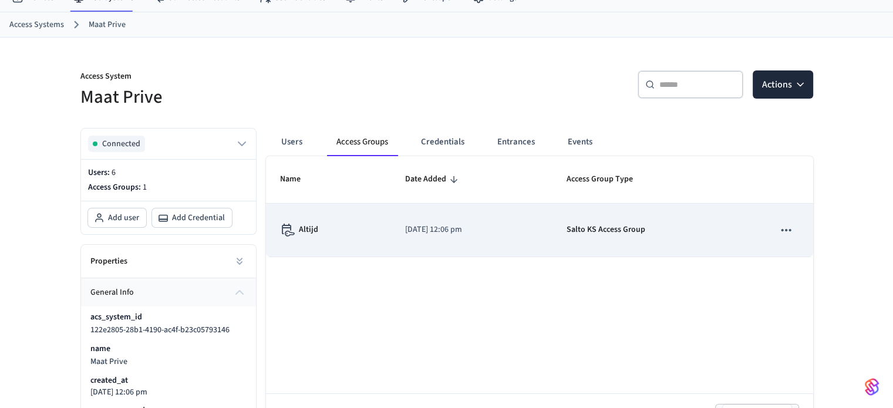
click at [791, 229] on icon "sticky table" at bounding box center [786, 230] width 10 height 2
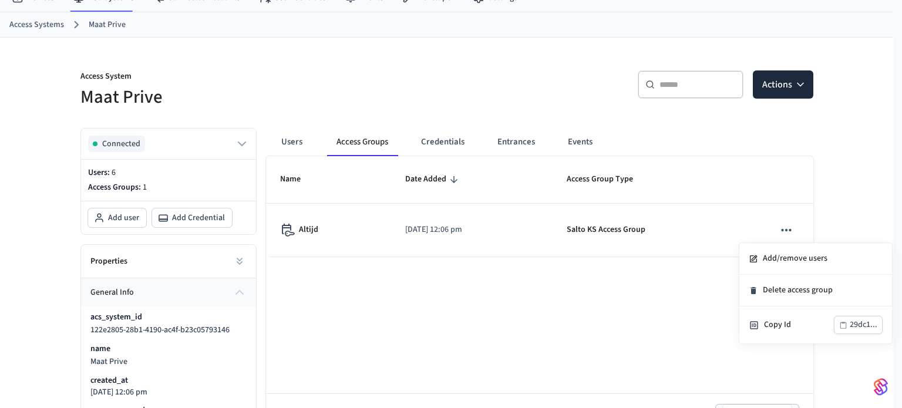
click at [679, 228] on div at bounding box center [451, 204] width 902 height 408
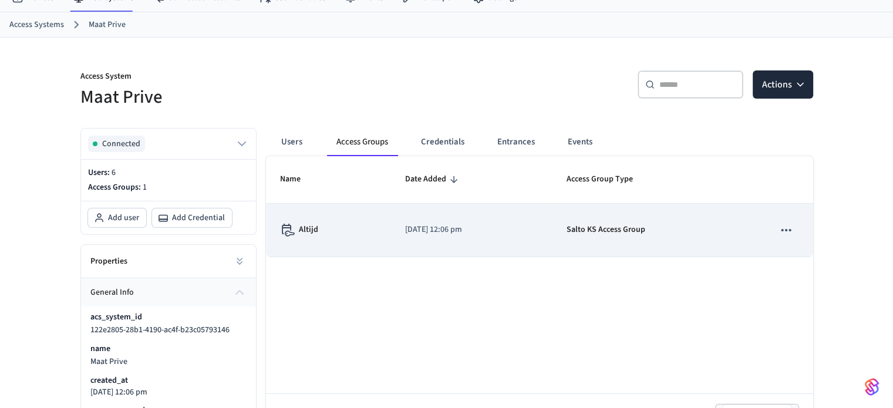
click at [645, 229] on p "Salto KS Access Group" at bounding box center [605, 230] width 79 height 12
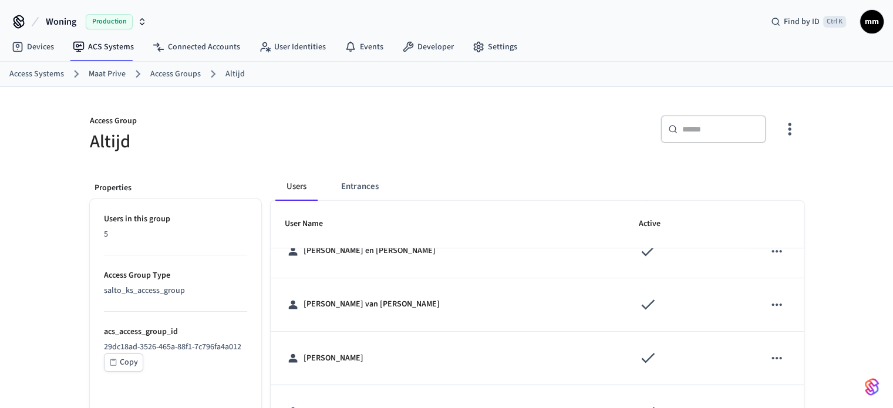
scroll to position [104, 0]
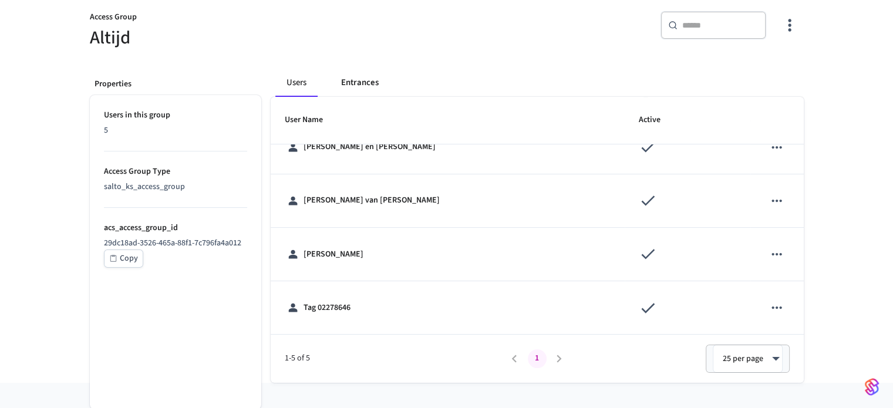
click at [354, 79] on button "Entrances" at bounding box center [360, 83] width 56 height 28
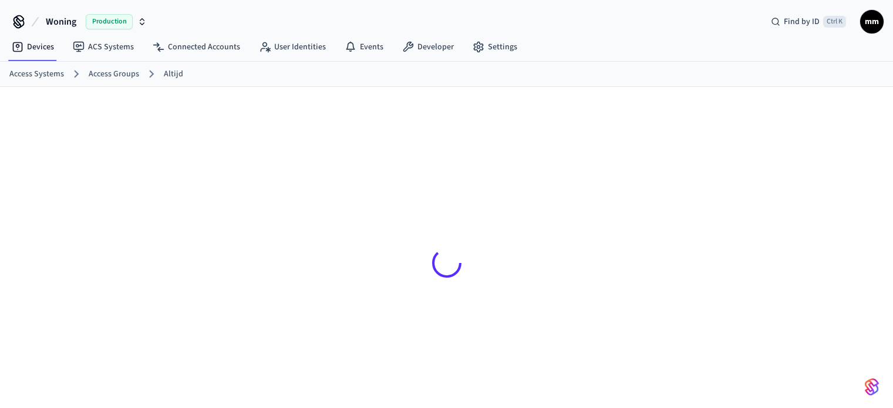
scroll to position [18, 0]
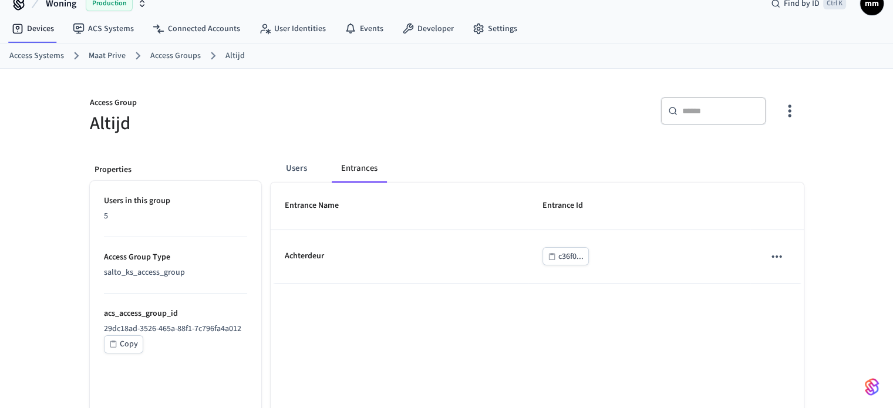
click at [444, 285] on div "Entrance Name Entrance Id Achterdeur c36f0... 1-1 of 1 1 25 per page ** ​" at bounding box center [537, 326] width 533 height 286
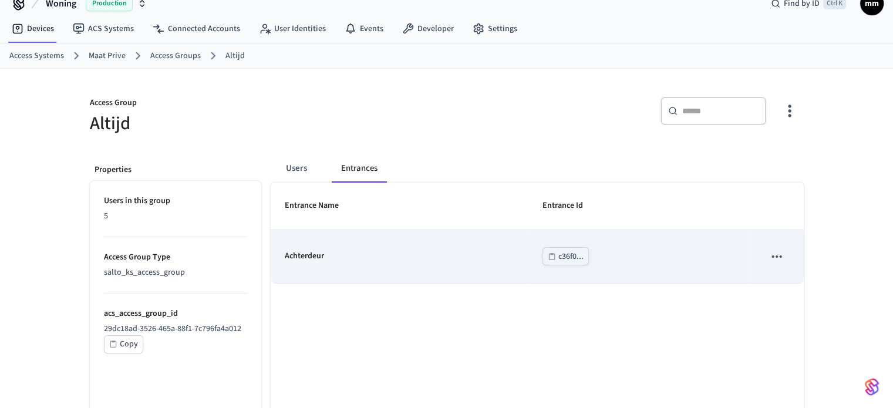
click at [491, 255] on div "Achterdeur" at bounding box center [399, 256] width 229 height 12
click at [788, 253] on button "sticky table" at bounding box center [776, 256] width 25 height 25
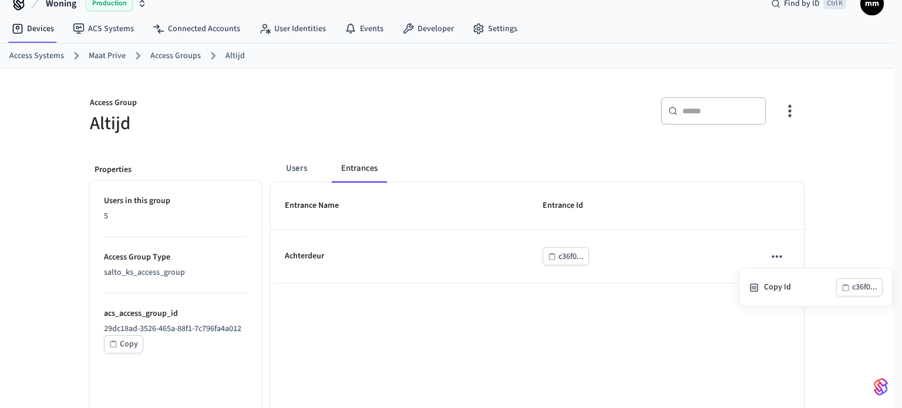
click at [755, 258] on div at bounding box center [451, 204] width 902 height 408
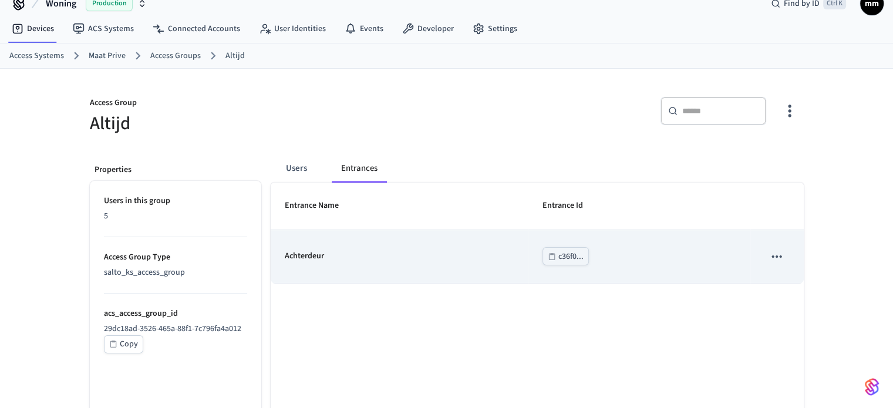
click at [285, 252] on p "Achterdeur" at bounding box center [304, 256] width 39 height 12
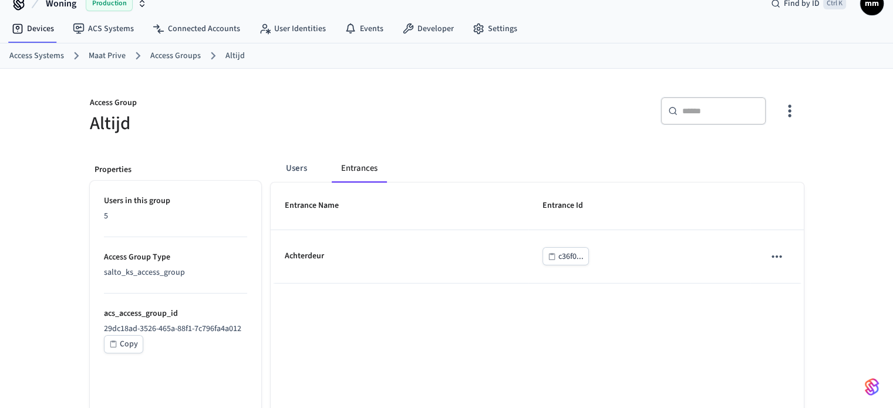
drag, startPoint x: 285, startPoint y: 252, endPoint x: 190, endPoint y: 112, distance: 169.5
click at [190, 112] on h5 "Altijd" at bounding box center [265, 124] width 350 height 24
click at [85, 25] on link "ACS Systems" at bounding box center [103, 28] width 80 height 21
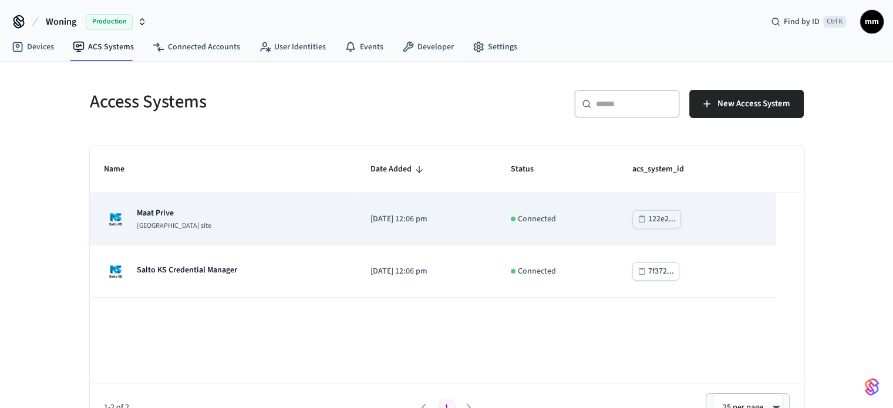
click at [187, 215] on div "Maat Prive Salto KS site" at bounding box center [223, 218] width 238 height 23
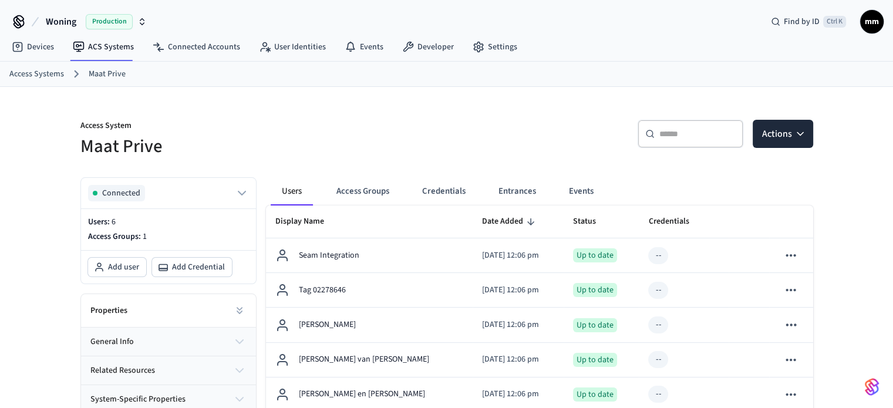
scroll to position [61, 0]
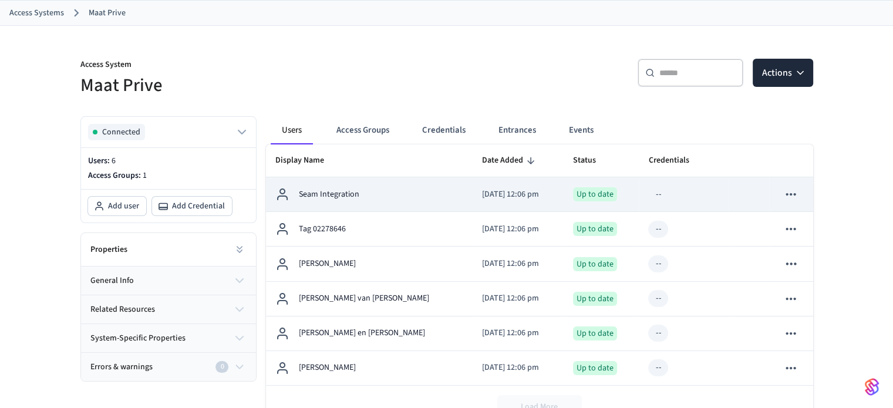
drag, startPoint x: 338, startPoint y: 192, endPoint x: 316, endPoint y: 188, distance: 22.1
click at [316, 188] on p "Seam Integration" at bounding box center [329, 194] width 60 height 12
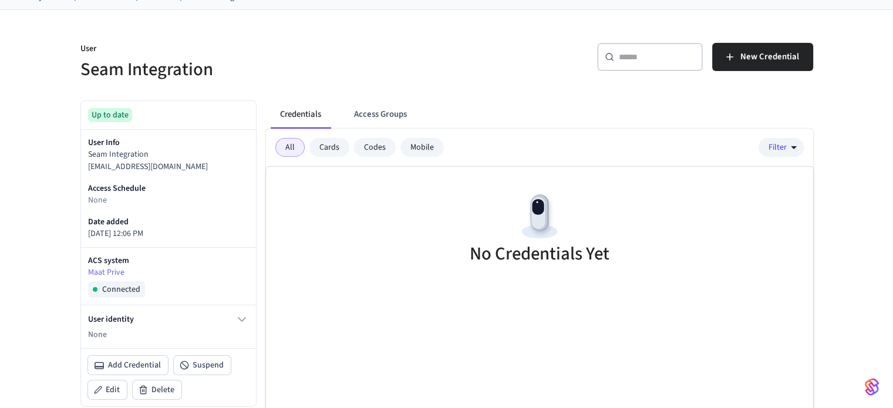
scroll to position [79, 0]
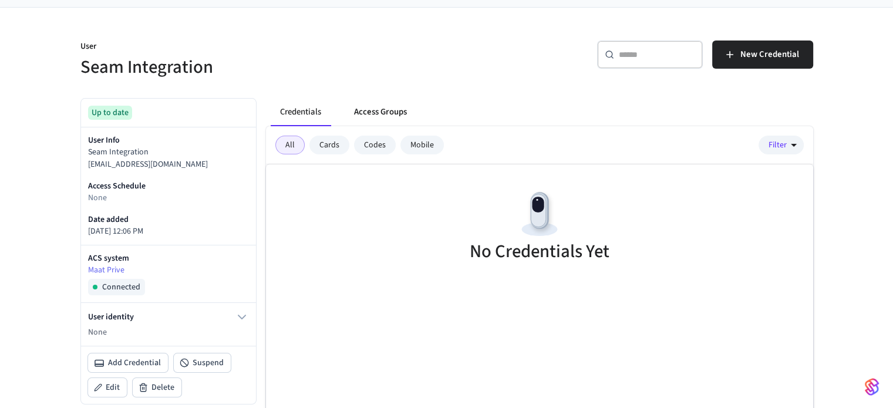
click at [373, 103] on button "Access Groups" at bounding box center [381, 112] width 72 height 28
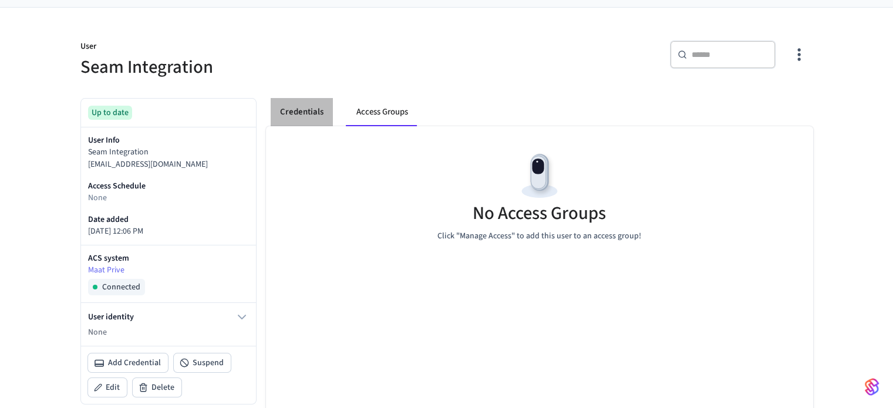
click at [313, 110] on button "Credentials" at bounding box center [302, 112] width 62 height 28
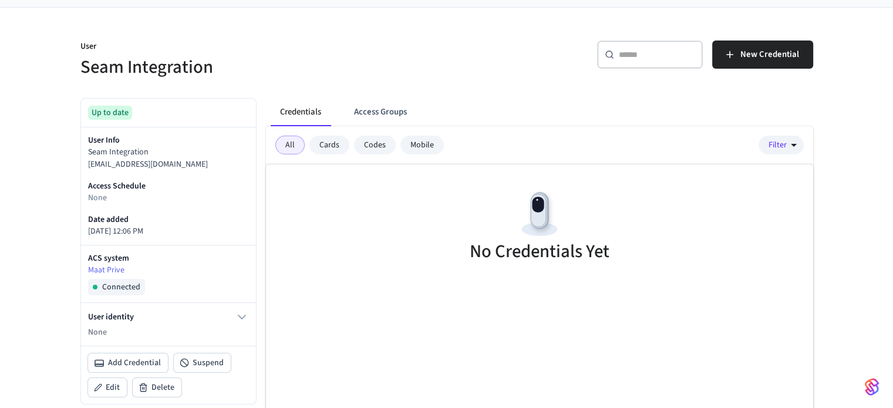
click at [423, 150] on div "Mobile" at bounding box center [421, 145] width 43 height 19
click at [379, 142] on div "Codes" at bounding box center [375, 145] width 42 height 19
click at [308, 156] on div "All Cards Codes Mobile Filter" at bounding box center [539, 145] width 547 height 38
click at [256, 158] on div "Credentials Access Groups All Cards Codes Mobile Filter No Credentials Yet" at bounding box center [534, 326] width 556 height 474
click at [295, 150] on div "All" at bounding box center [289, 145] width 29 height 19
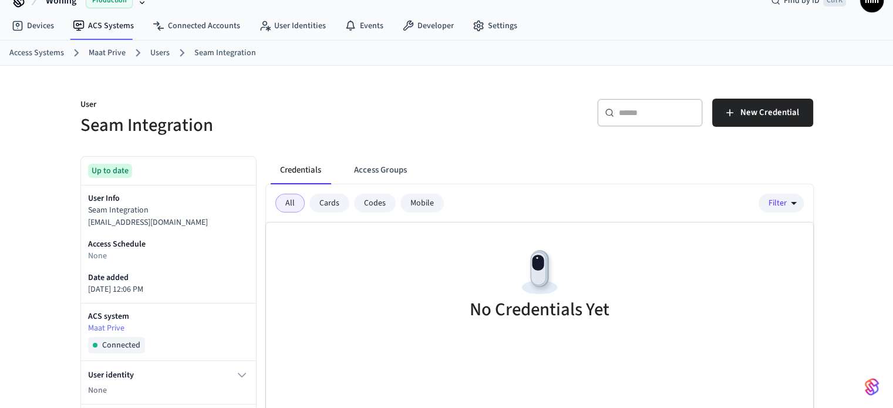
scroll to position [7, 0]
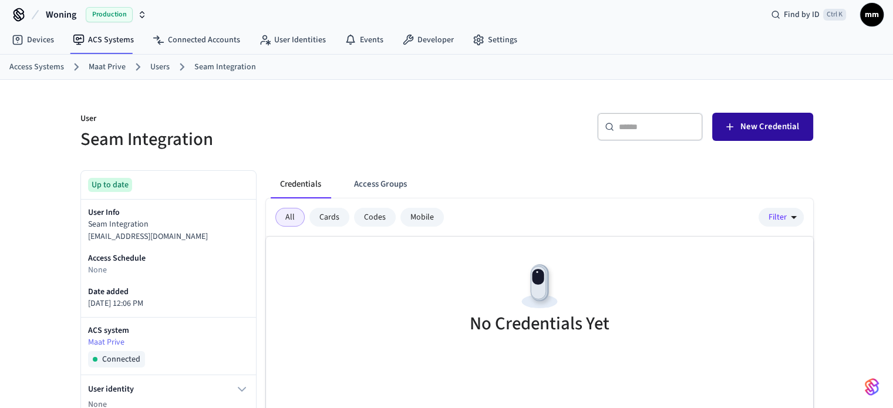
click at [810, 127] on button "New Credential" at bounding box center [762, 127] width 101 height 28
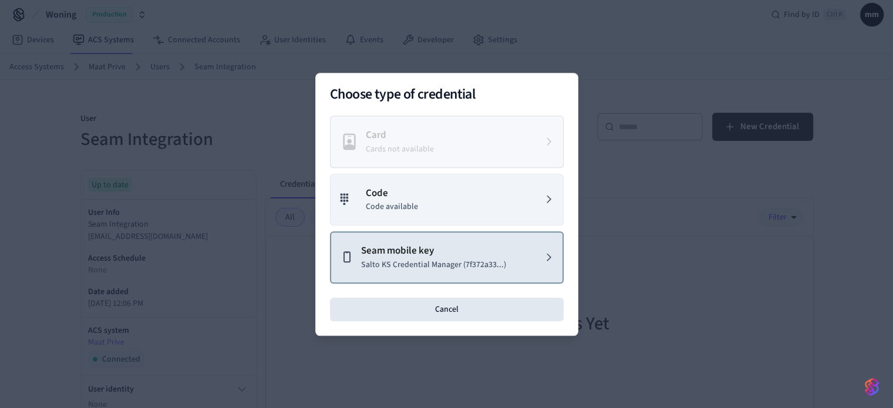
click at [499, 264] on p "Salto KS Credential Manager (7f372a33...)" at bounding box center [433, 264] width 145 height 12
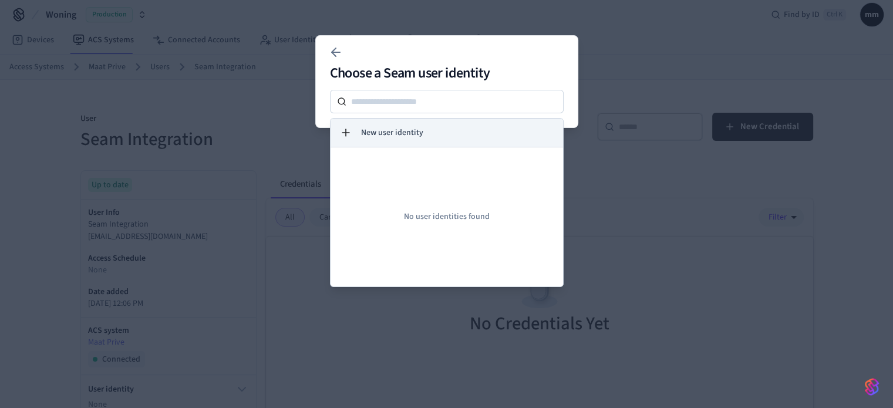
click at [394, 136] on span "New user identity" at bounding box center [392, 133] width 62 height 12
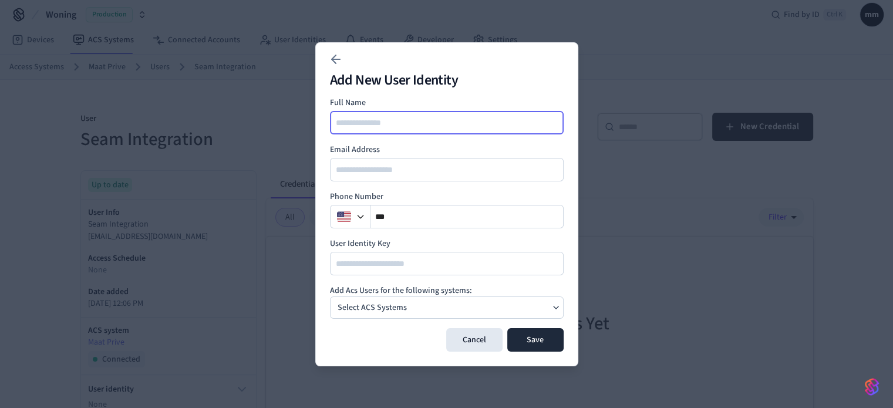
click at [382, 124] on input at bounding box center [447, 123] width 232 height 14
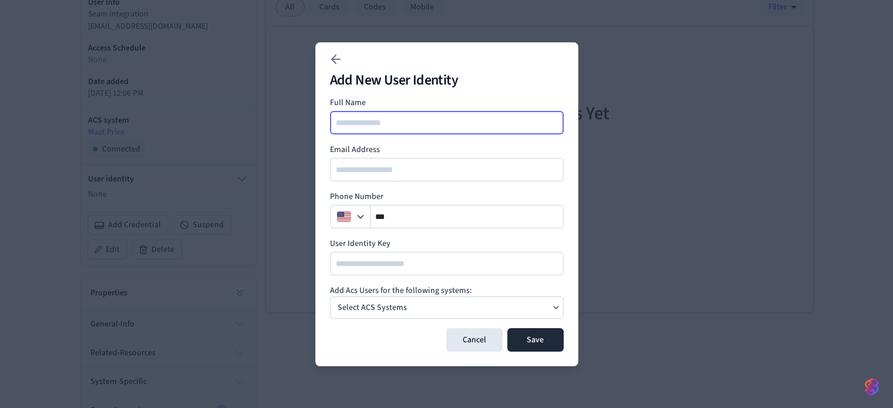
scroll to position [232, 0]
click at [363, 320] on form "Full Name Email Address Phone Number ** User Identity Key Add Acs Users for the…" at bounding box center [447, 224] width 234 height 255
click at [376, 312] on p "Select ACS Systems" at bounding box center [371, 308] width 69 height 12
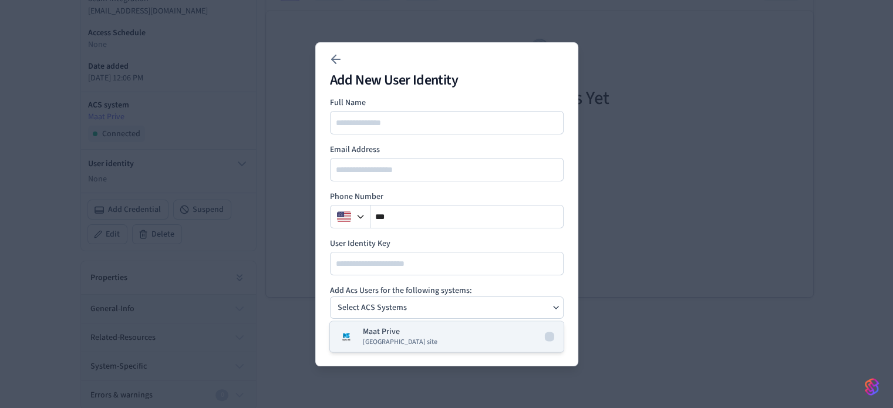
click at [397, 330] on p "Maat Prive" at bounding box center [381, 332] width 37 height 12
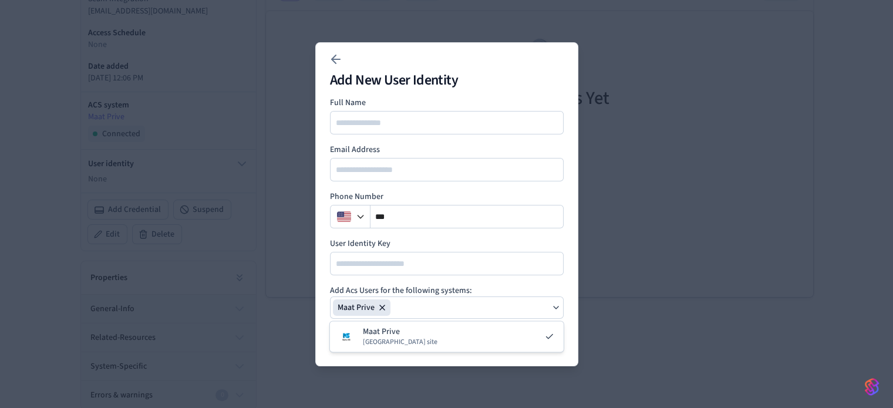
click at [379, 255] on div at bounding box center [447, 263] width 234 height 23
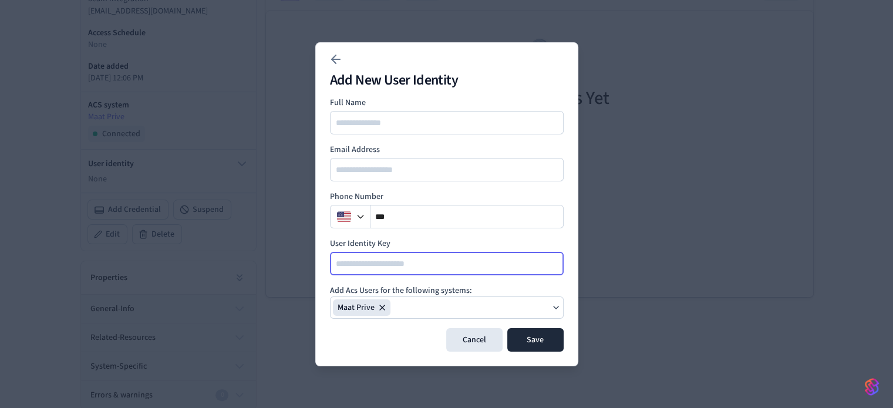
click at [347, 266] on input at bounding box center [447, 263] width 232 height 14
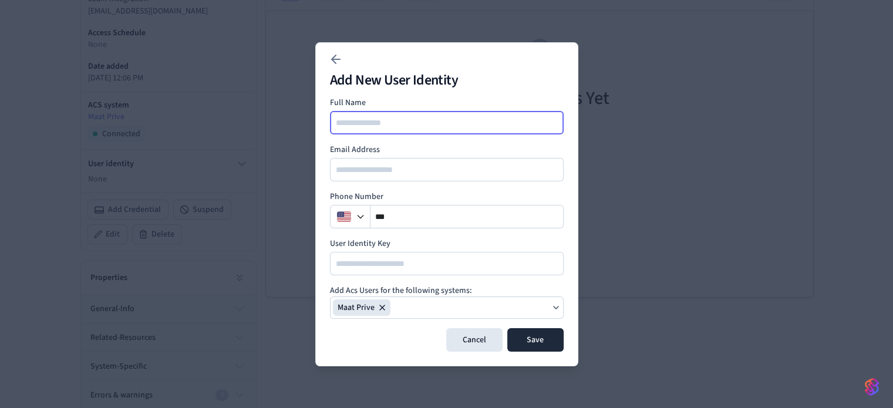
click at [386, 123] on input at bounding box center [447, 123] width 232 height 14
type input "****"
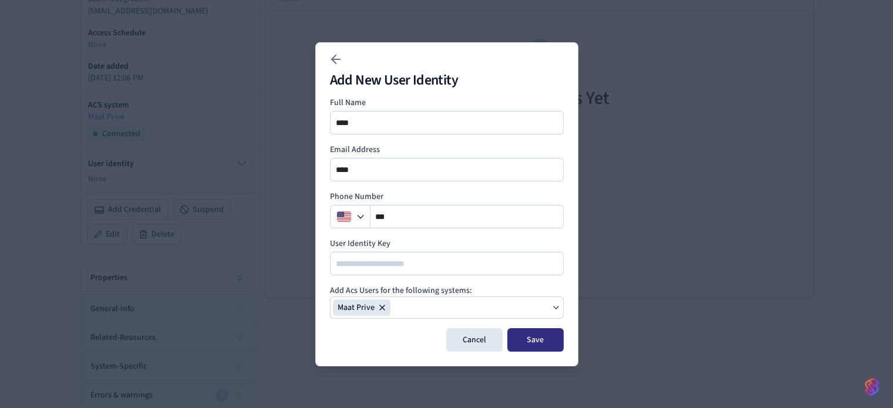
click at [536, 335] on button "Save" at bounding box center [535, 339] width 56 height 23
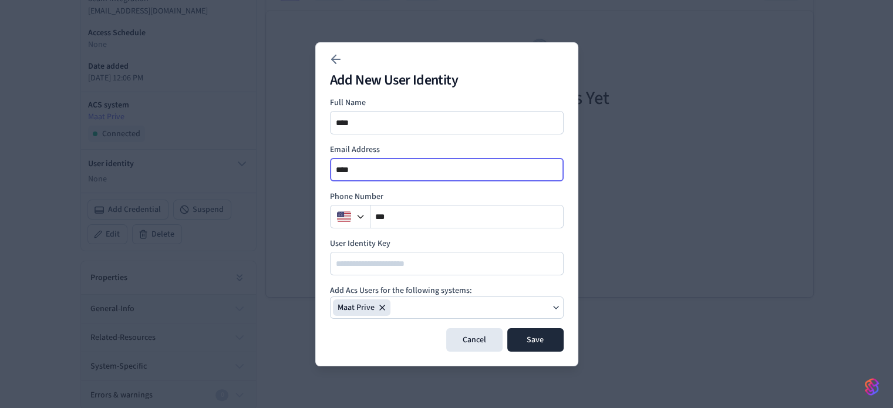
drag, startPoint x: 411, startPoint y: 172, endPoint x: 237, endPoint y: 166, distance: 173.8
click at [237, 166] on body "Woning Production Find by ID Ctrl K mm Devices ACS Systems Connected Accounts U…" at bounding box center [446, 89] width 893 height 642
type input "**********"
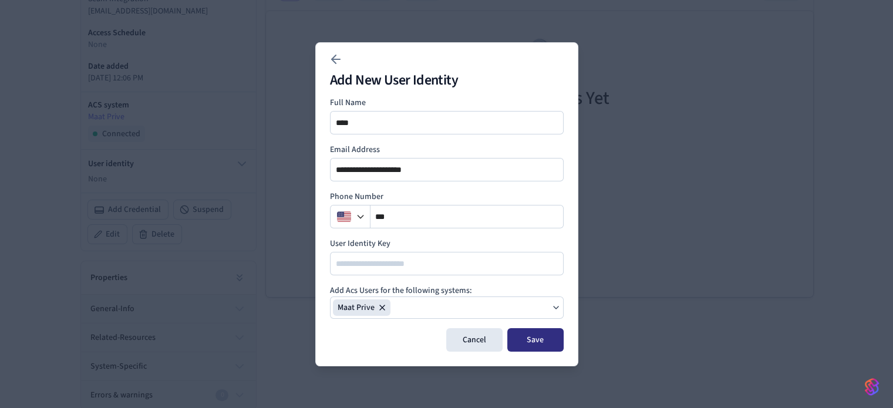
click at [535, 340] on button "Save" at bounding box center [535, 339] width 56 height 23
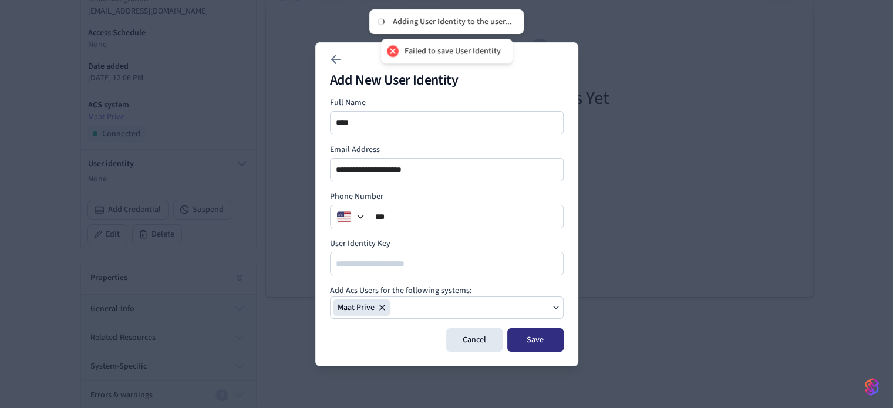
click at [535, 333] on button "Save" at bounding box center [535, 339] width 56 height 23
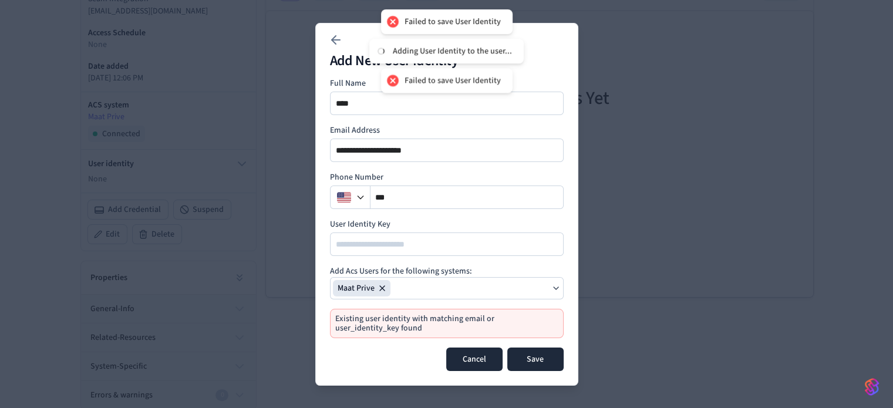
click at [455, 352] on button "Cancel" at bounding box center [474, 358] width 56 height 23
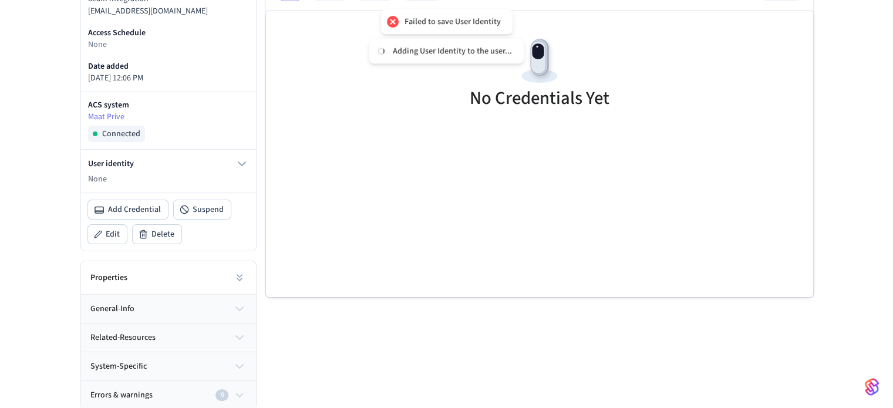
scroll to position [0, 0]
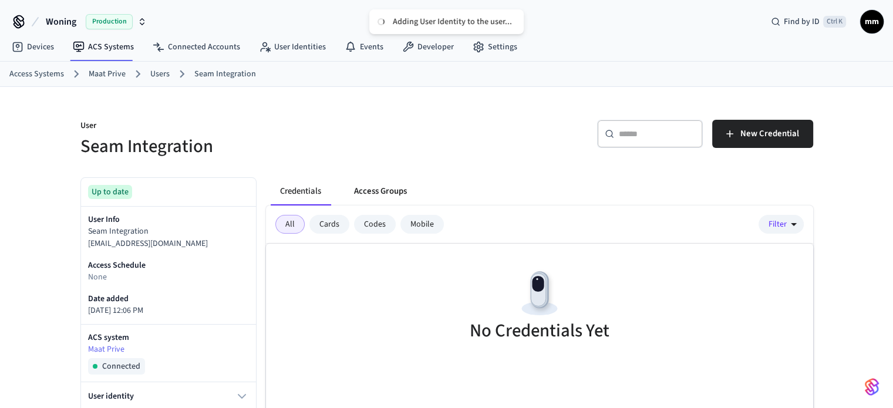
click at [375, 185] on button "Access Groups" at bounding box center [381, 191] width 72 height 28
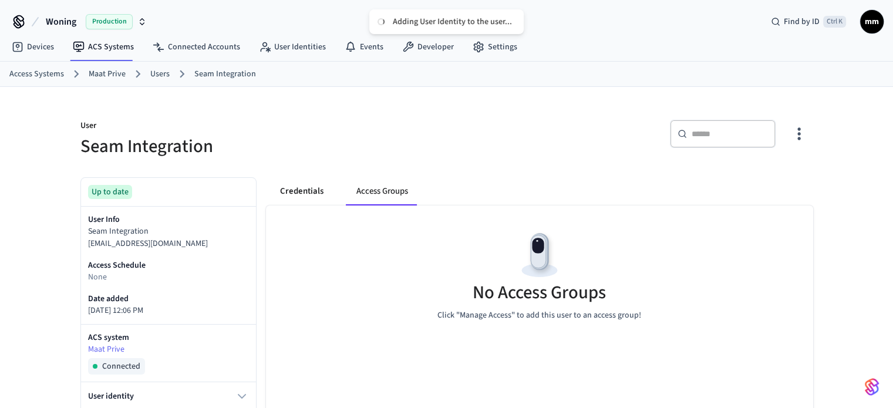
click at [296, 188] on button "Credentials" at bounding box center [302, 191] width 62 height 28
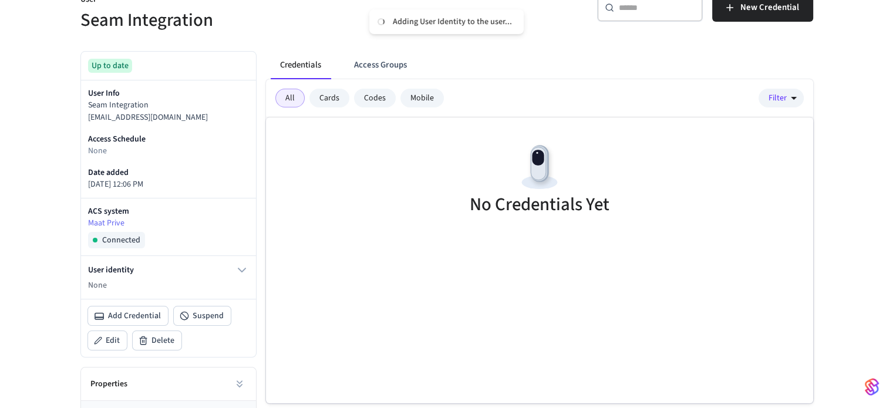
scroll to position [129, 0]
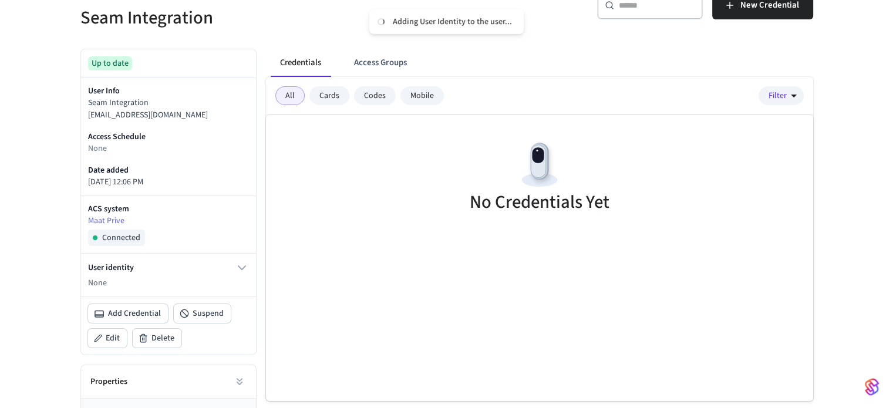
click at [406, 100] on div "Mobile" at bounding box center [421, 95] width 43 height 19
click at [349, 98] on div "All Cards Codes Mobile" at bounding box center [359, 95] width 168 height 19
click at [357, 97] on div "Codes" at bounding box center [375, 95] width 42 height 19
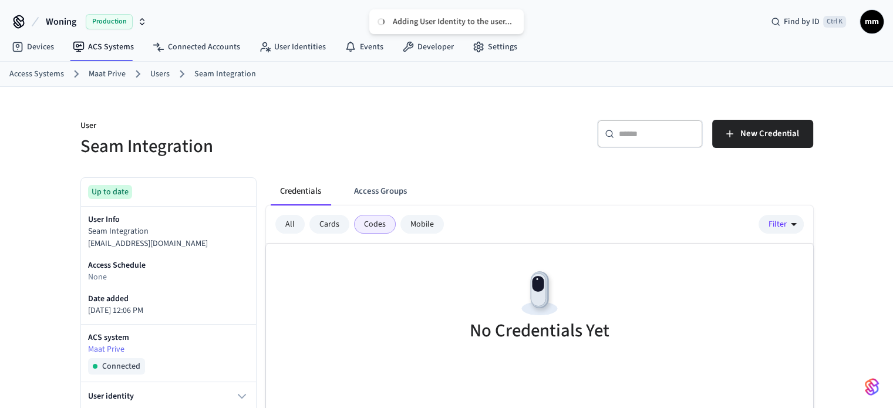
scroll to position [0, 0]
click at [384, 45] on link "Events" at bounding box center [364, 46] width 58 height 21
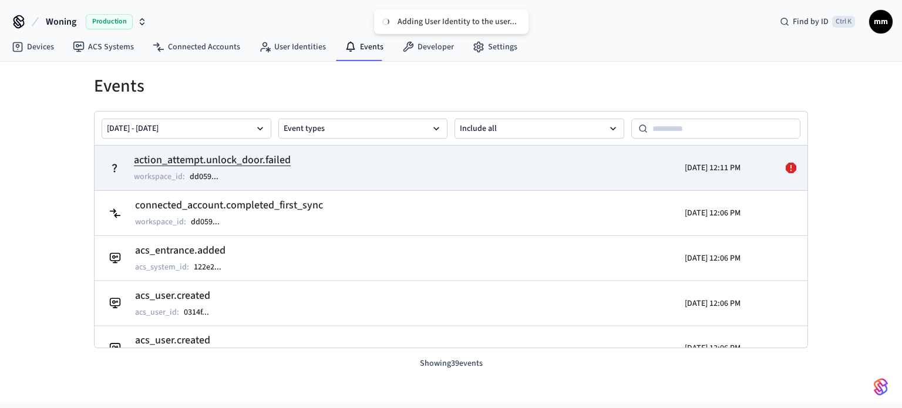
click at [233, 160] on h2 "action_attempt.unlock_door.failed" at bounding box center [212, 160] width 157 height 16
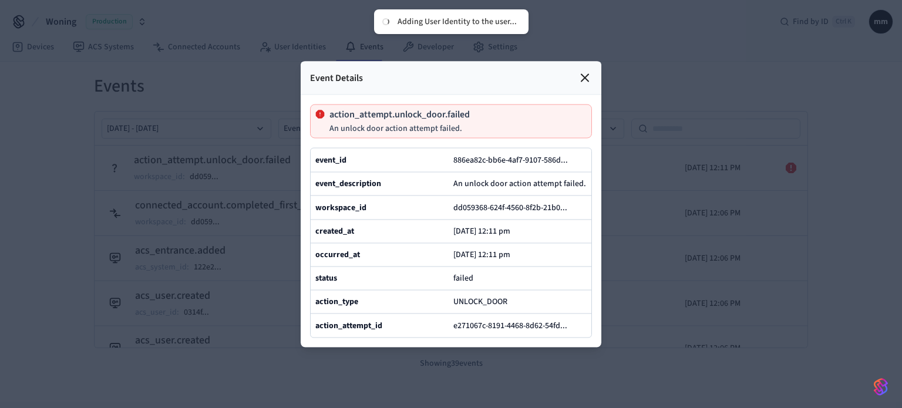
click at [579, 70] on icon at bounding box center [585, 77] width 14 height 14
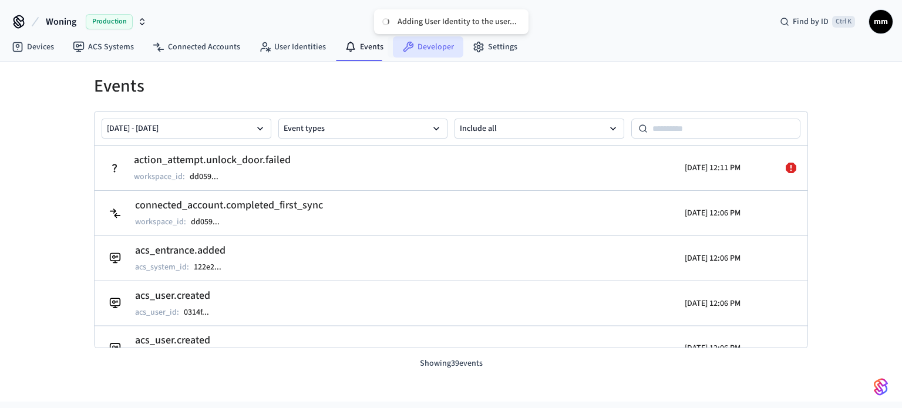
click at [426, 44] on link "Developer" at bounding box center [428, 46] width 70 height 21
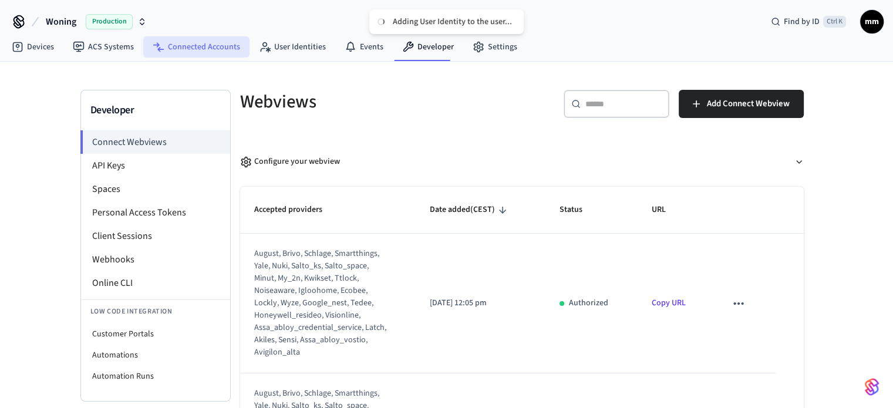
click at [198, 53] on link "Connected Accounts" at bounding box center [196, 46] width 106 height 21
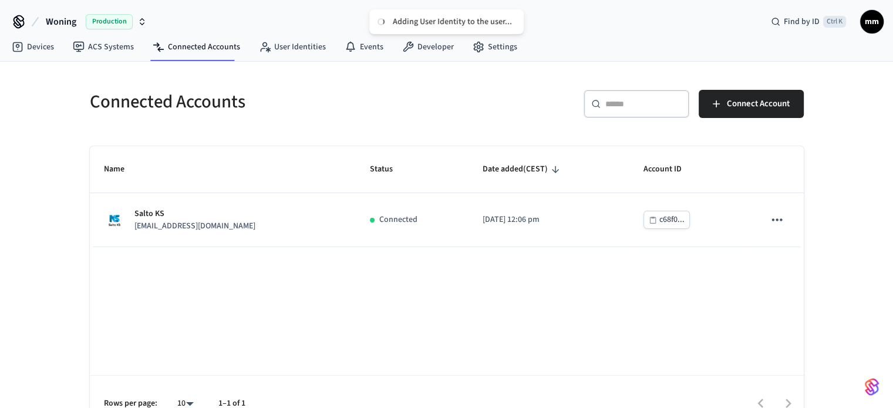
scroll to position [23, 0]
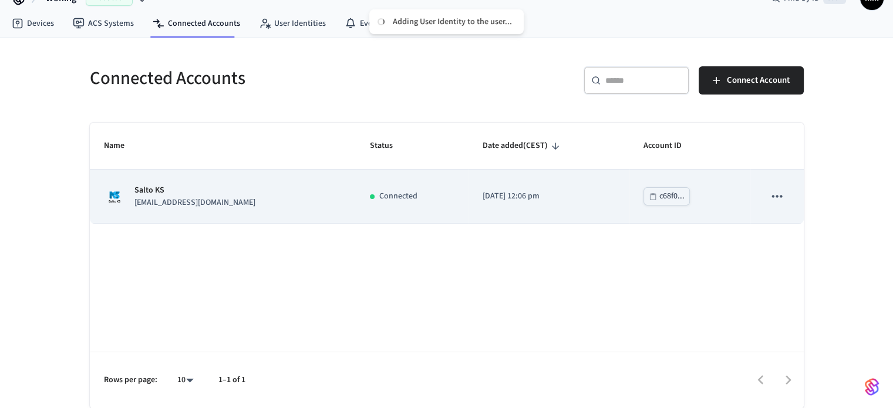
drag, startPoint x: 270, startPoint y: 190, endPoint x: 200, endPoint y: 187, distance: 70.5
click at [200, 187] on p "Salto KS" at bounding box center [194, 190] width 121 height 12
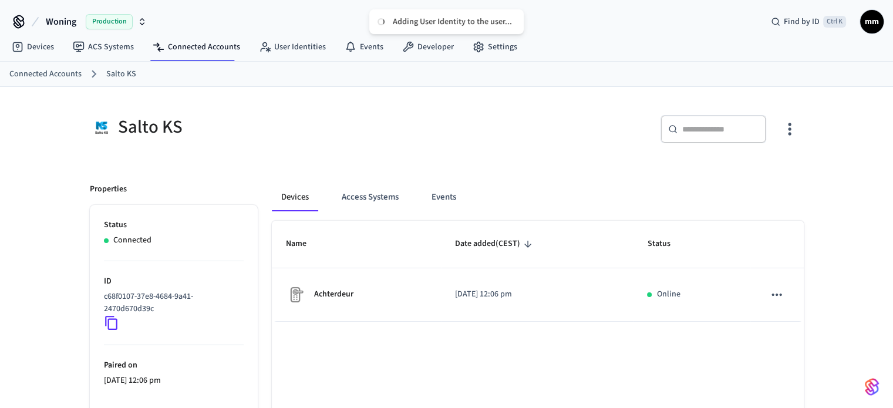
scroll to position [97, 0]
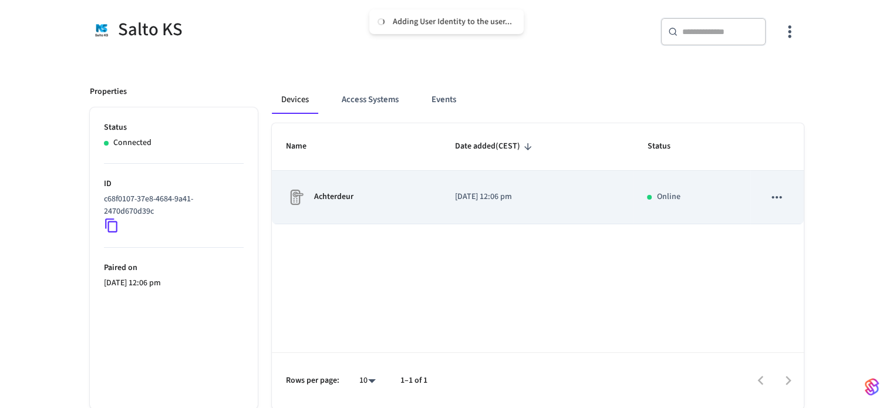
click at [777, 194] on icon "sticky table" at bounding box center [776, 197] width 15 height 15
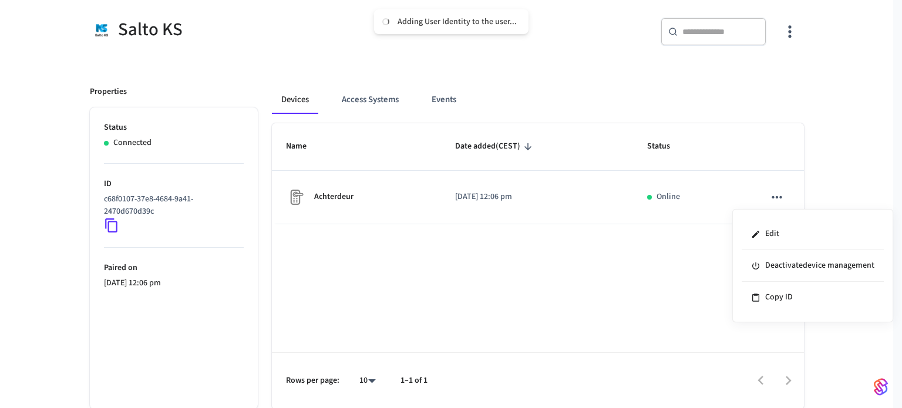
click at [669, 194] on div at bounding box center [451, 204] width 902 height 408
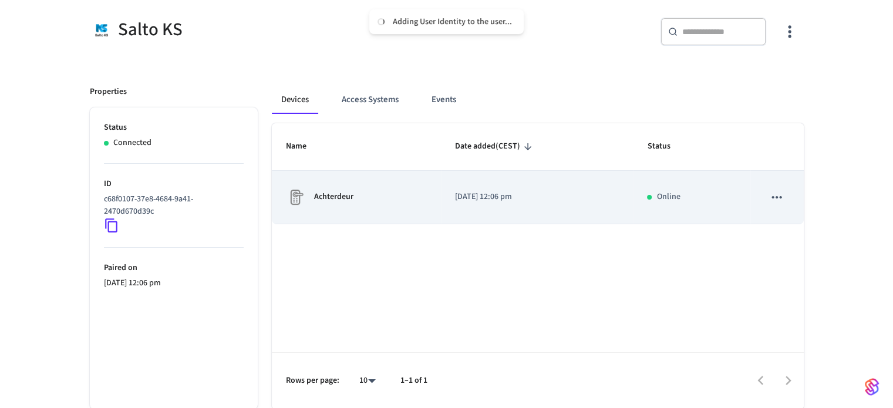
click at [562, 202] on p "[DATE] 12:06 pm" at bounding box center [537, 197] width 164 height 12
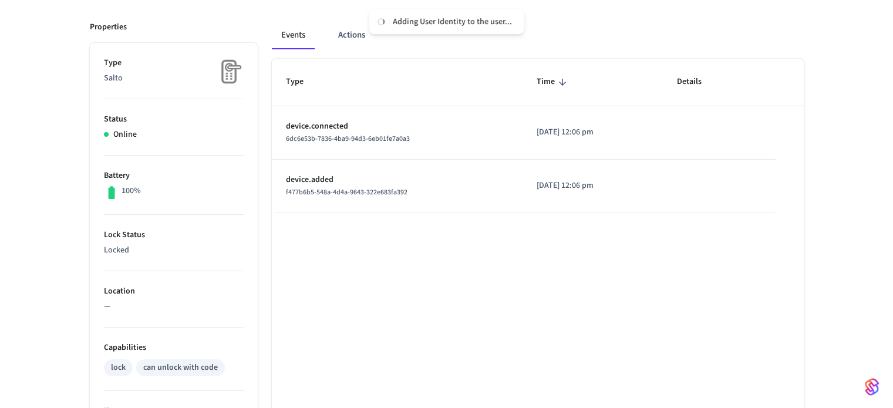
scroll to position [151, 0]
click at [345, 49] on div "Events Actions" at bounding box center [538, 39] width 532 height 38
click at [346, 39] on button "Actions" at bounding box center [352, 34] width 46 height 28
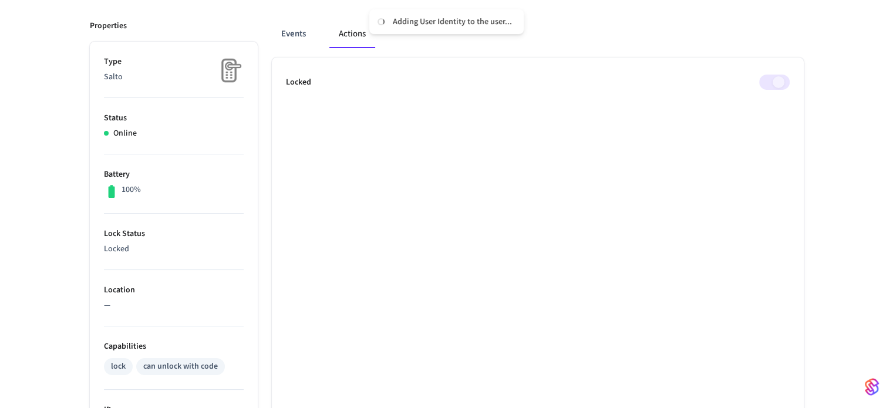
click at [782, 78] on span at bounding box center [774, 82] width 31 height 15
click at [309, 36] on button "Events" at bounding box center [293, 34] width 43 height 28
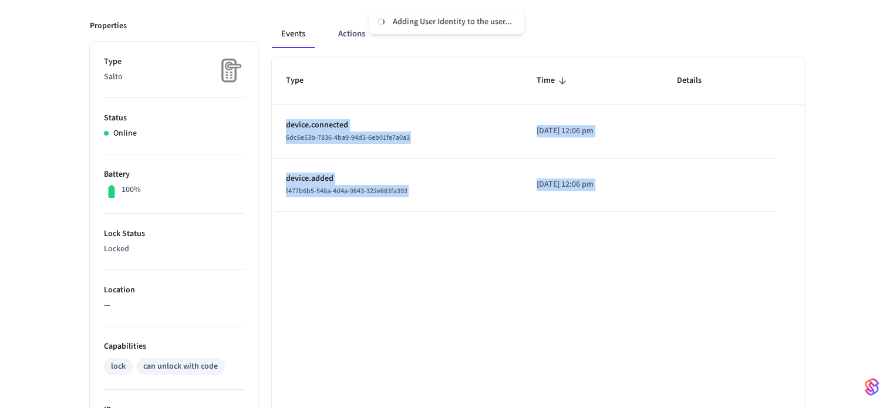
click at [522, 153] on td "[DATE] 12:06 pm" at bounding box center [592, 131] width 140 height 53
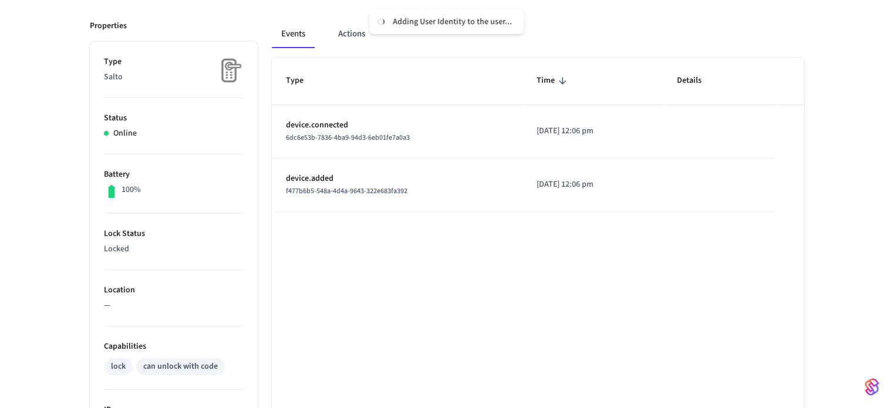
click at [417, 327] on div "Type Time Details device.connected 6dc6e53b-7836-4ba9-94d3-6eb01fe7a0a3 2025/09…" at bounding box center [538, 344] width 532 height 572
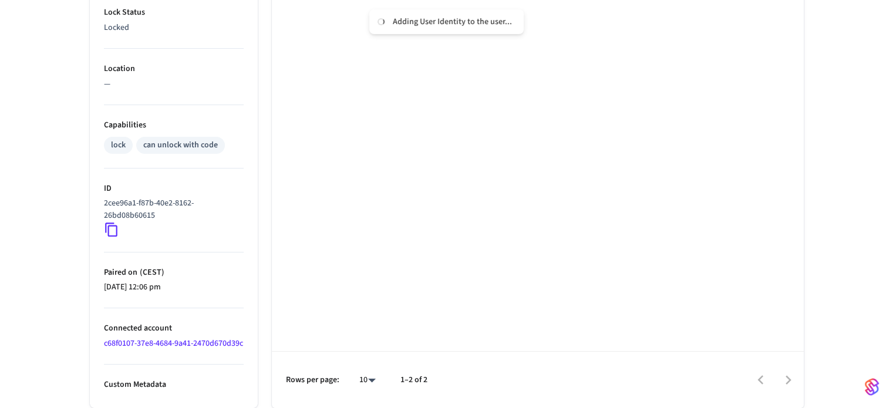
click at [136, 322] on p "Connected account" at bounding box center [174, 328] width 140 height 12
click at [134, 340] on link "c68f0107-37e8-4684-9a41-2470d670d39c" at bounding box center [173, 343] width 139 height 12
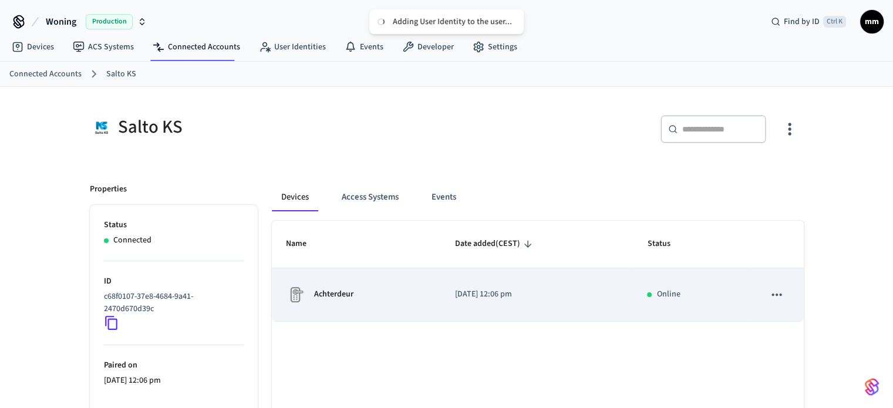
click at [322, 282] on td "Achterdeur" at bounding box center [356, 294] width 169 height 53
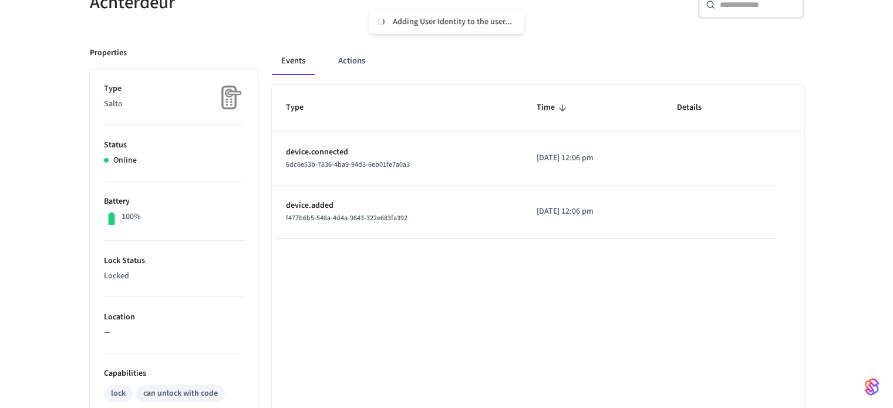
scroll to position [127, 0]
click at [348, 62] on button "Actions" at bounding box center [352, 59] width 46 height 28
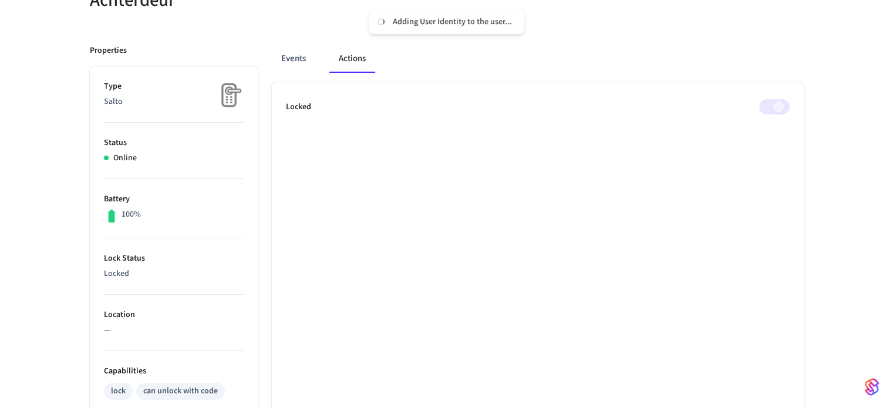
scroll to position [0, 0]
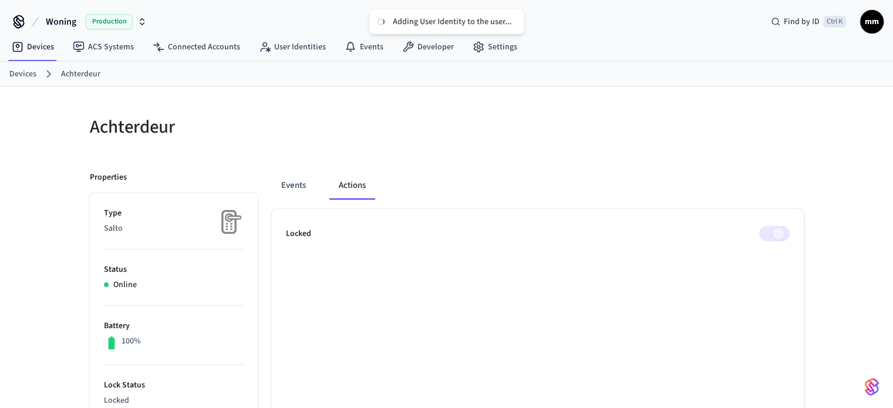
click at [118, 59] on nav "Devices ACS Systems Connected Accounts User Identities Events Developer Settings" at bounding box center [264, 47] width 524 height 27
click at [113, 49] on link "ACS Systems" at bounding box center [103, 46] width 80 height 21
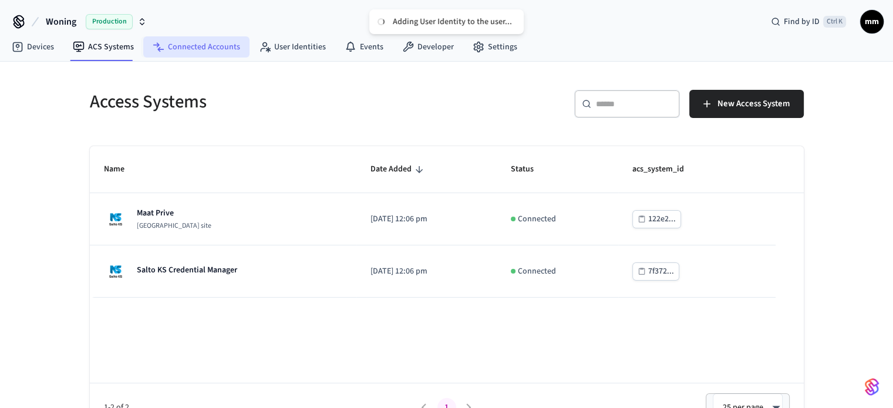
click at [177, 48] on link "Connected Accounts" at bounding box center [196, 46] width 106 height 21
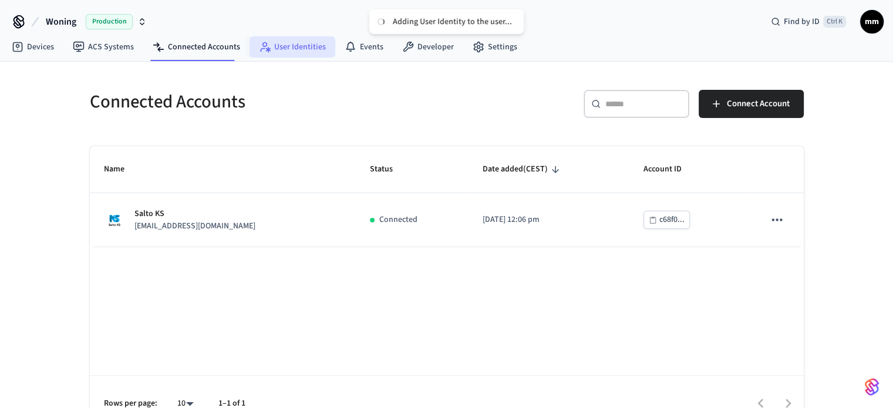
click at [300, 49] on link "User Identities" at bounding box center [292, 46] width 86 height 21
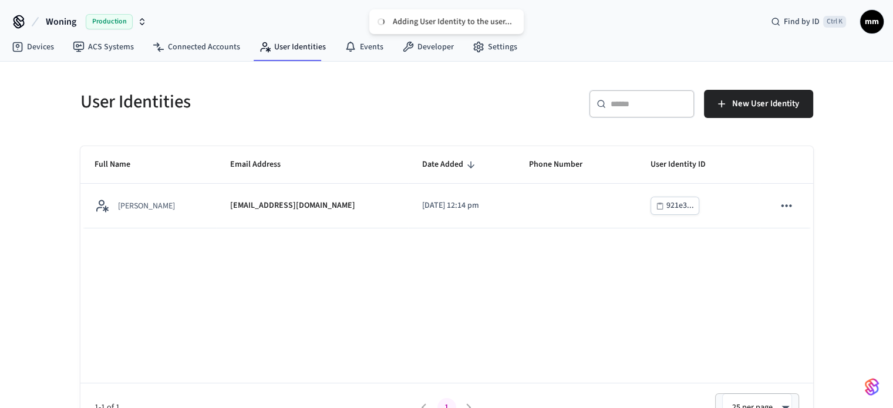
scroll to position [23, 0]
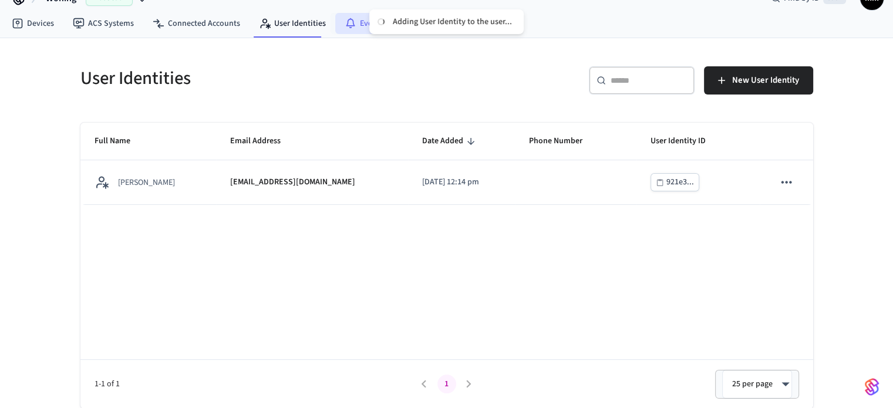
click at [360, 21] on link "Events" at bounding box center [364, 23] width 58 height 21
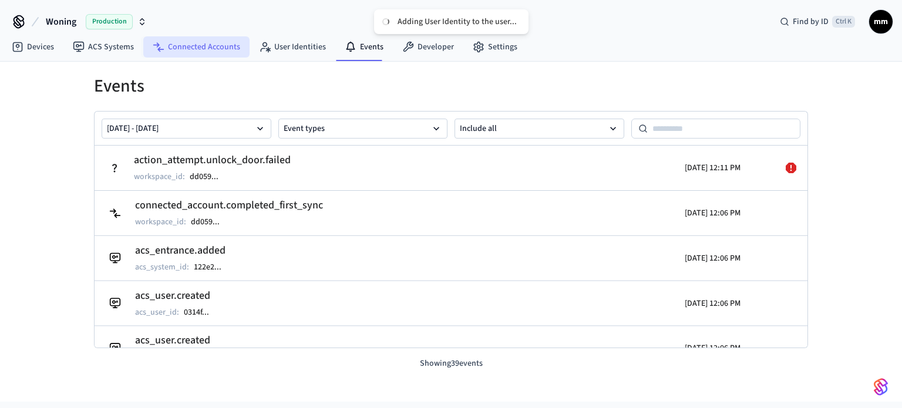
click at [205, 37] on link "Connected Accounts" at bounding box center [196, 46] width 106 height 21
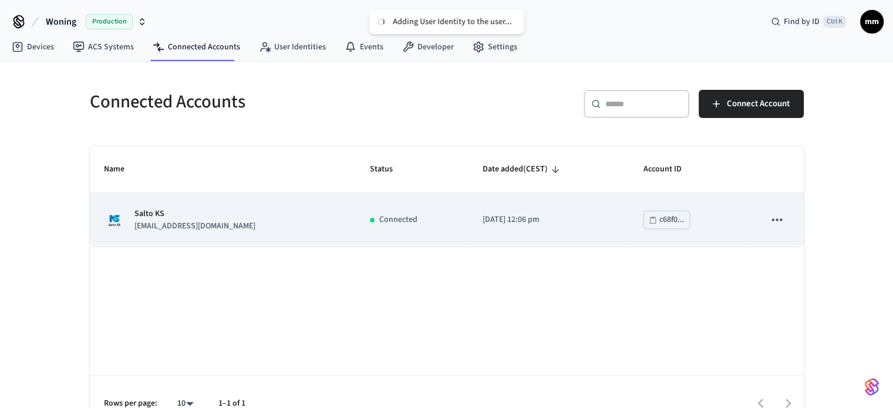
click at [199, 194] on td "Salto KS mikemaatje@hotmail.com" at bounding box center [223, 219] width 266 height 53
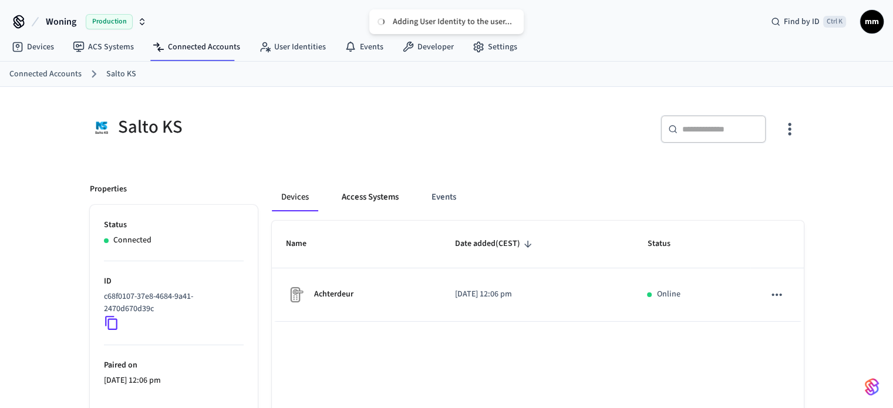
click at [372, 194] on button "Access Systems" at bounding box center [370, 197] width 76 height 28
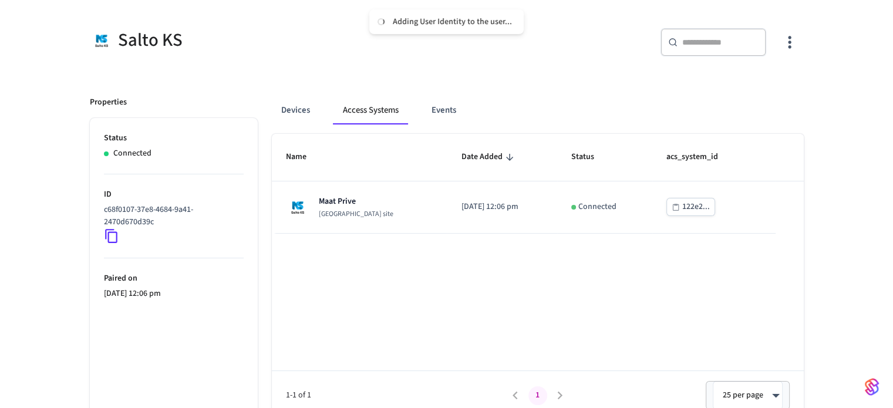
scroll to position [89, 0]
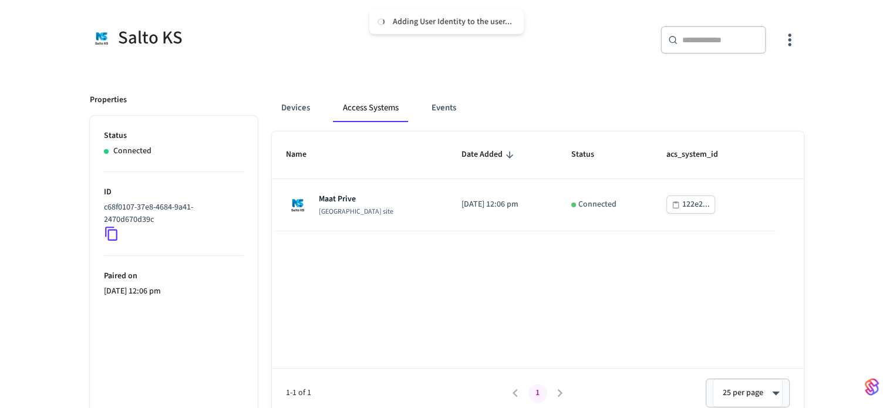
click at [447, 177] on th "Date Added" at bounding box center [502, 154] width 110 height 47
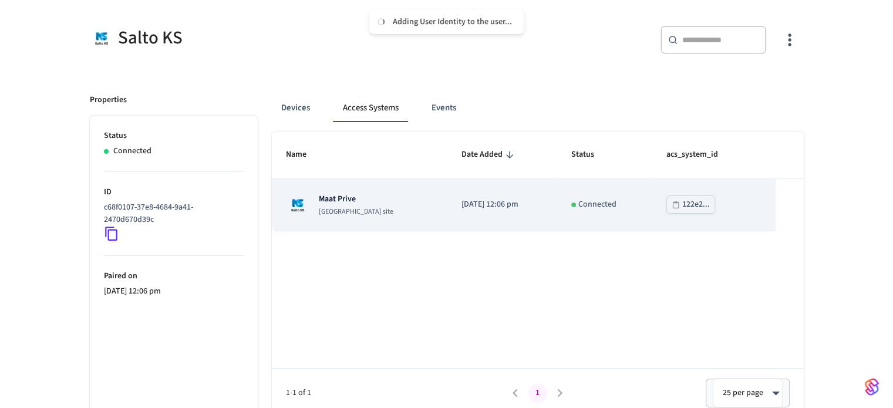
click at [447, 193] on td "[DATE] 12:06 pm" at bounding box center [502, 205] width 110 height 52
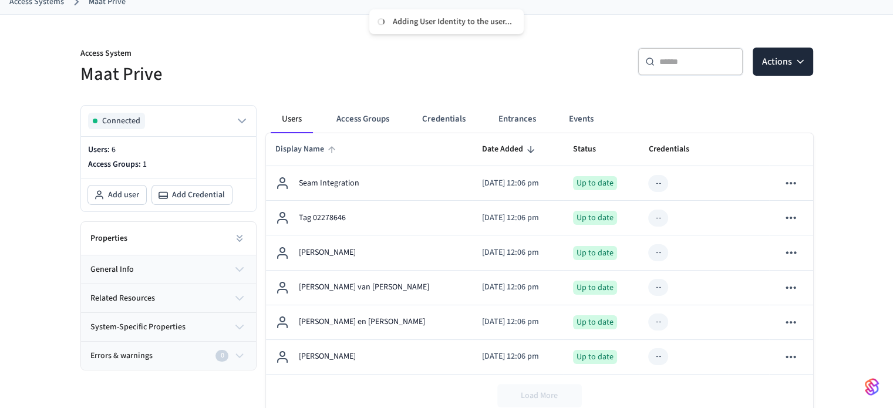
scroll to position [74, 0]
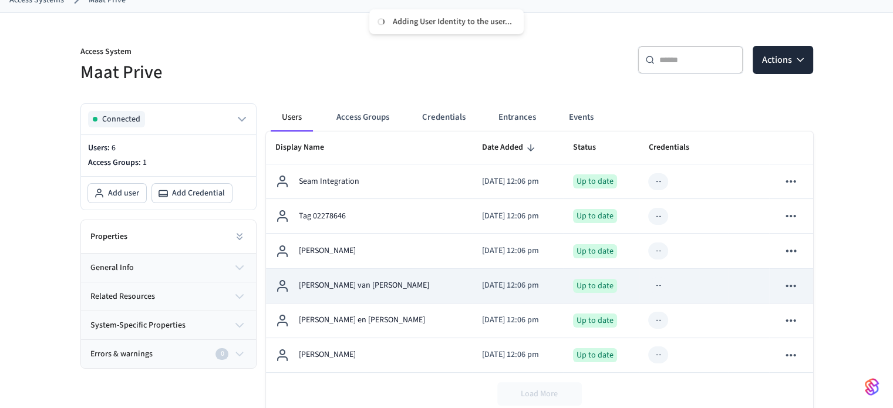
click at [323, 286] on p "Mike van de Maat" at bounding box center [364, 285] width 130 height 12
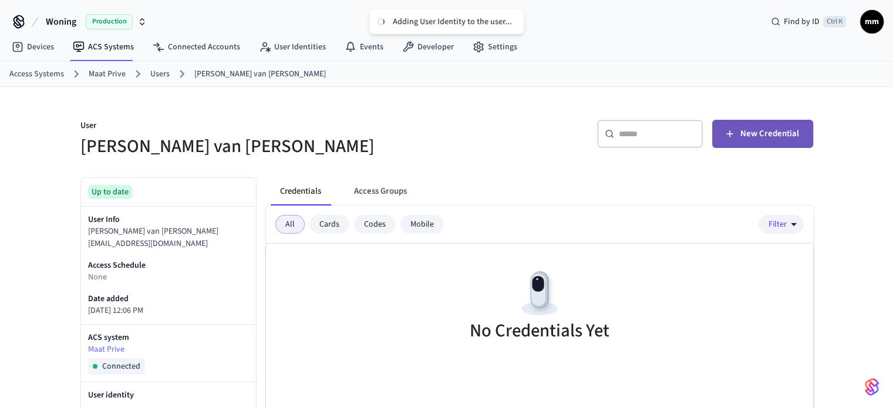
click at [781, 134] on span "New Credential" at bounding box center [769, 133] width 59 height 15
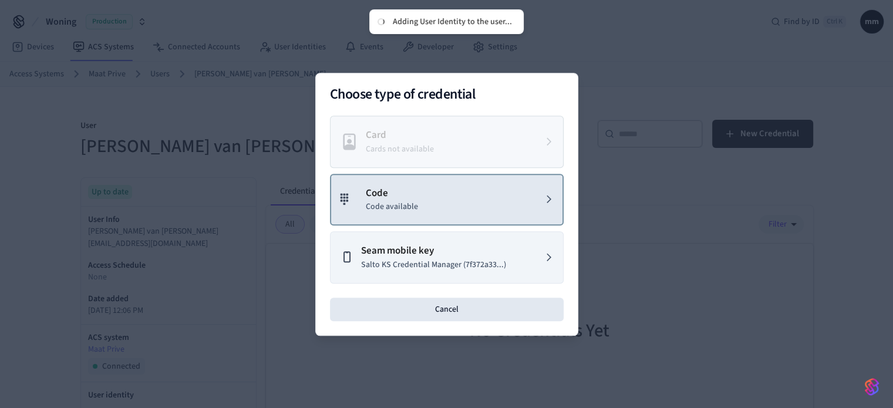
click at [390, 202] on p "Code available" at bounding box center [392, 207] width 52 height 12
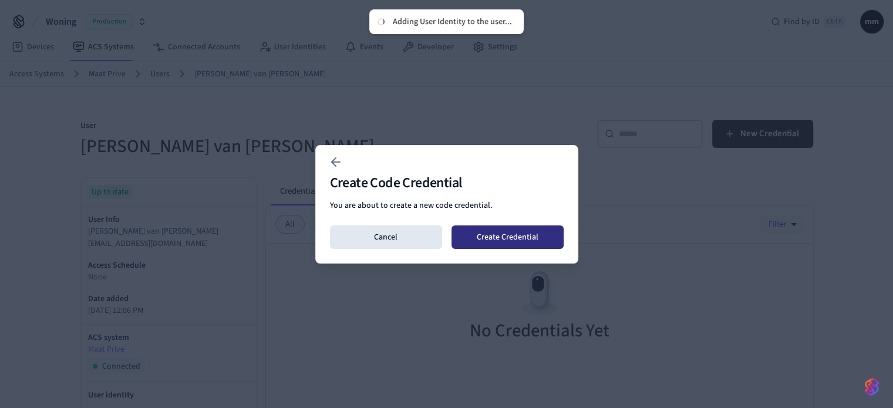
click at [540, 229] on button "Create Credential" at bounding box center [507, 236] width 112 height 23
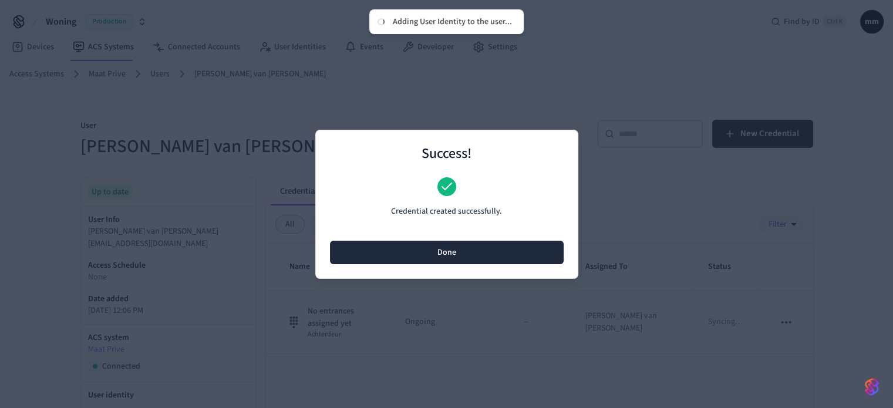
click at [440, 247] on button "Done" at bounding box center [447, 252] width 234 height 23
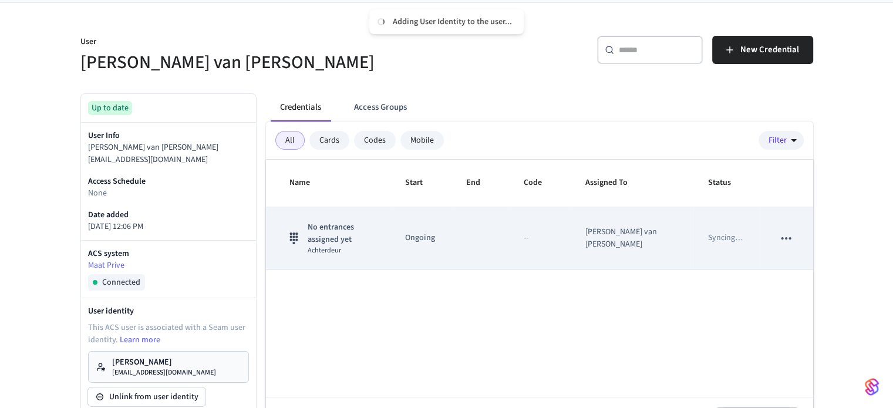
scroll to position [85, 0]
click at [785, 231] on icon "sticky table" at bounding box center [785, 237] width 15 height 15
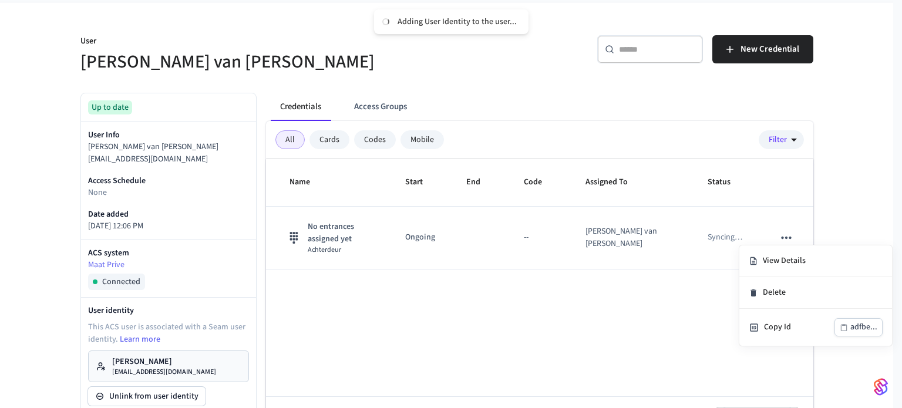
click at [645, 286] on div at bounding box center [451, 204] width 902 height 408
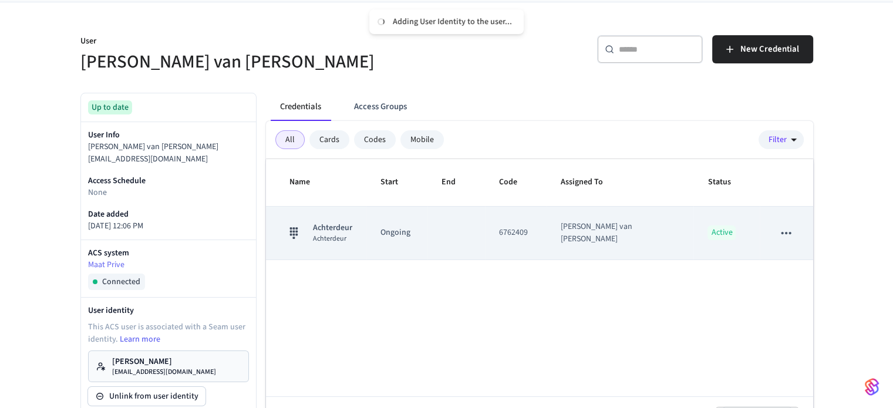
click at [784, 230] on icon "sticky table" at bounding box center [785, 232] width 15 height 15
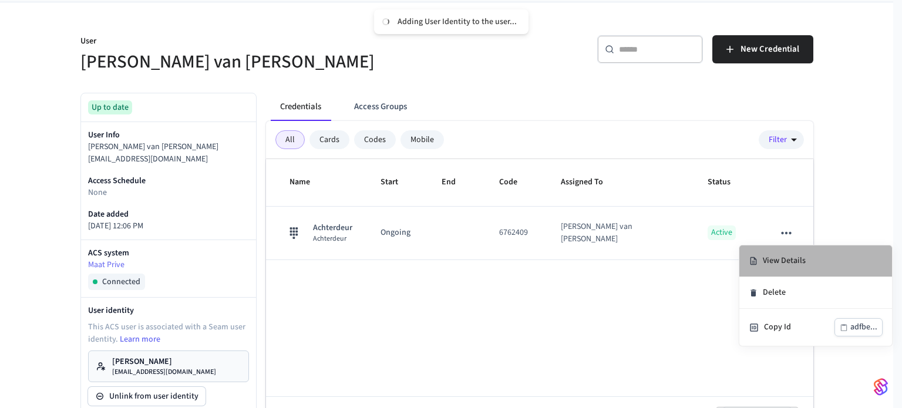
click at [777, 255] on li "View Details" at bounding box center [815, 261] width 153 height 32
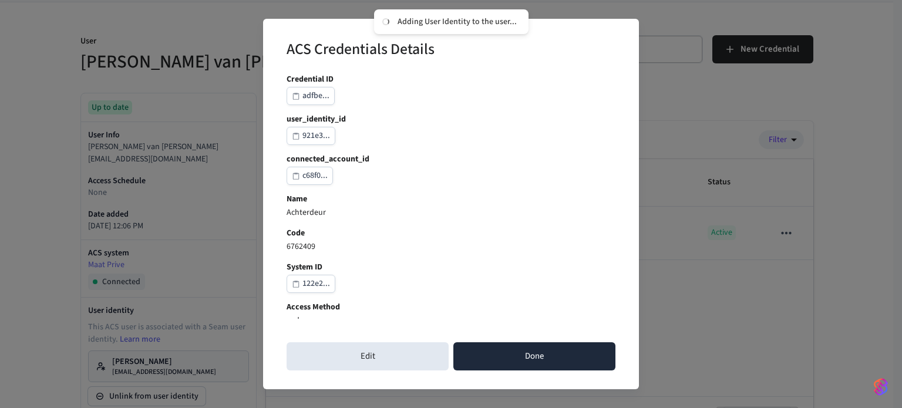
click at [525, 356] on button "Done" at bounding box center [534, 356] width 162 height 28
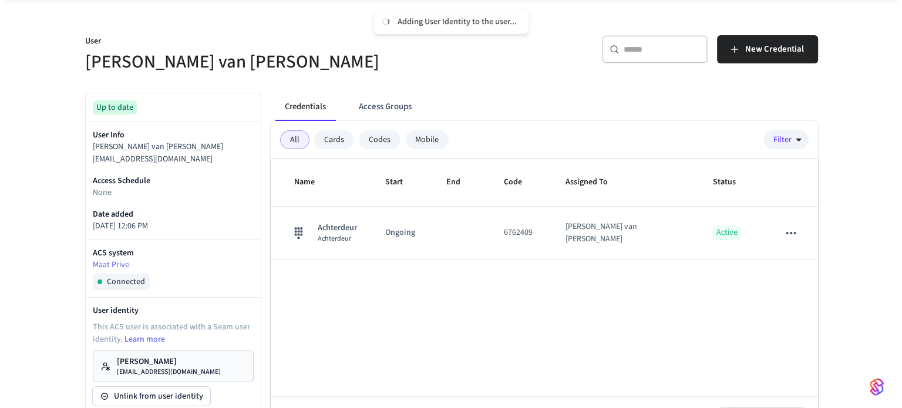
scroll to position [0, 0]
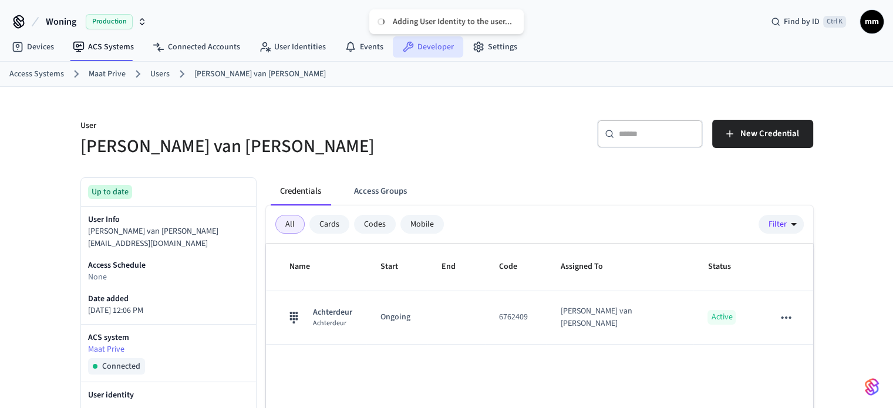
click at [413, 48] on link "Developer" at bounding box center [428, 46] width 70 height 21
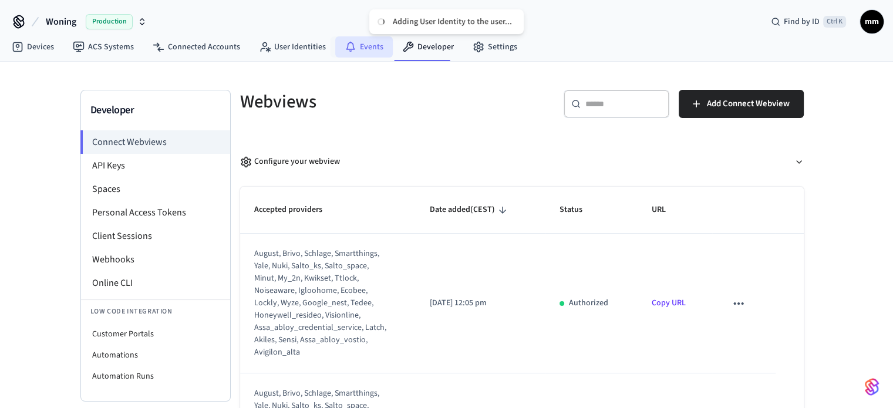
click at [364, 44] on link "Events" at bounding box center [364, 46] width 58 height 21
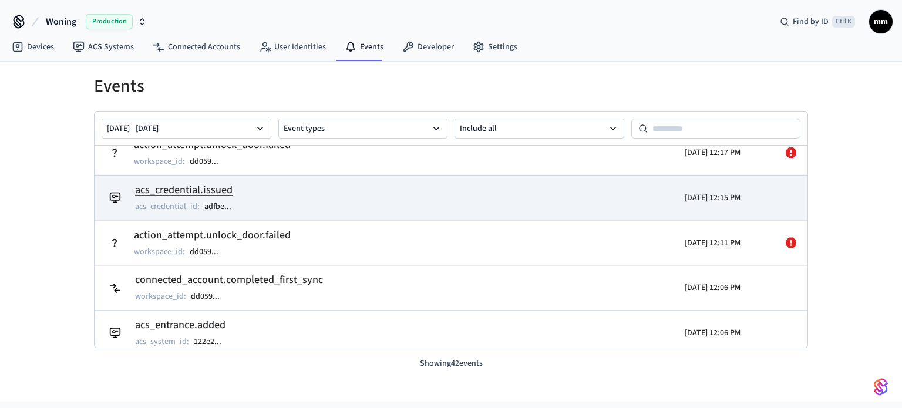
scroll to position [59, 0]
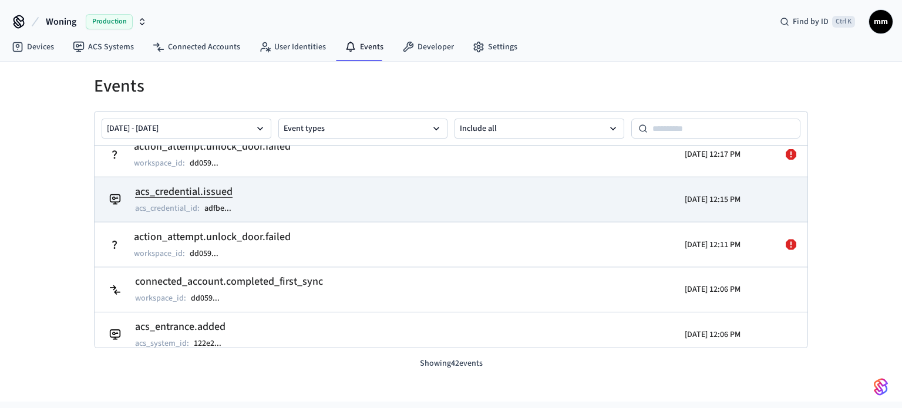
click at [202, 194] on h2 "acs_credential.issued" at bounding box center [189, 192] width 108 height 16
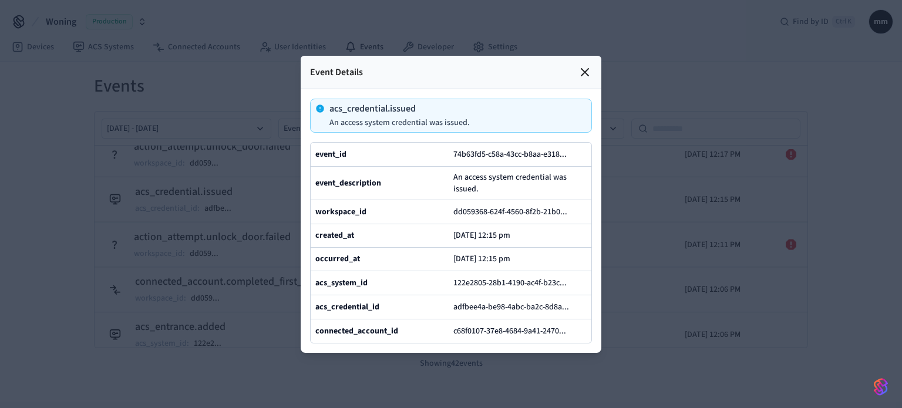
click at [693, 251] on div at bounding box center [451, 204] width 902 height 408
click at [581, 69] on icon at bounding box center [584, 72] width 7 height 7
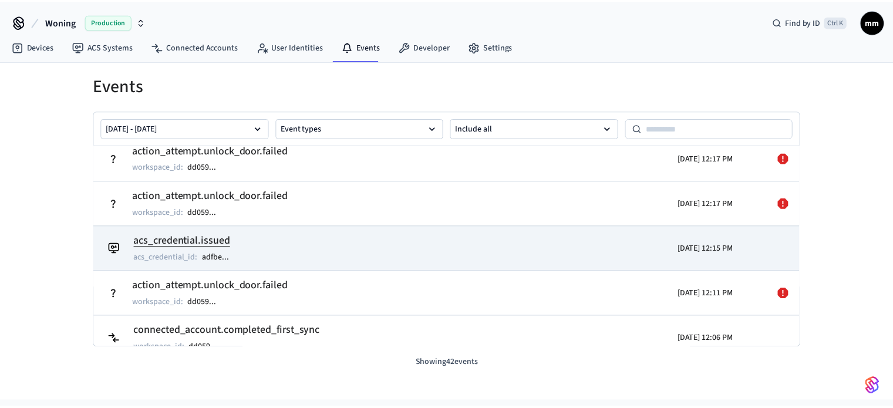
scroll to position [0, 0]
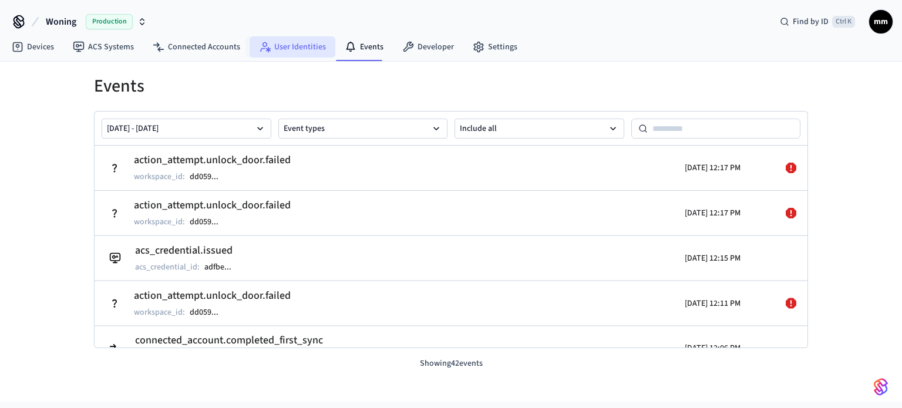
click at [259, 56] on link "User Identities" at bounding box center [292, 46] width 86 height 21
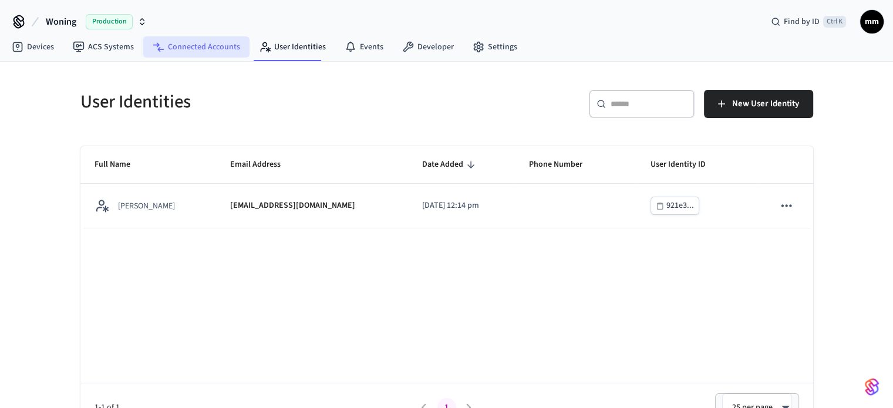
click at [221, 53] on link "Connected Accounts" at bounding box center [196, 46] width 106 height 21
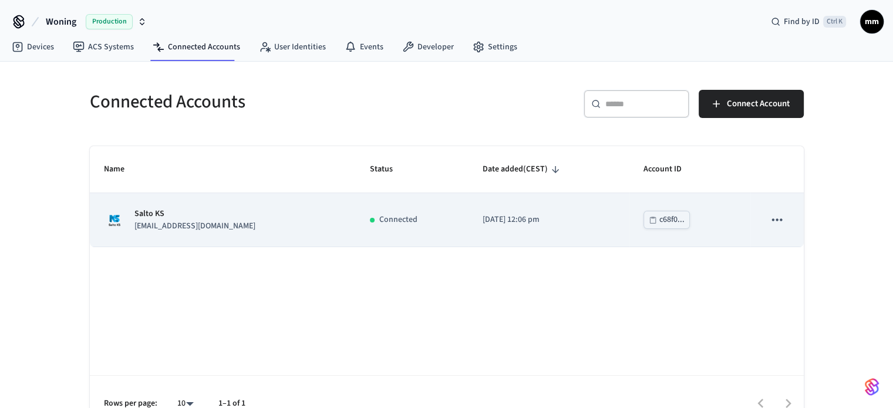
click at [193, 232] on td "Salto KS mikemaatje@hotmail.com" at bounding box center [223, 219] width 266 height 53
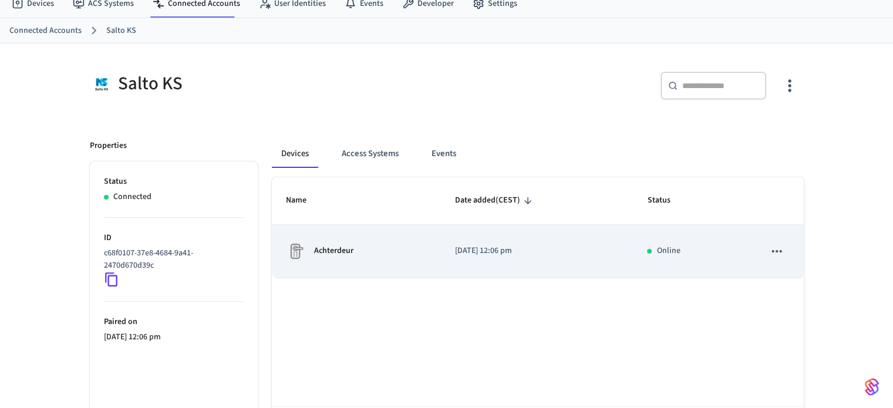
scroll to position [44, 0]
click at [366, 252] on div "Achterdeur" at bounding box center [356, 250] width 141 height 19
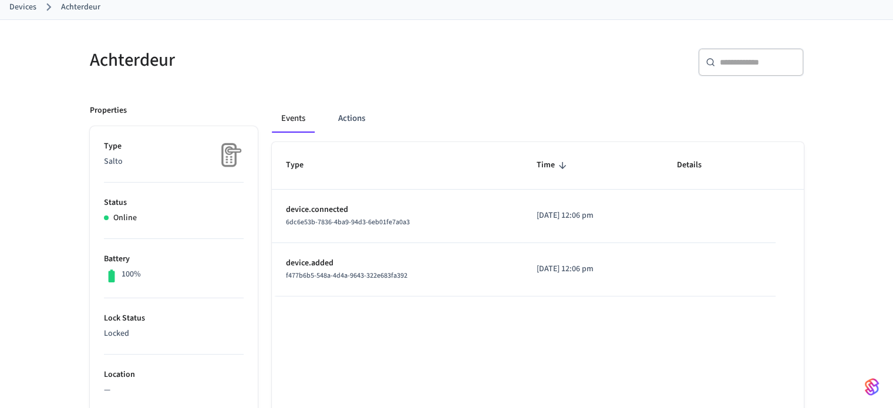
scroll to position [70, 0]
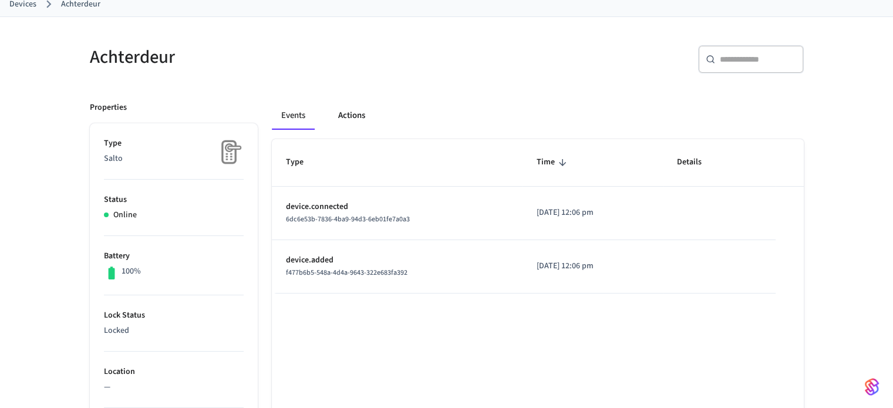
click at [336, 117] on button "Actions" at bounding box center [352, 116] width 46 height 28
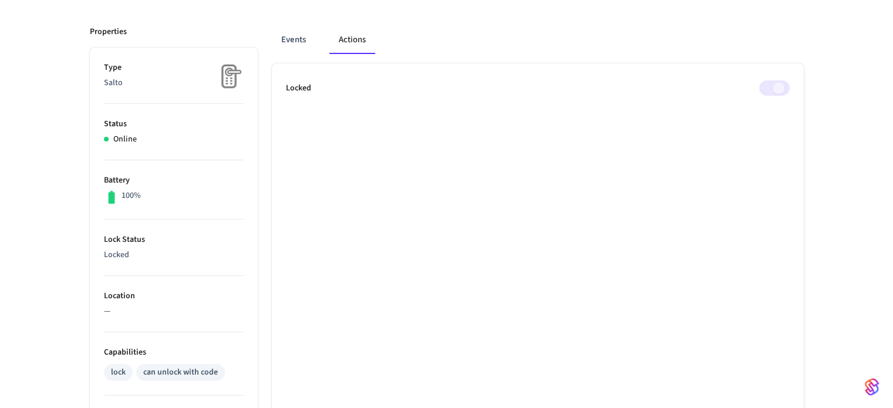
scroll to position [0, 0]
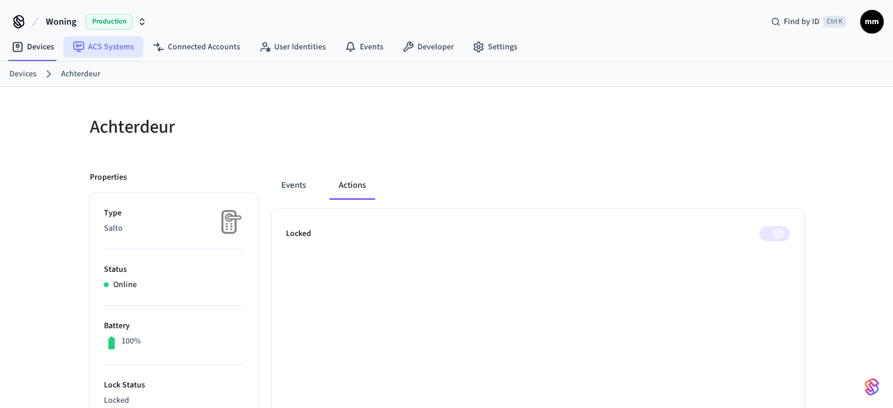
click at [97, 43] on link "ACS Systems" at bounding box center [103, 46] width 80 height 21
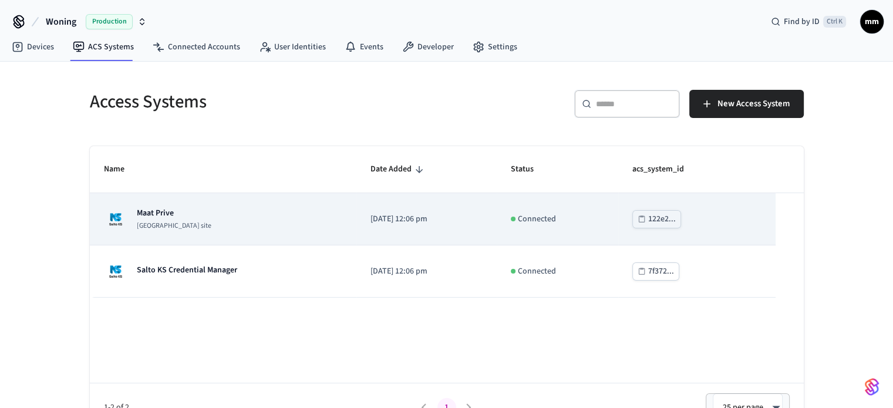
click at [179, 218] on div "Maat Prive Salto KS site" at bounding box center [223, 218] width 238 height 23
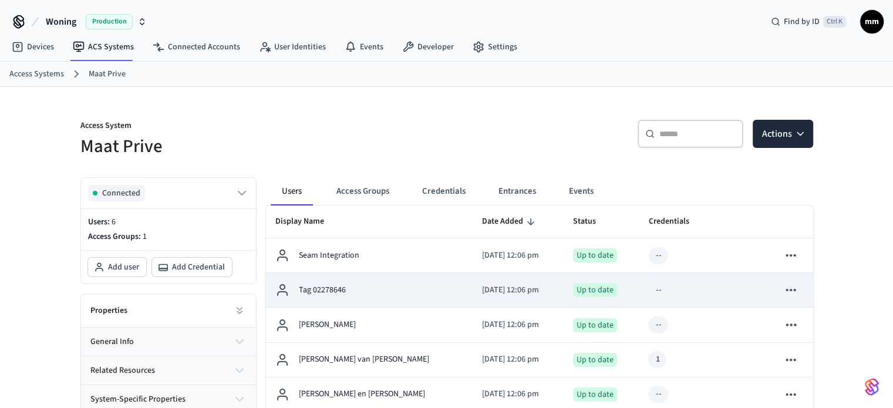
scroll to position [93, 0]
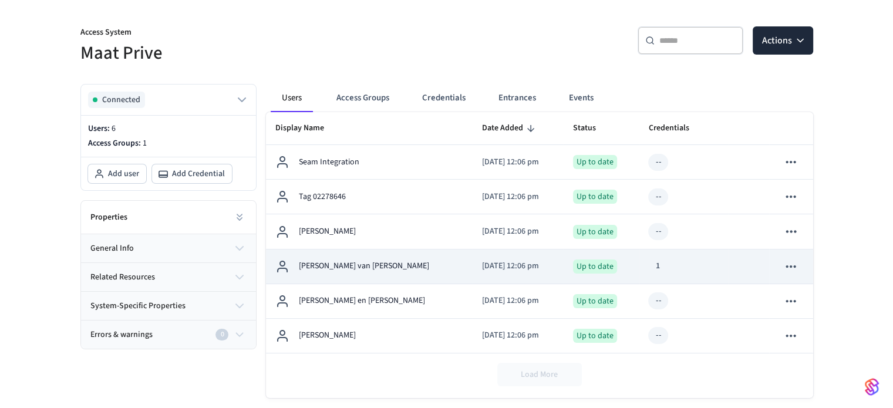
click at [367, 271] on div "Mike van de Maat" at bounding box center [369, 266] width 188 height 14
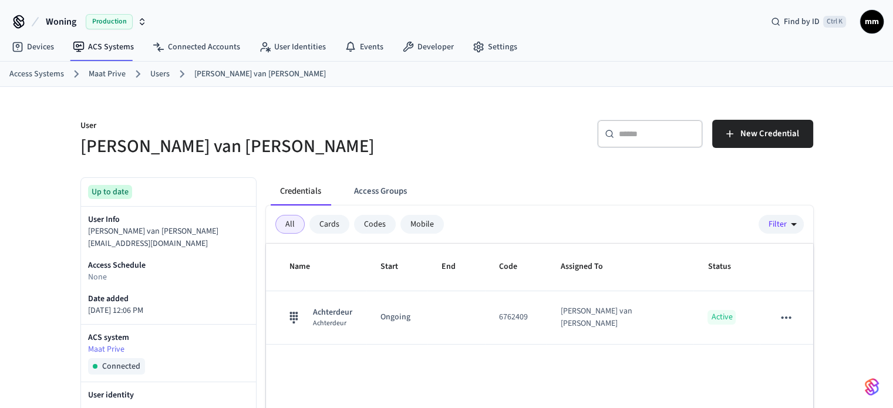
scroll to position [48, 0]
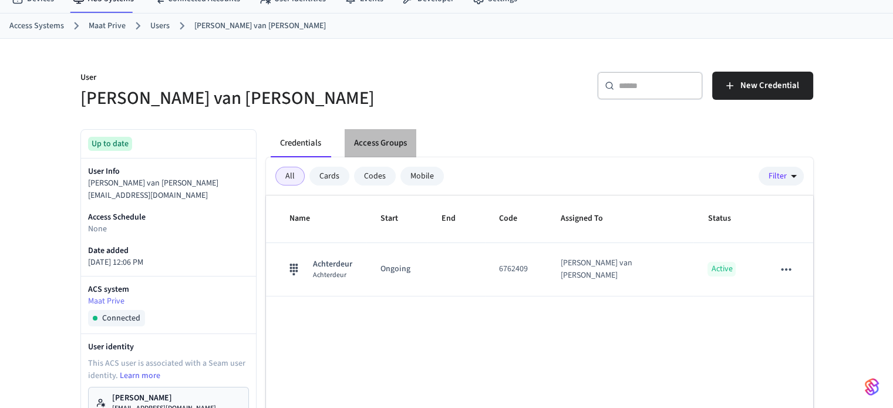
click at [371, 147] on button "Access Groups" at bounding box center [381, 143] width 72 height 28
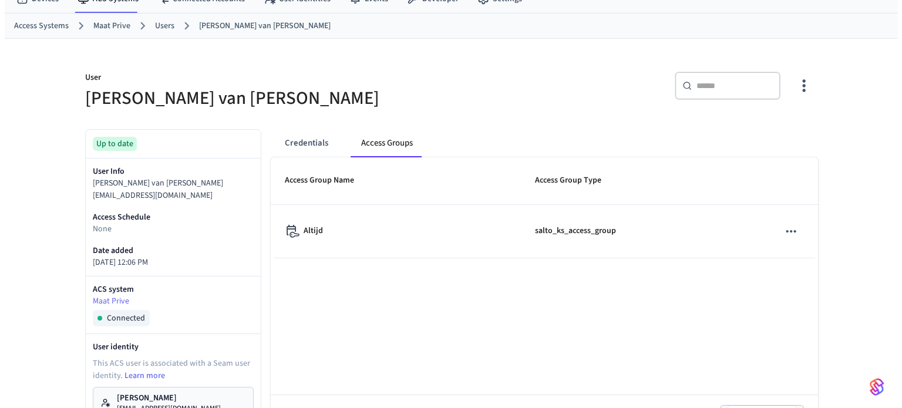
scroll to position [0, 0]
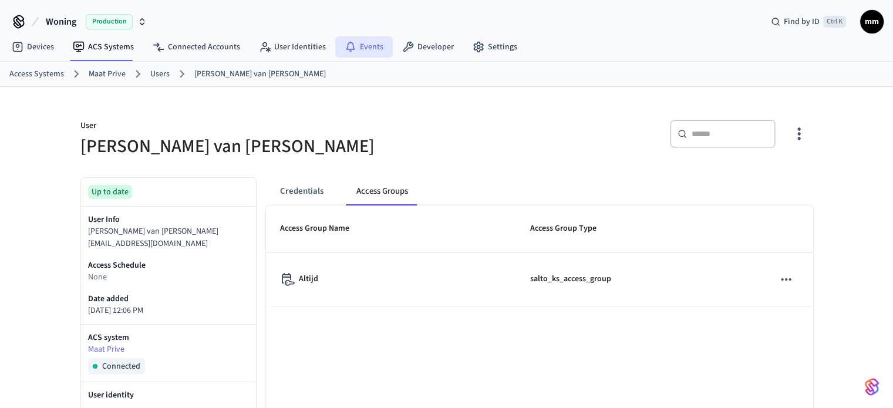
click at [353, 44] on link "Events" at bounding box center [364, 46] width 58 height 21
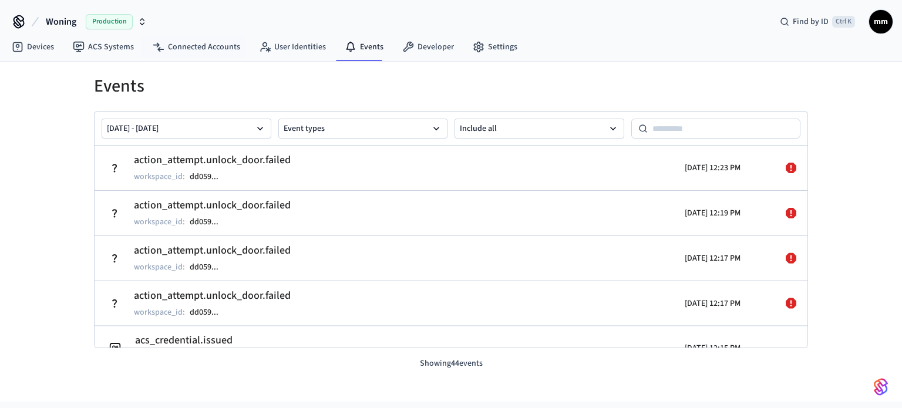
click at [196, 28] on div "Woning Production Find by ID Ctrl K mm" at bounding box center [451, 17] width 902 height 34
click at [214, 46] on link "Connected Accounts" at bounding box center [196, 46] width 106 height 21
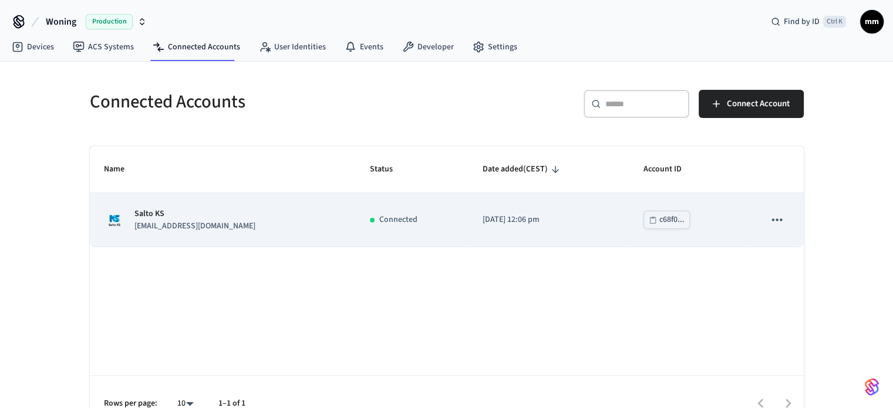
click at [759, 222] on td "sticky table" at bounding box center [776, 219] width 53 height 53
click at [780, 211] on button "sticky table" at bounding box center [776, 219] width 25 height 25
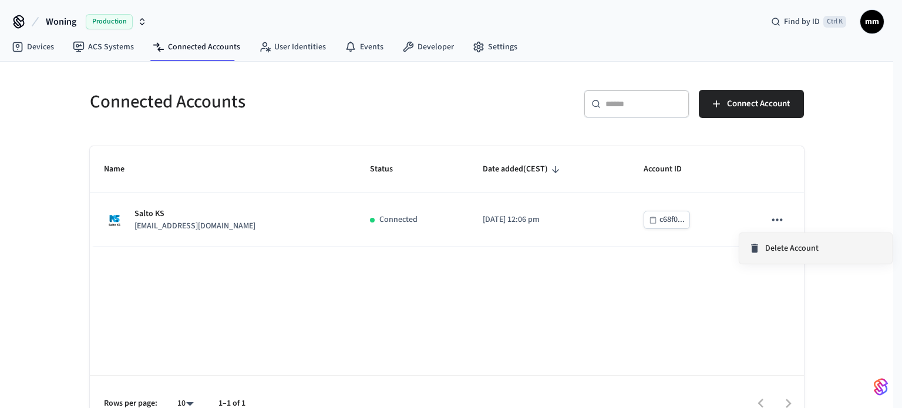
click at [798, 253] on span "Delete Account" at bounding box center [791, 248] width 53 height 12
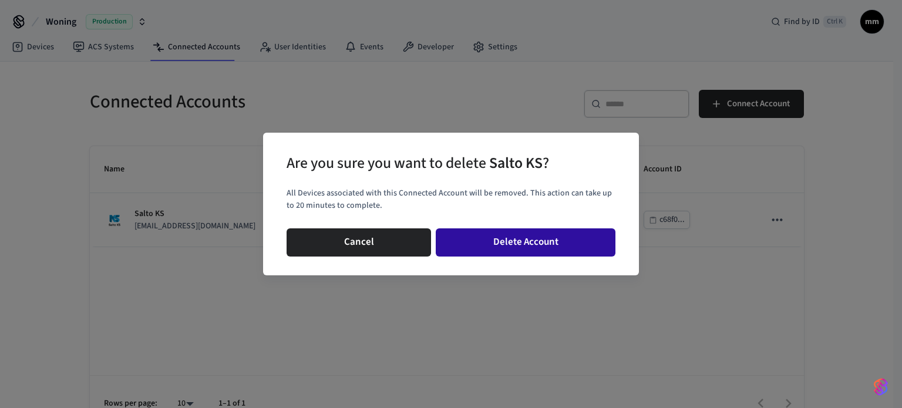
click at [524, 238] on button "Delete Account" at bounding box center [526, 242] width 180 height 28
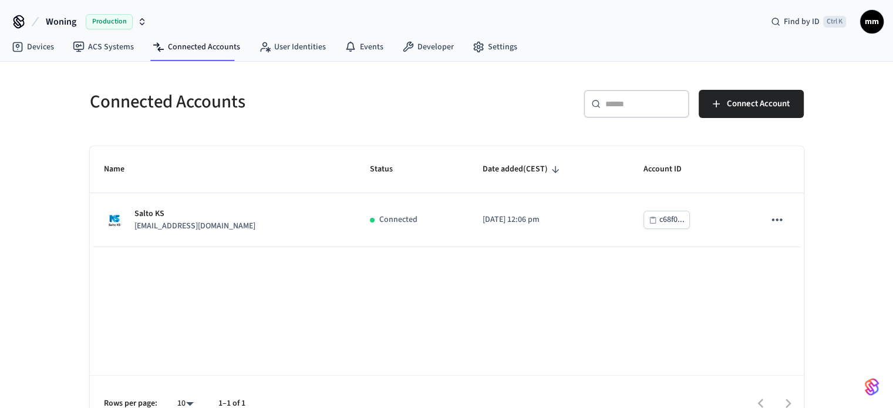
click at [157, 62] on div "Connected Accounts ​ ​ Connect Account Name Status Date added (CEST) Account ID…" at bounding box center [446, 247] width 751 height 370
click at [118, 55] on link "ACS Systems" at bounding box center [103, 46] width 80 height 21
